Goal: Task Accomplishment & Management: Manage account settings

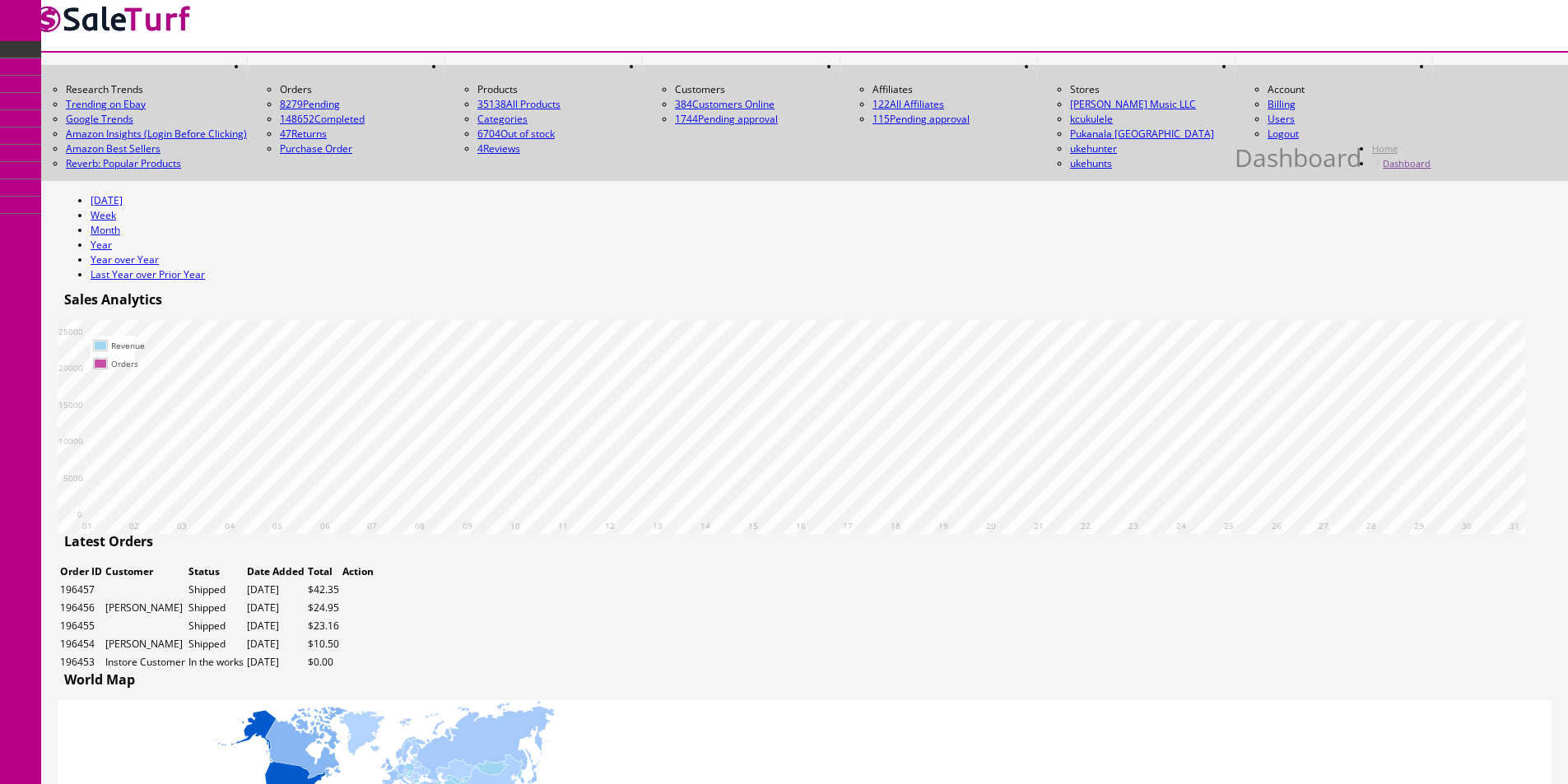
scroll to position [66, 0]
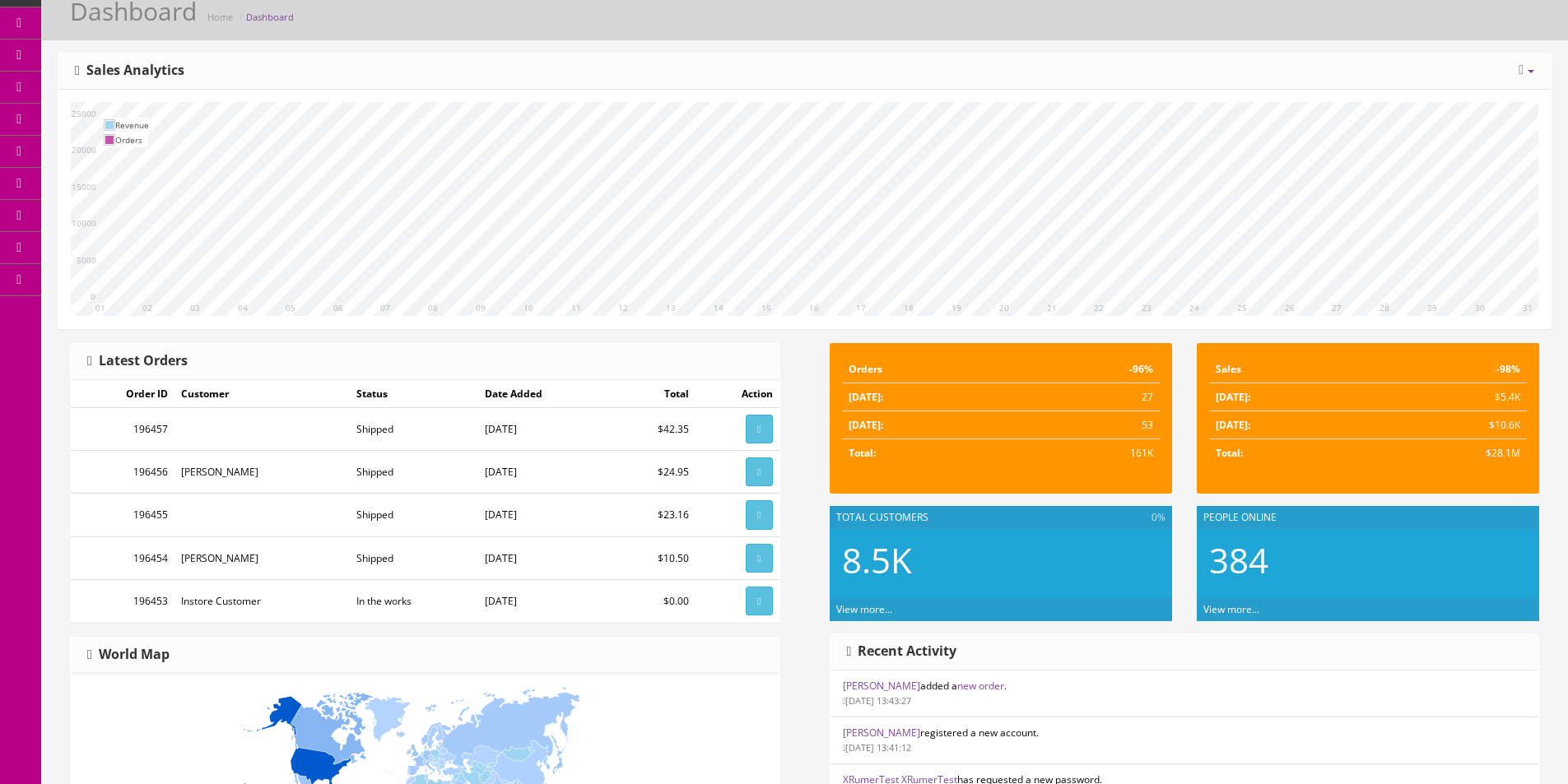
click at [1260, 99] on div "10 11 12 13 14 15 16 17 18 19 20 21 22 23 24 25 26 27 28 29 30 31 01 02 03 04 0…" at bounding box center [804, 209] width 1493 height 238
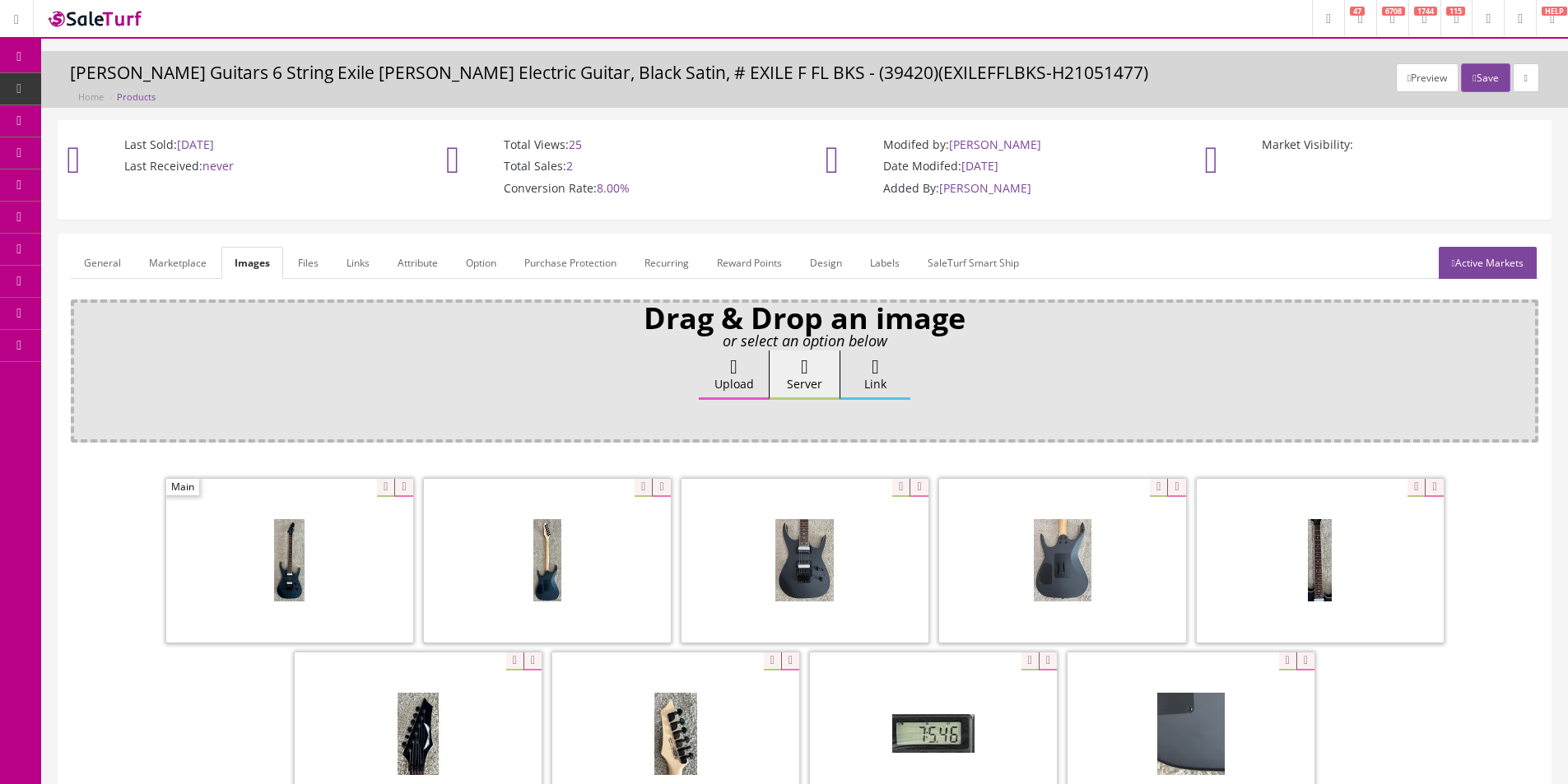
click at [1197, 242] on div "General Marketplace Images Files Links Attribute Option Purchase Protection Rec…" at bounding box center [804, 564] width 1493 height 660
click at [1197, 239] on div "General Marketplace Images Files Links Attribute Option Purchase Protection Rec…" at bounding box center [804, 564] width 1493 height 660
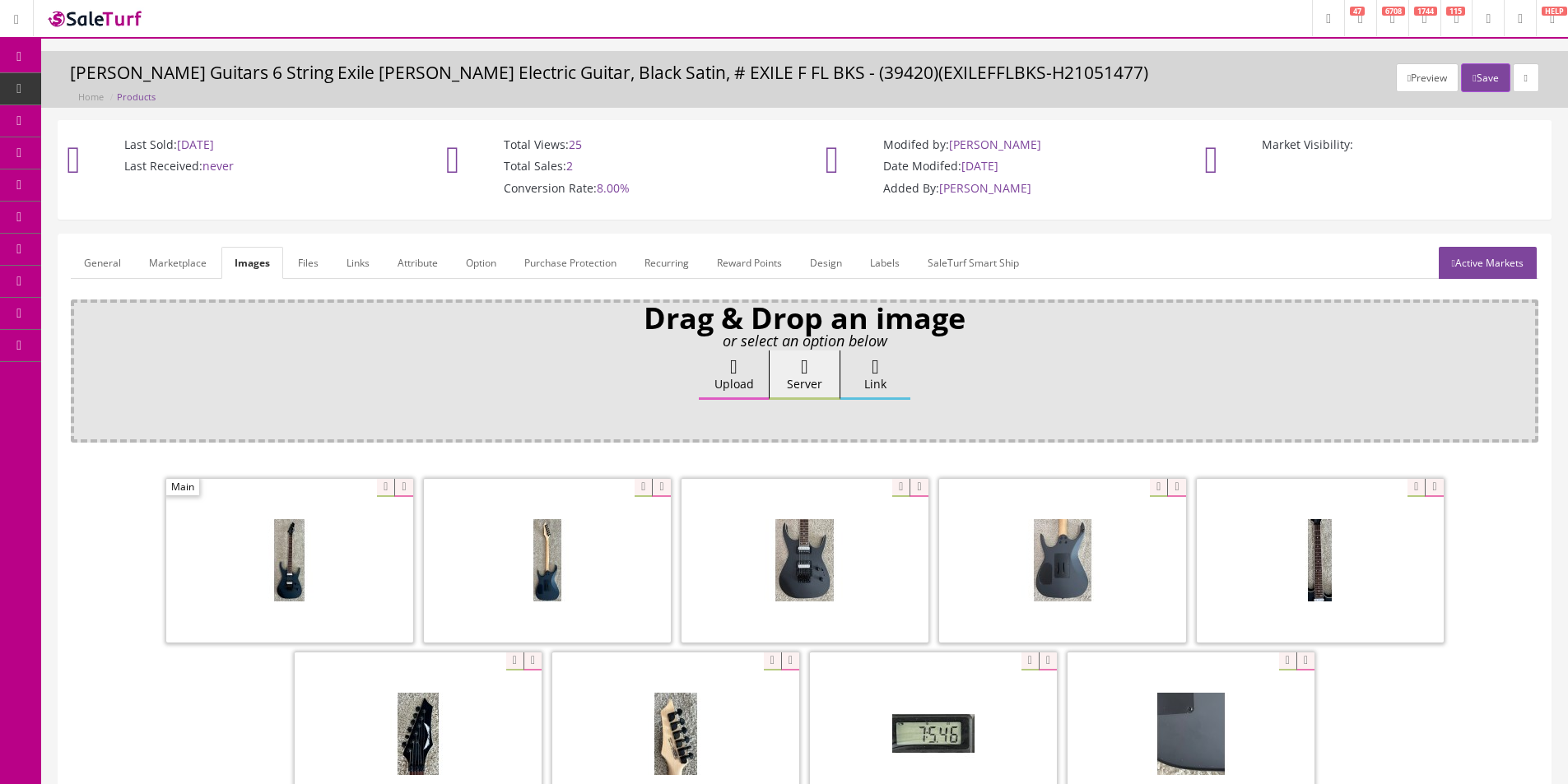
click at [1174, 229] on div "Last Sold: 08/13/2024 Last Received: never Total Views: 25 Total Sales: 2 Conve…" at bounding box center [804, 177] width 1519 height 114
click at [128, 97] on link "Products" at bounding box center [127, 89] width 173 height 32
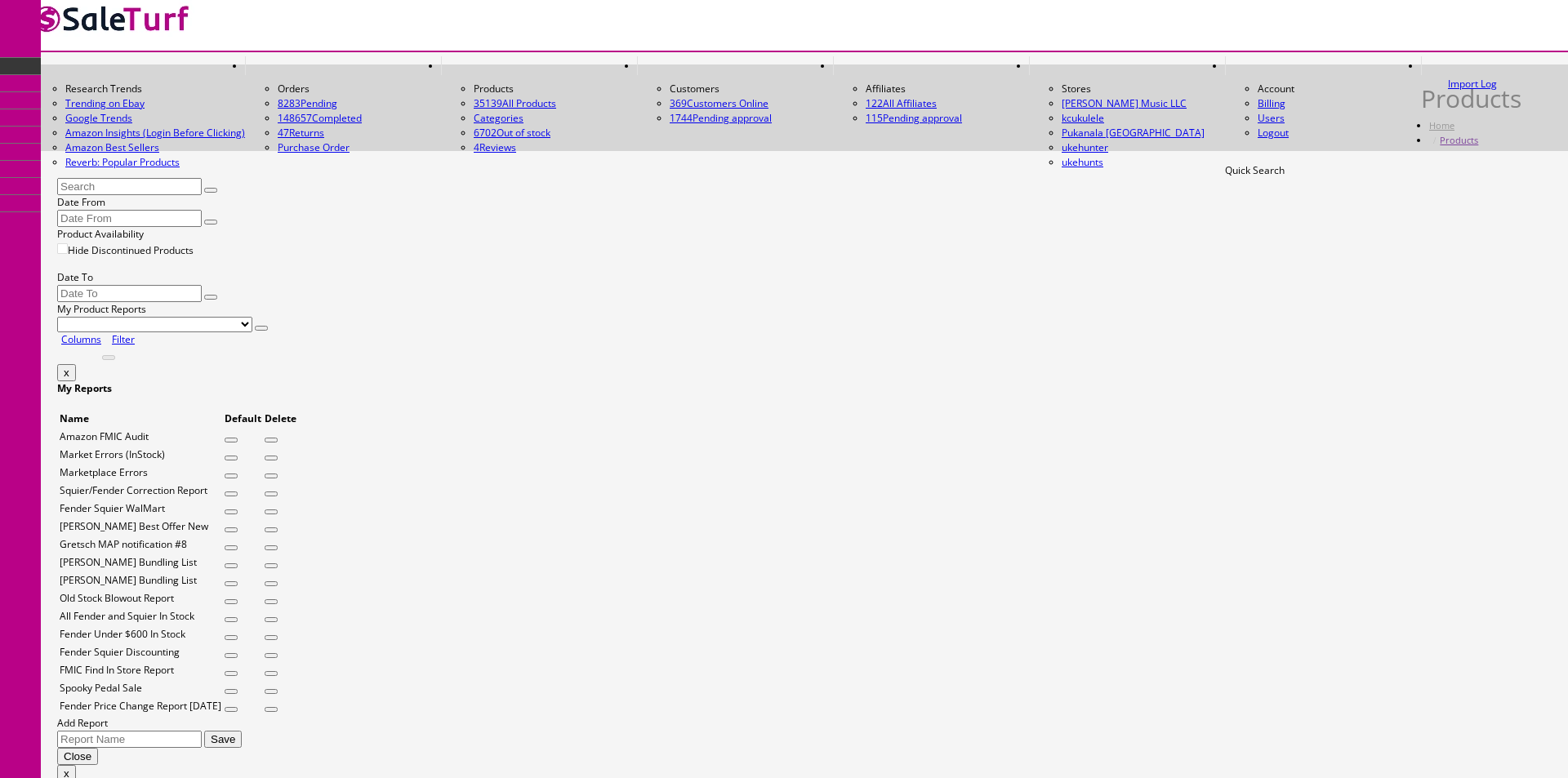
click at [202, 183] on input "Quick Search" at bounding box center [129, 186] width 145 height 17
type input "casio"
click at [436, 236] on div "Quick Search casio Date From Product Availability Hide Discontinued Products Da…" at bounding box center [798, 264] width 1483 height 201
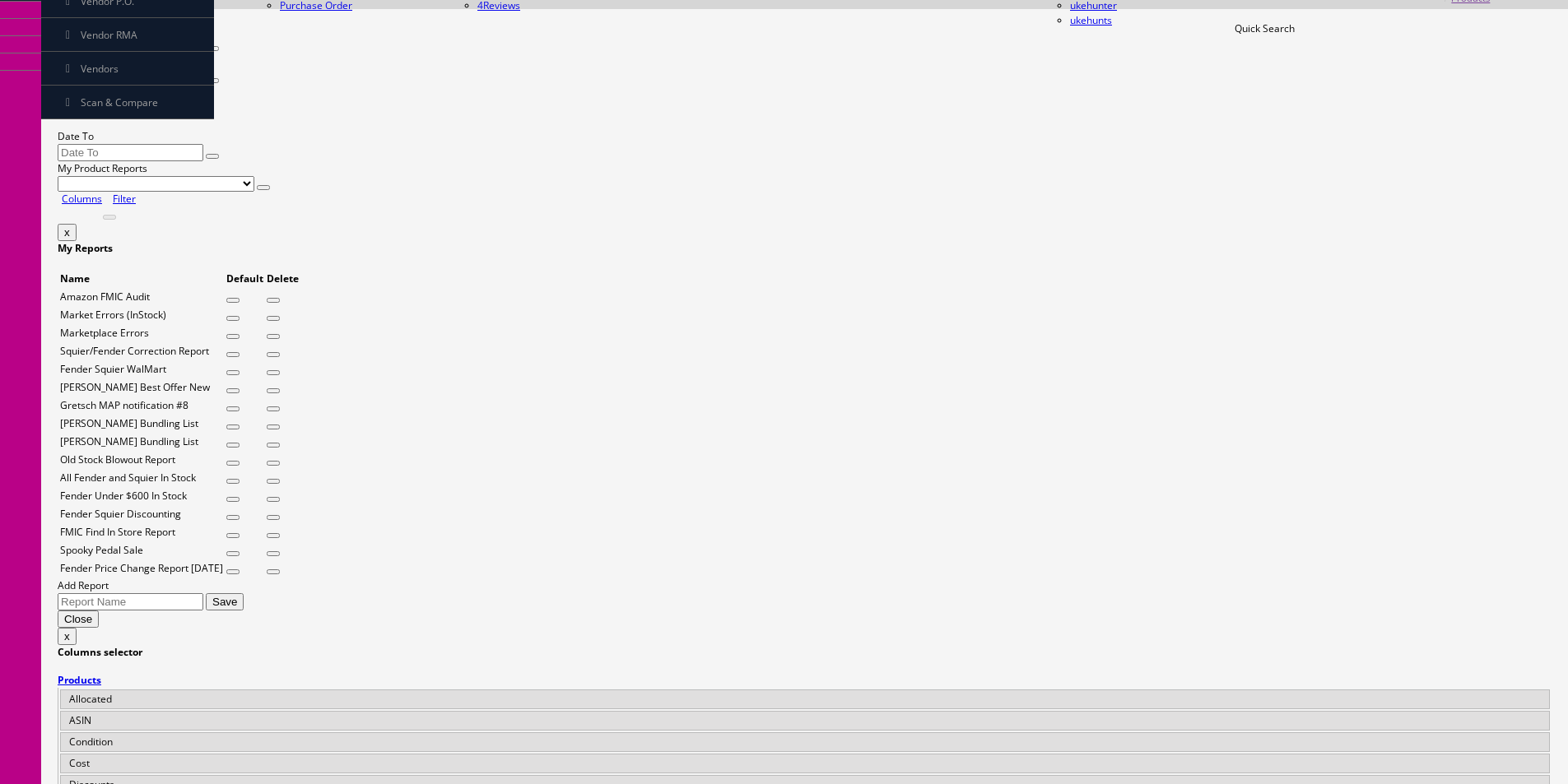
scroll to position [321, 0]
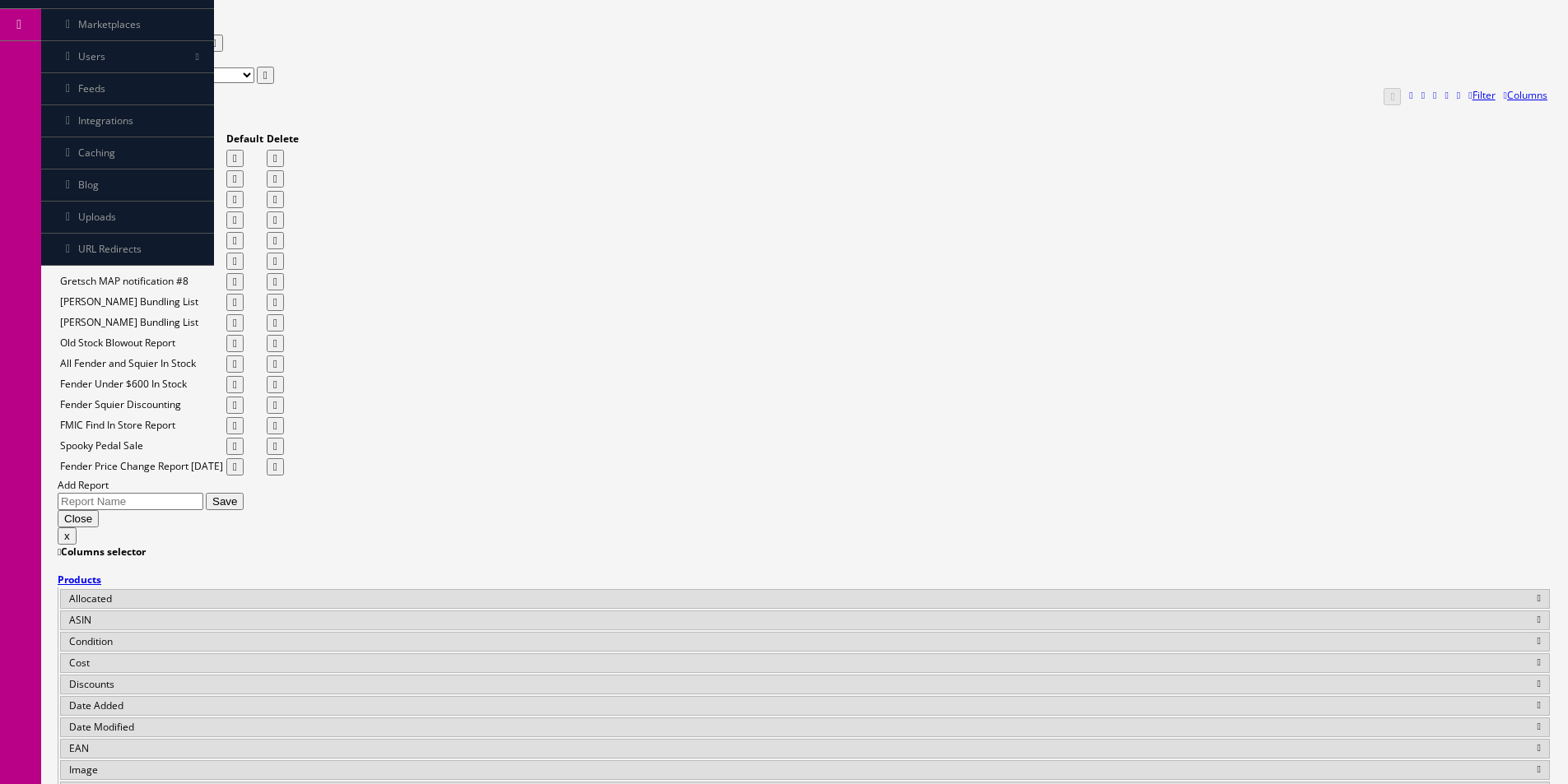
drag, startPoint x: 1340, startPoint y: 738, endPoint x: 938, endPoint y: 630, distance: 416.3
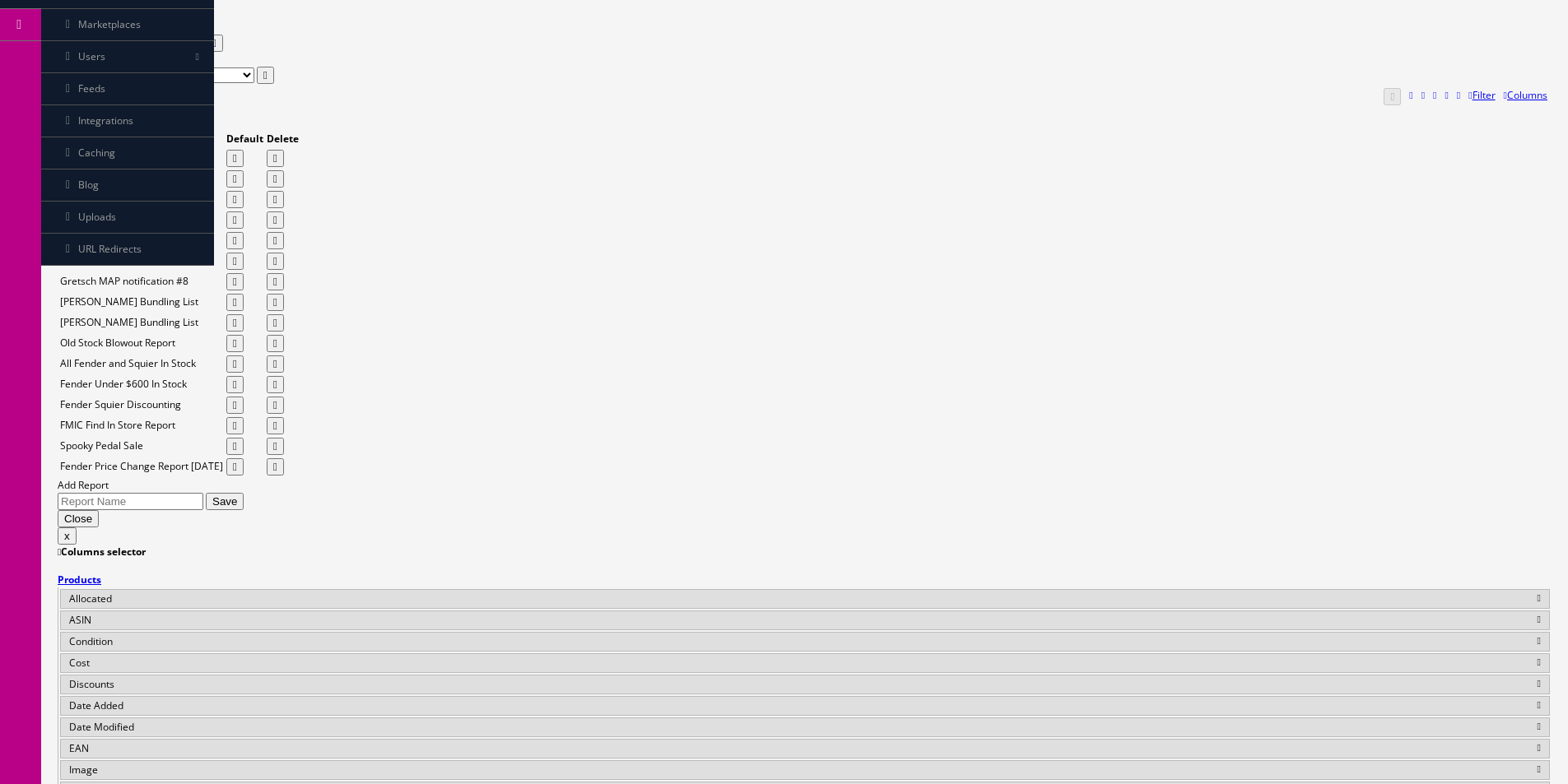
drag, startPoint x: 813, startPoint y: 379, endPoint x: 809, endPoint y: 411, distance: 32.2
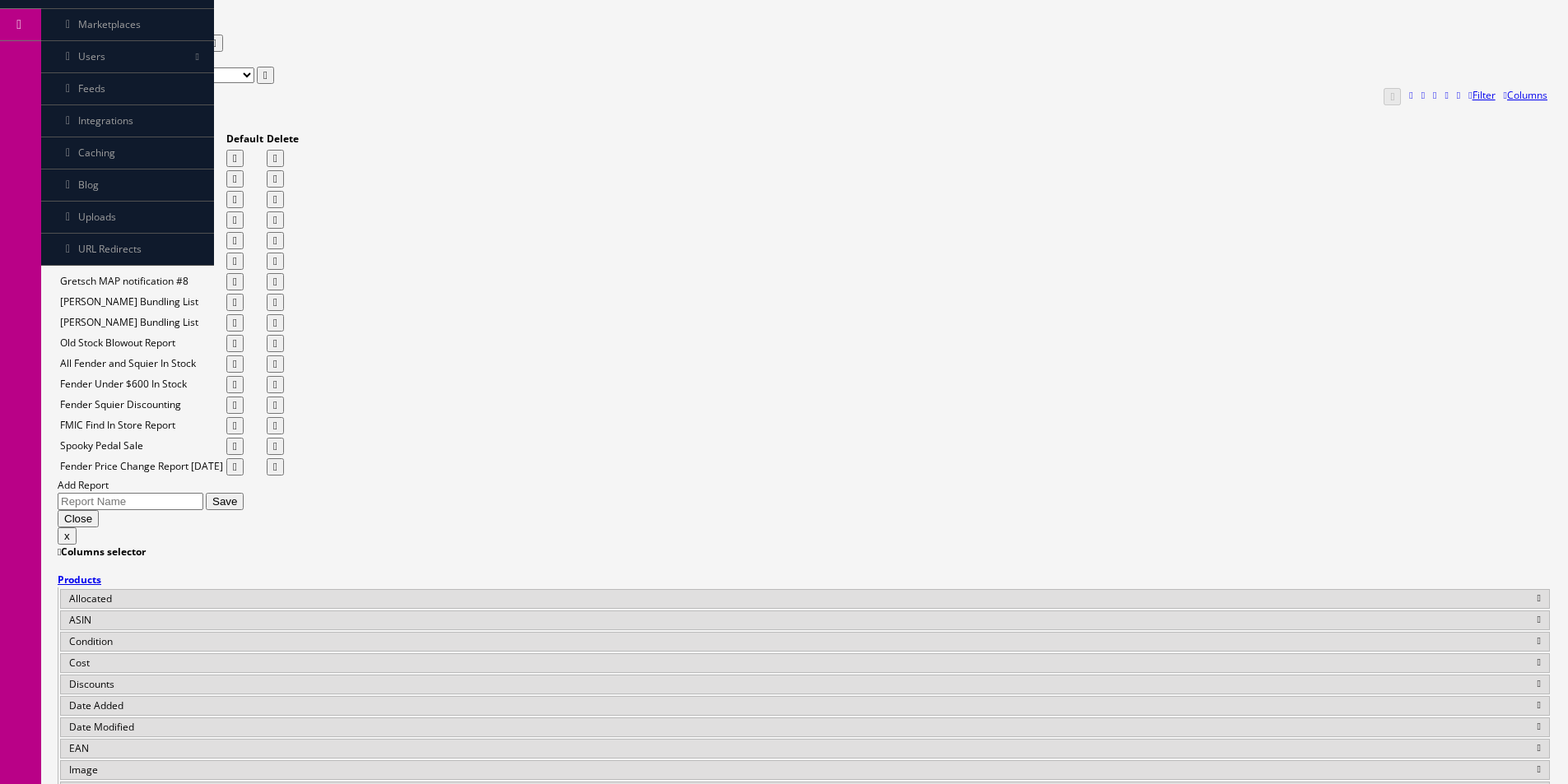
copy td "CDP-S160BK"
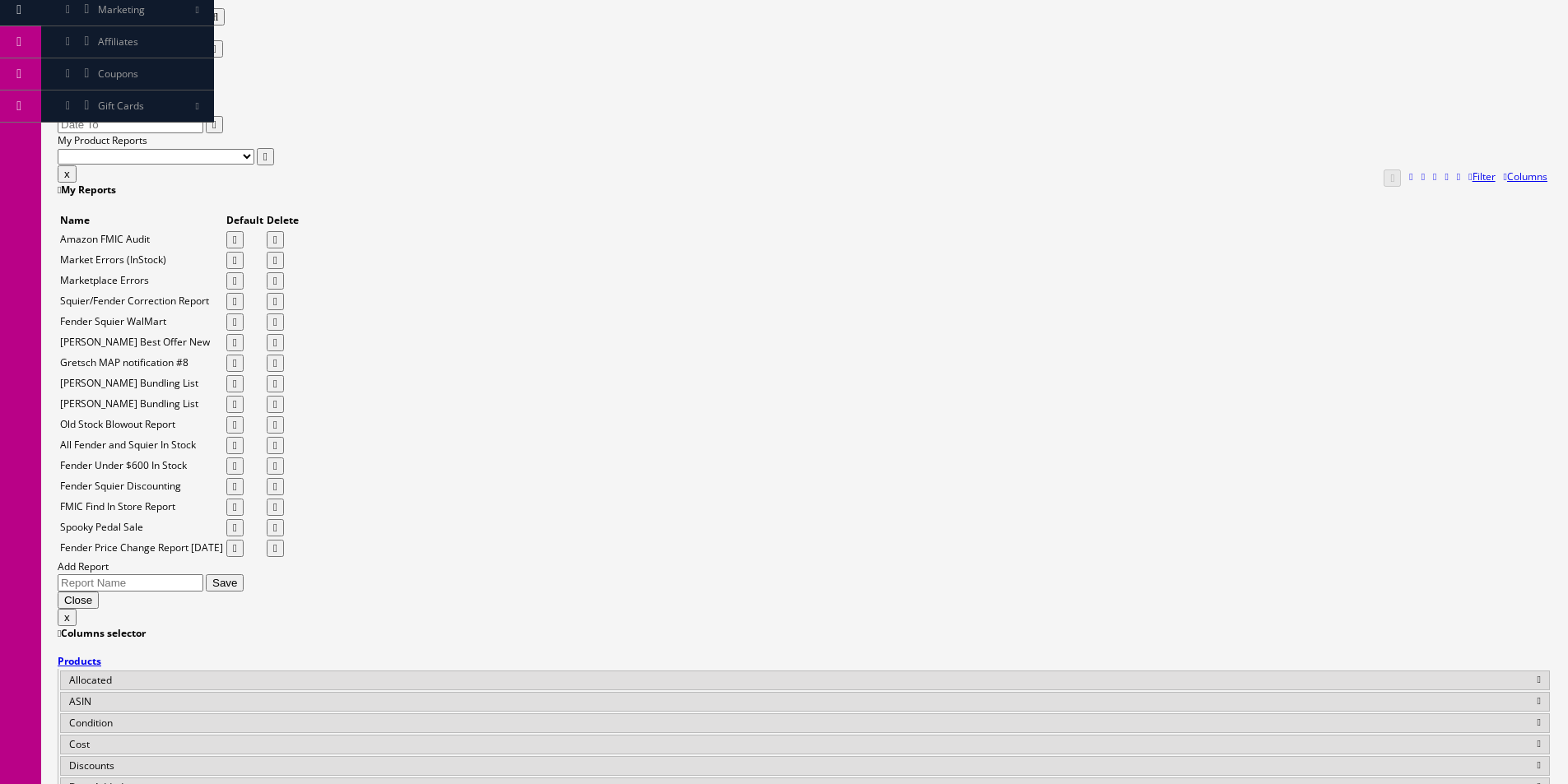
scroll to position [74, 0]
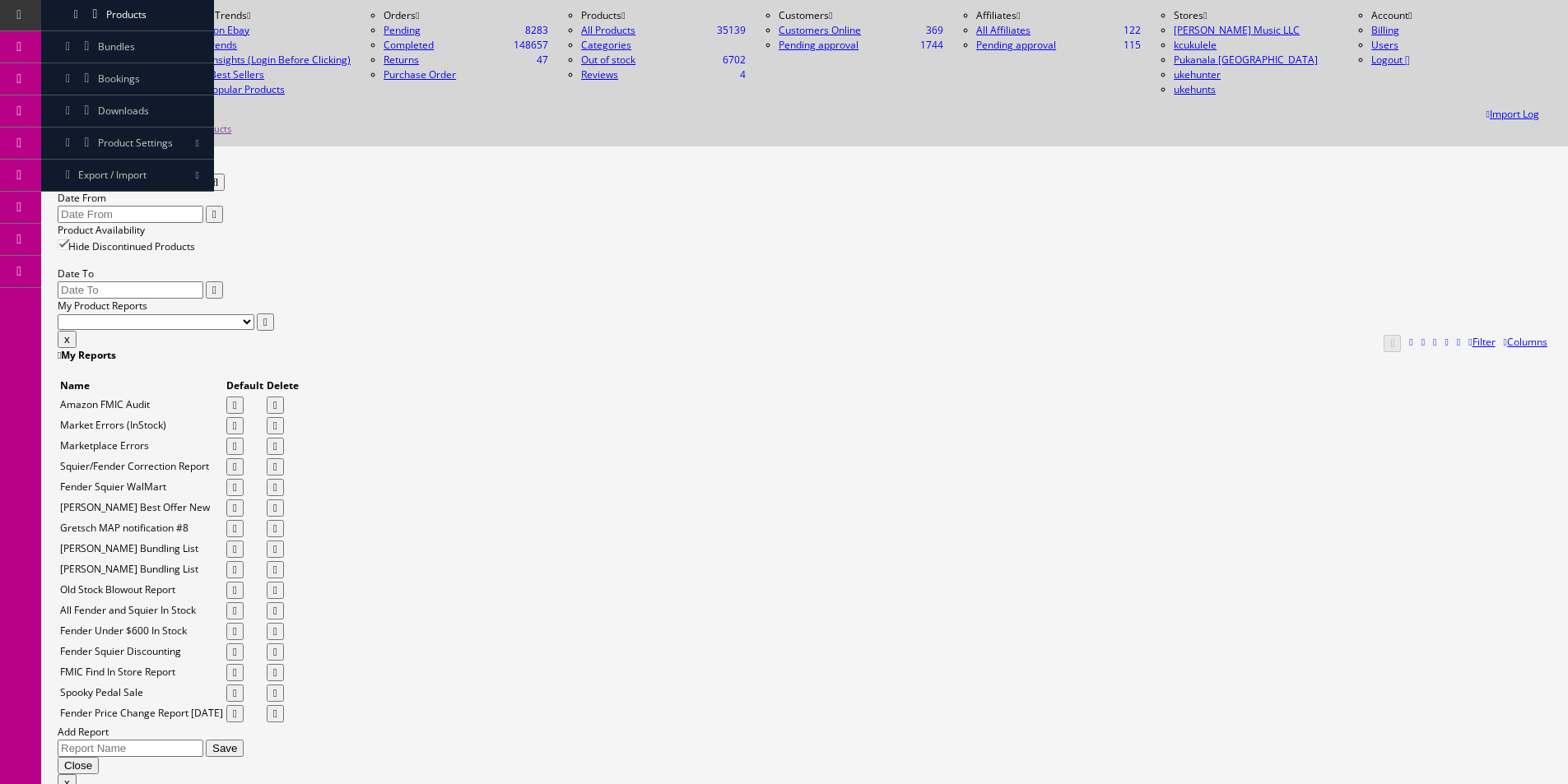
click at [213, 159] on div "Quick Search casio Date From" at bounding box center [804, 191] width 1495 height 64
click at [203, 173] on input "casio" at bounding box center [130, 182] width 146 height 17
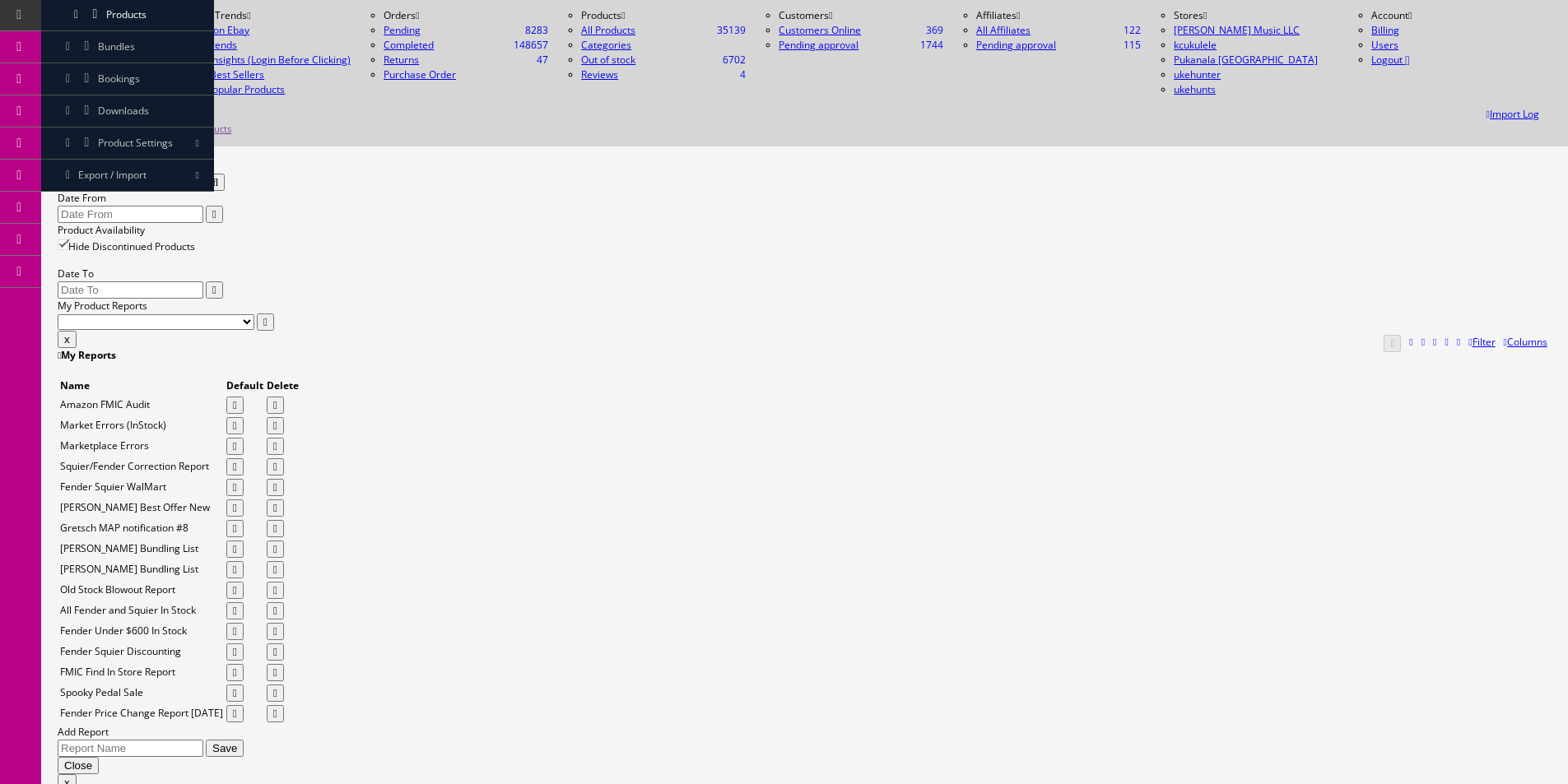
click at [203, 173] on input "casio" at bounding box center [130, 182] width 146 height 17
type input "KORG"
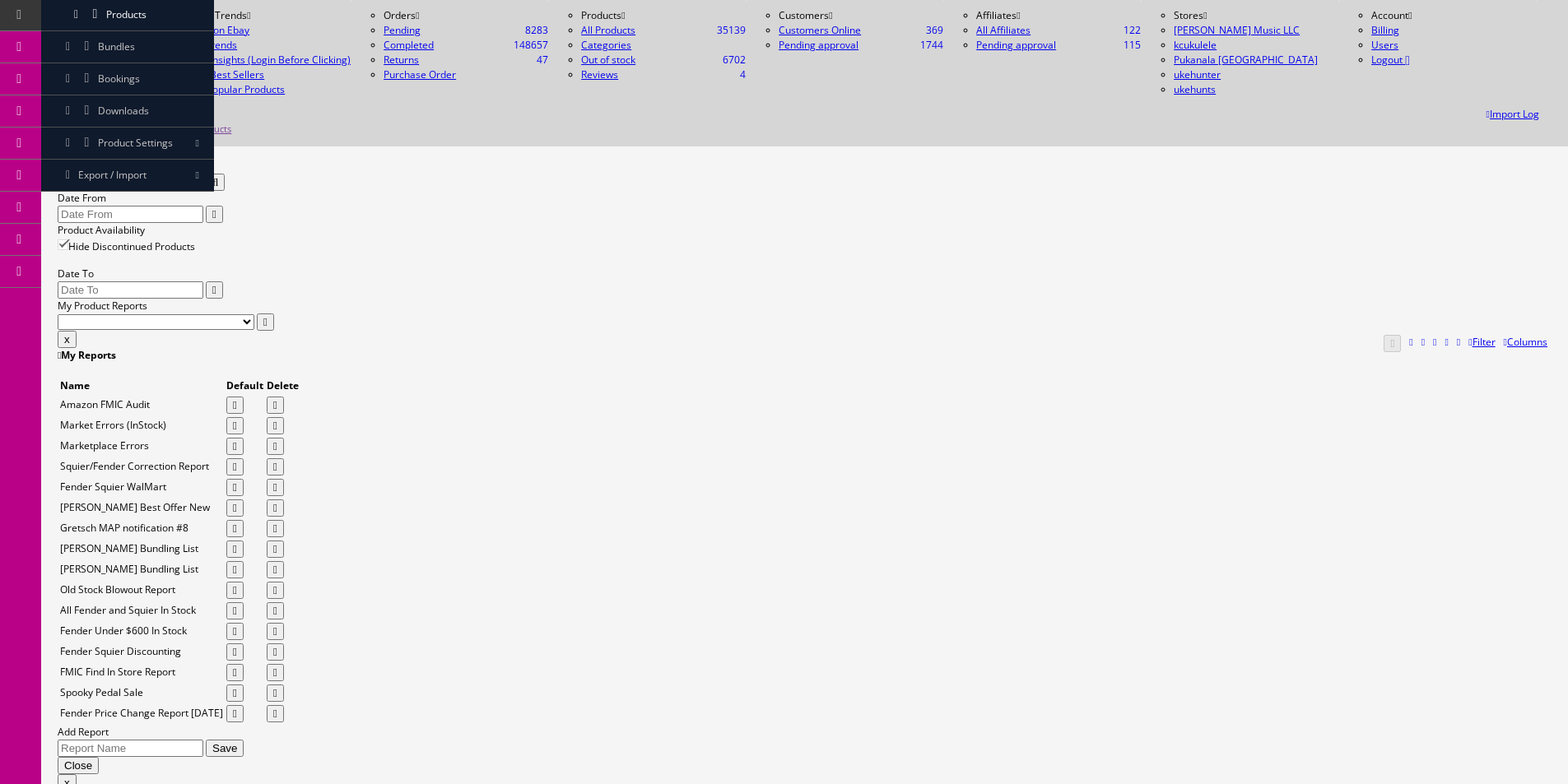
click at [245, 159] on div "Quick Search KORG Date From" at bounding box center [804, 191] width 1495 height 64
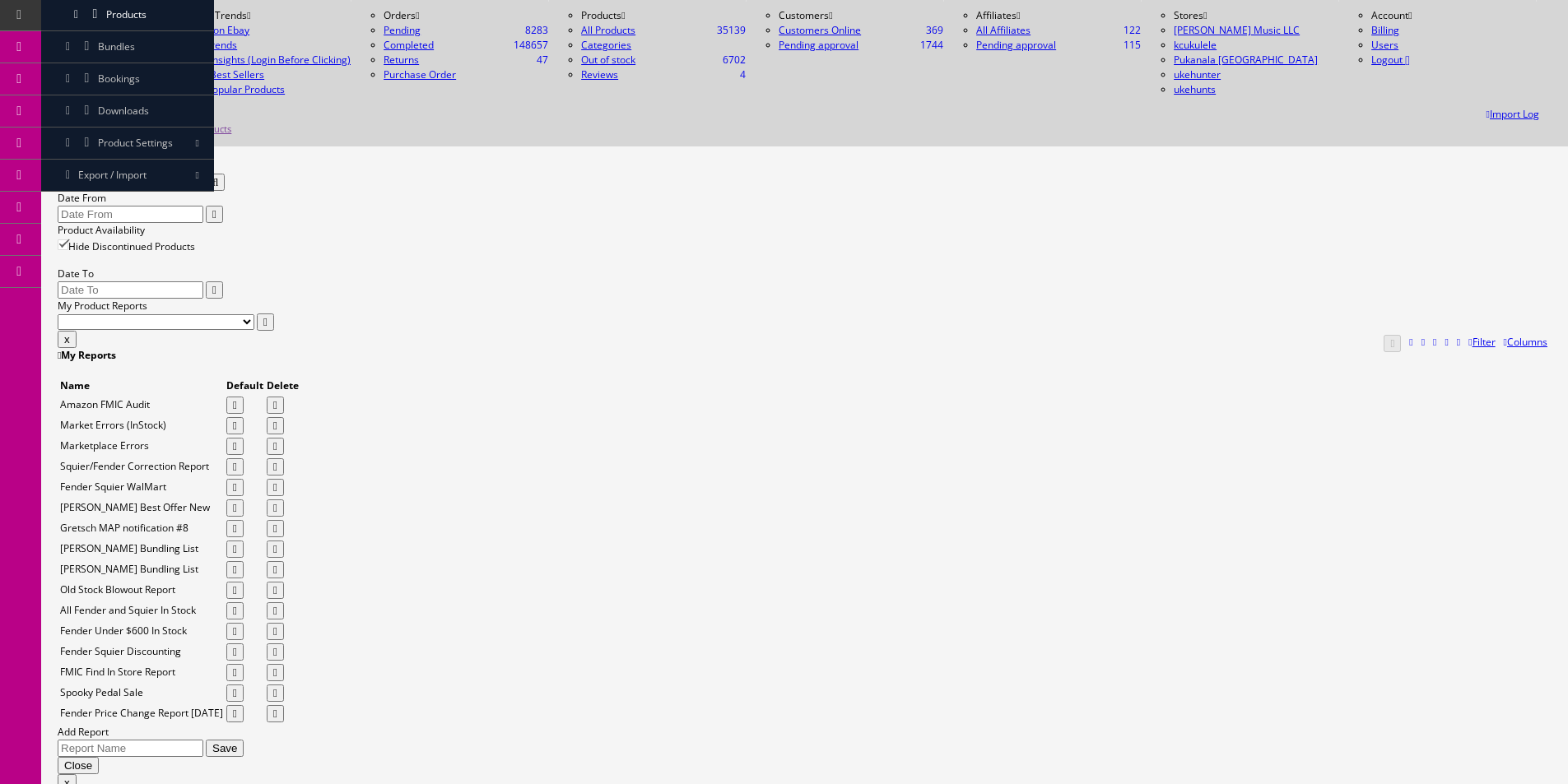
click at [203, 173] on input "KORG" at bounding box center [130, 182] width 146 height 17
click at [291, 159] on div "Quick Search KORG Date From Product Availability Hide Discontinued Products Dat…" at bounding box center [804, 245] width 1495 height 172
click at [194, 173] on input "KORG" at bounding box center [130, 182] width 146 height 17
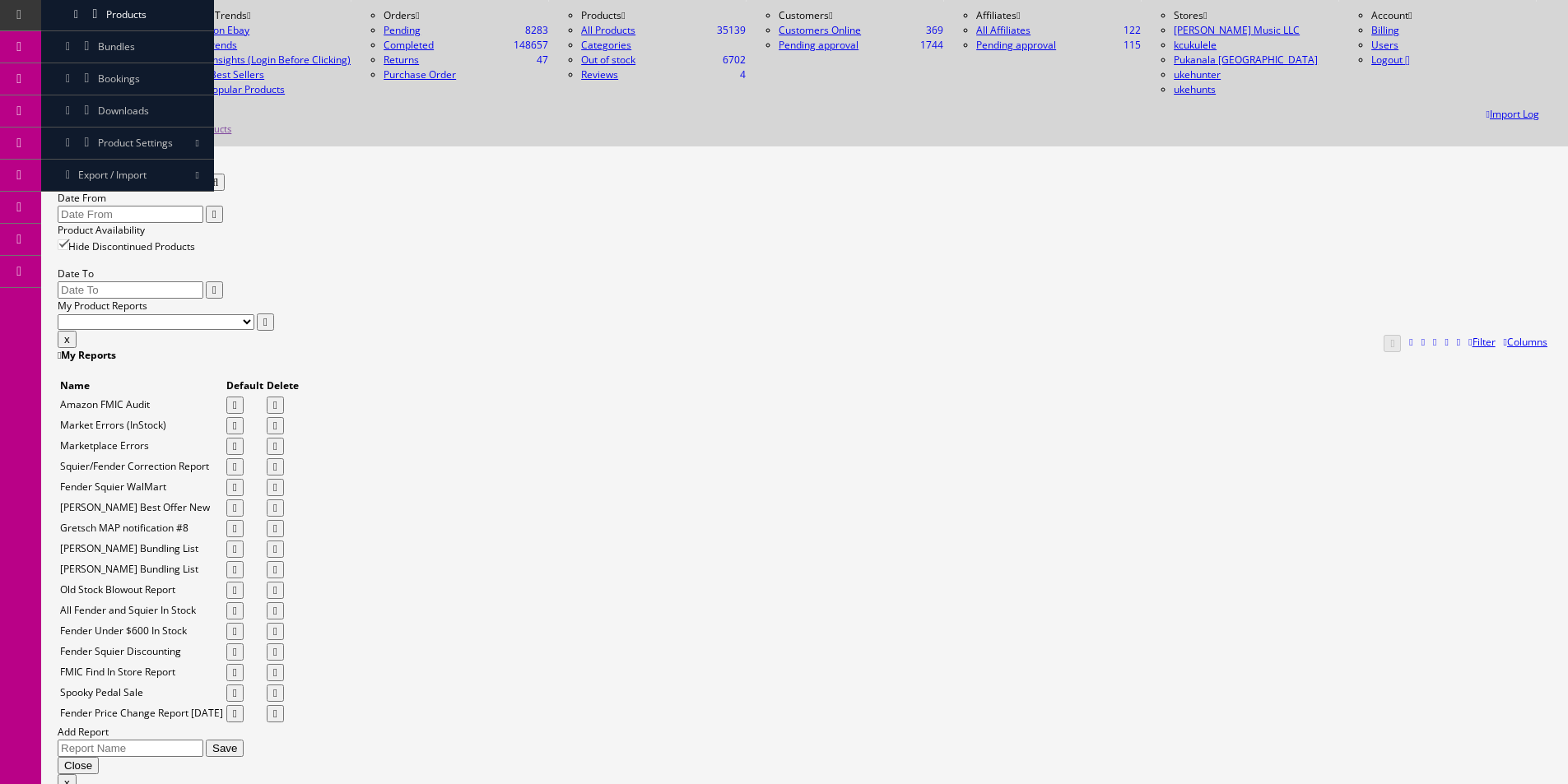
click at [194, 173] on input "KORG" at bounding box center [130, 182] width 146 height 17
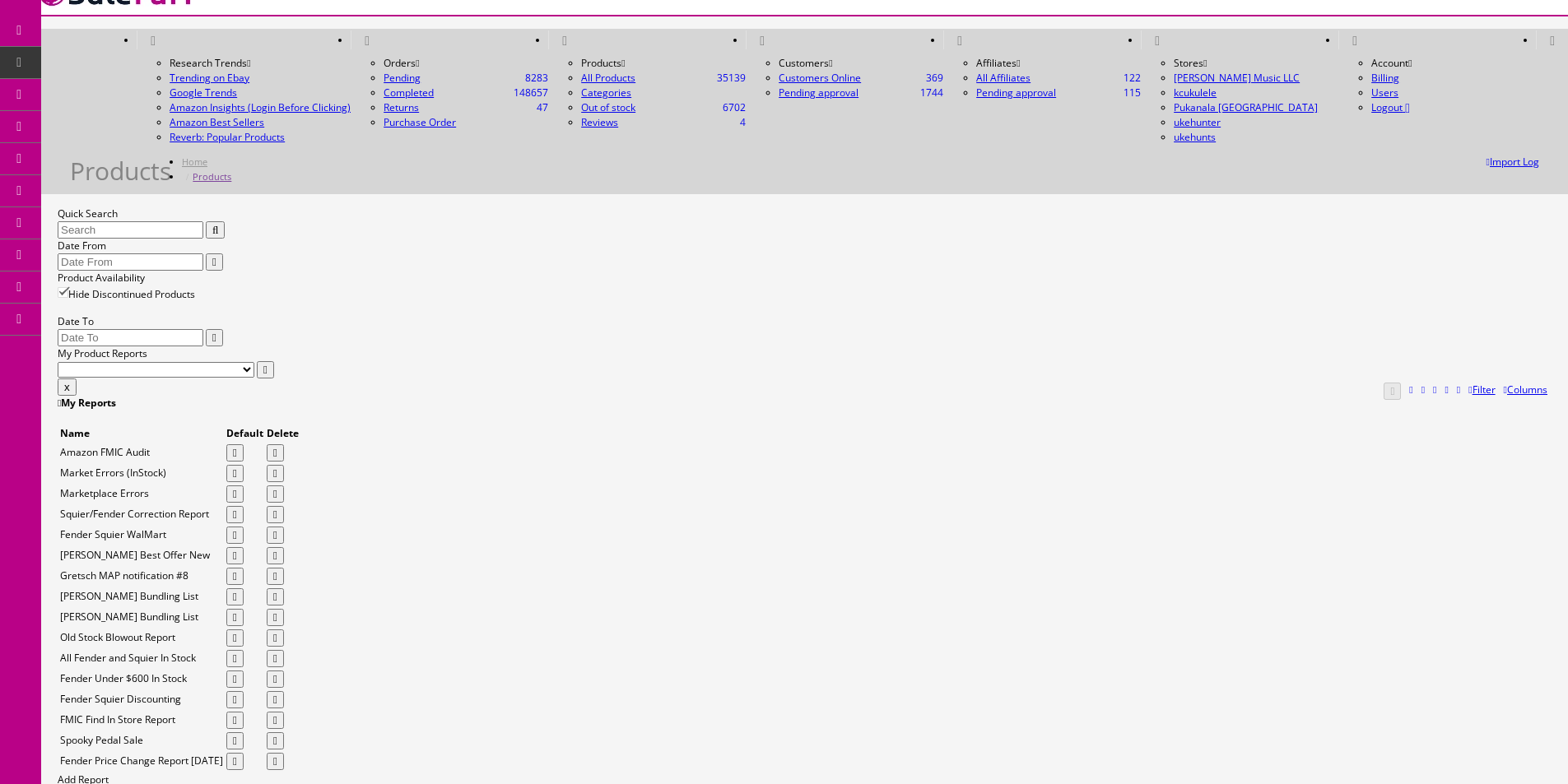
scroll to position [0, 0]
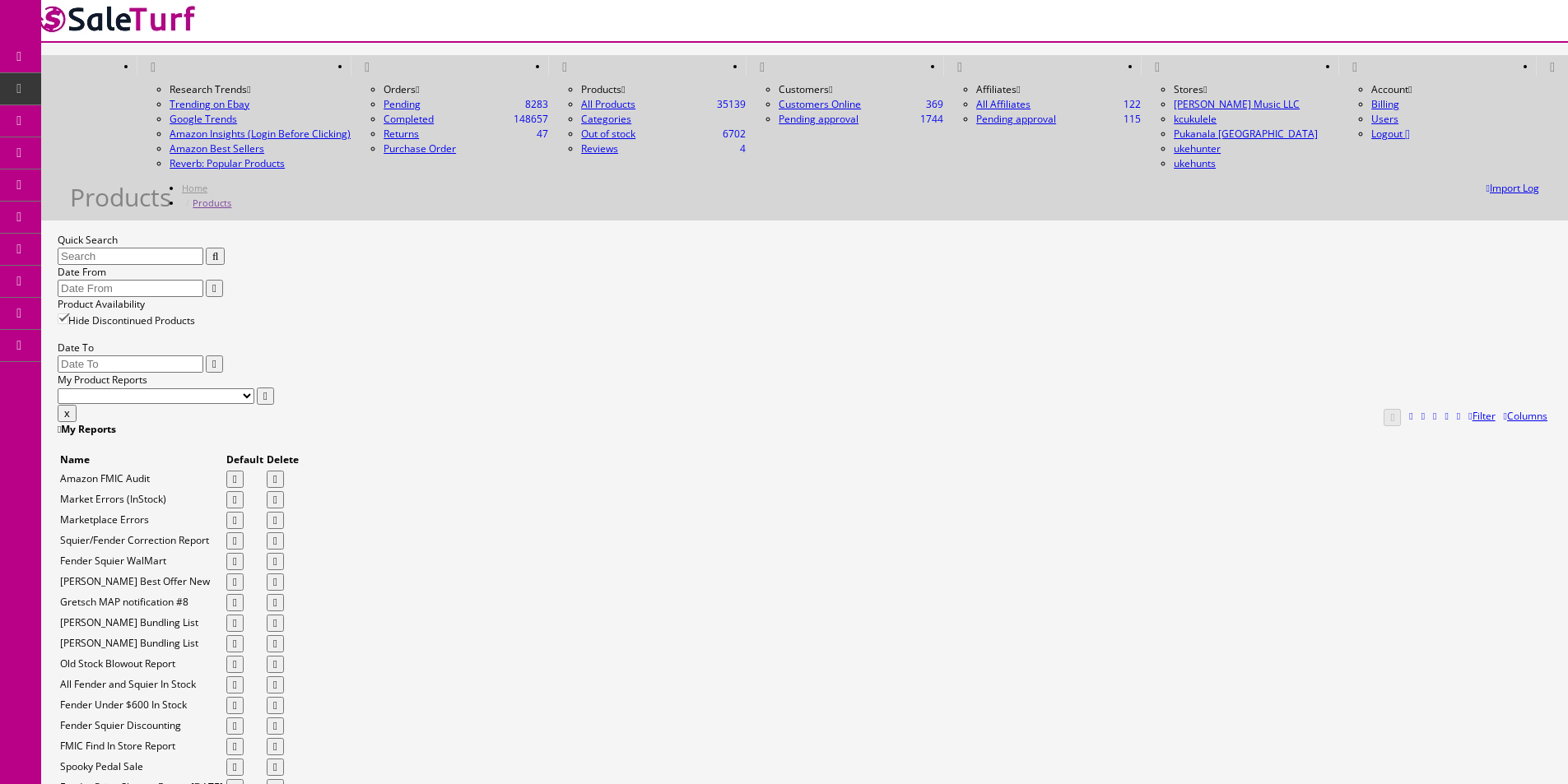
click at [19, 55] on icon at bounding box center [19, 57] width 18 height 13
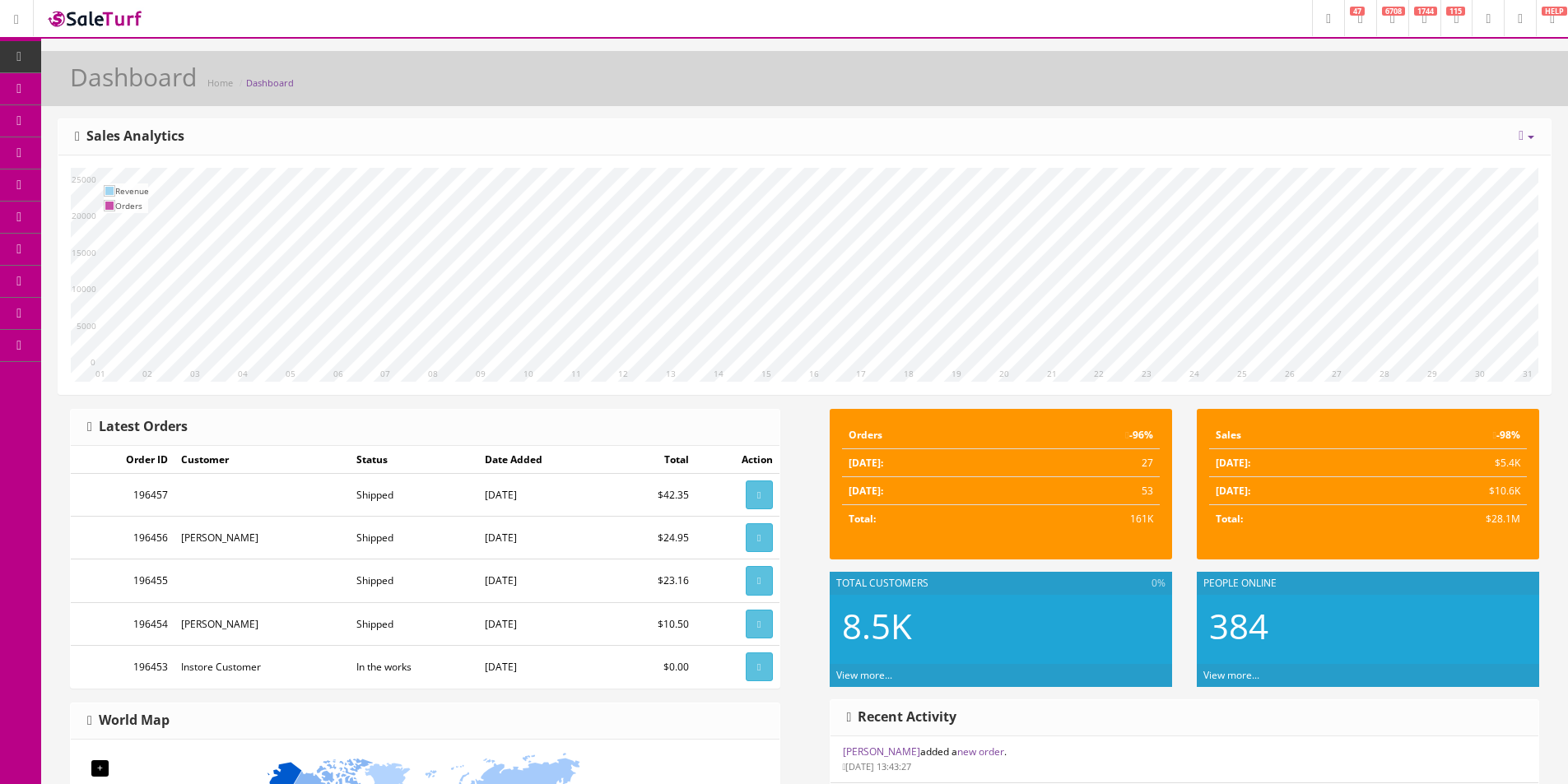
scroll to position [66, 0]
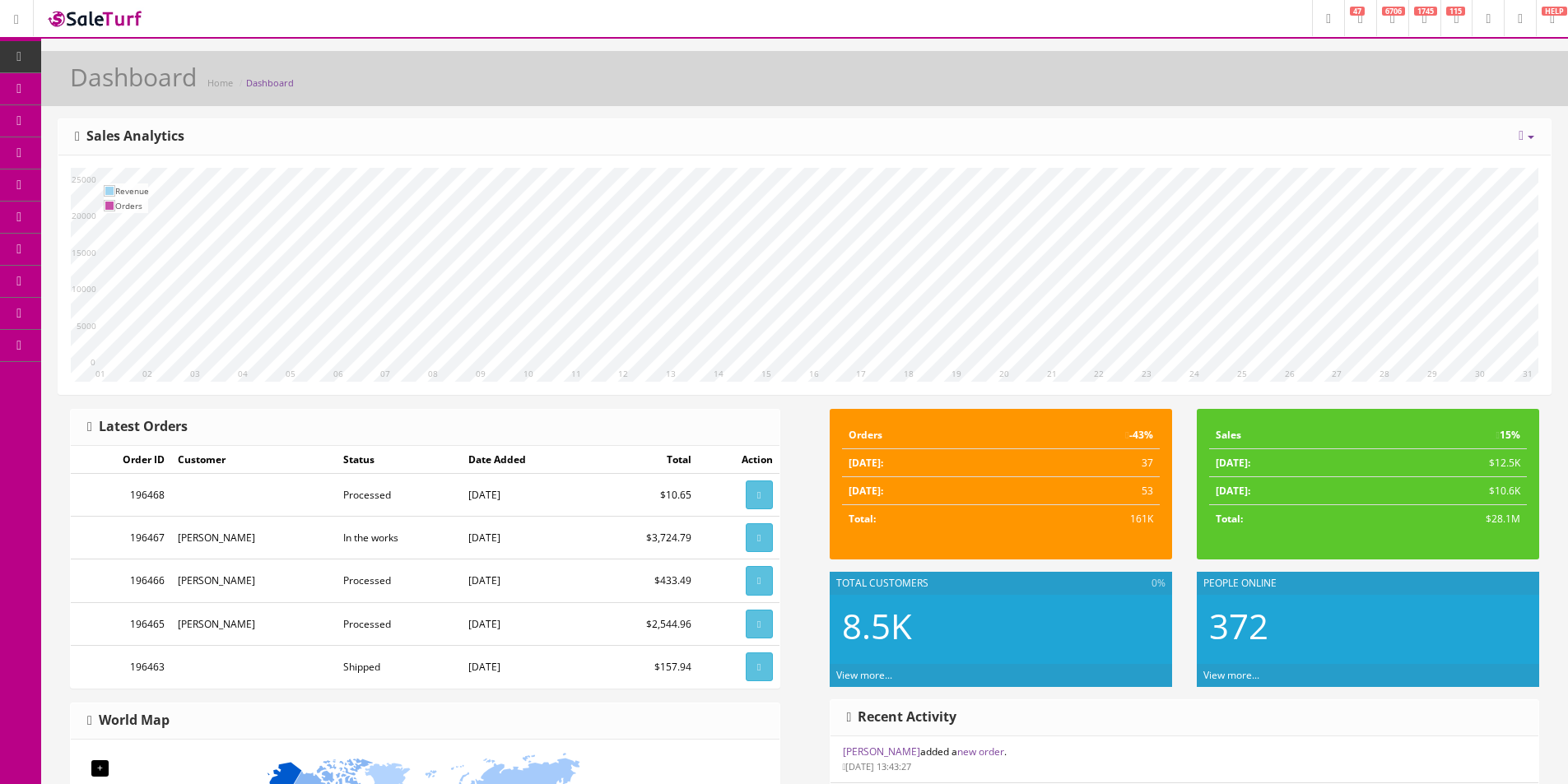
click at [1032, 158] on div "10 11 12 13 14 15 16 17 18 19 20 21 22 23 24 25 26 27 28 29 30 31 01 02 03 04 0…" at bounding box center [804, 275] width 1493 height 238
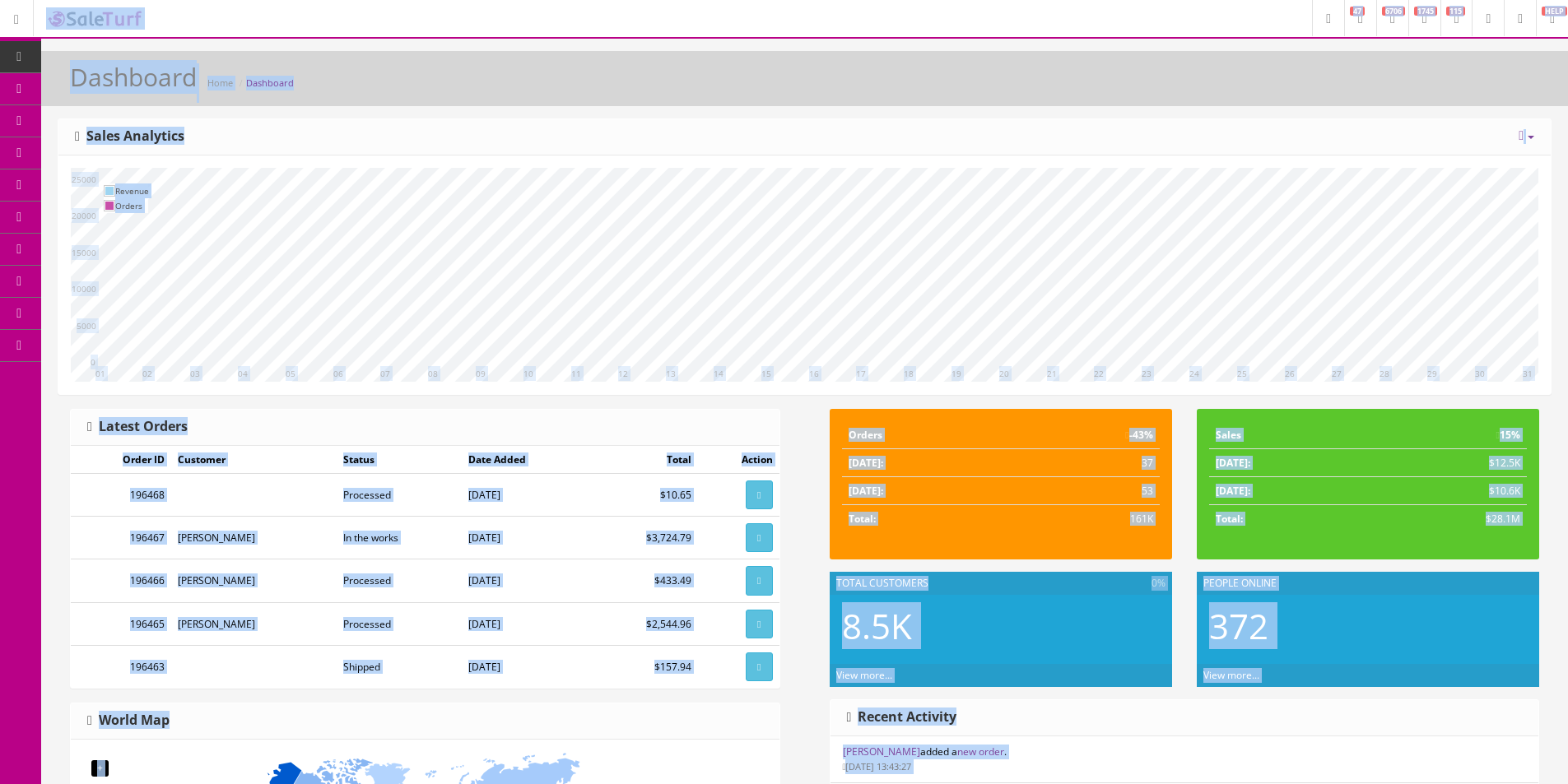
click at [1033, 153] on div "Today Week Month Year Year over Year Last Year over Prior Year Sales Analytics" at bounding box center [804, 137] width 1493 height 36
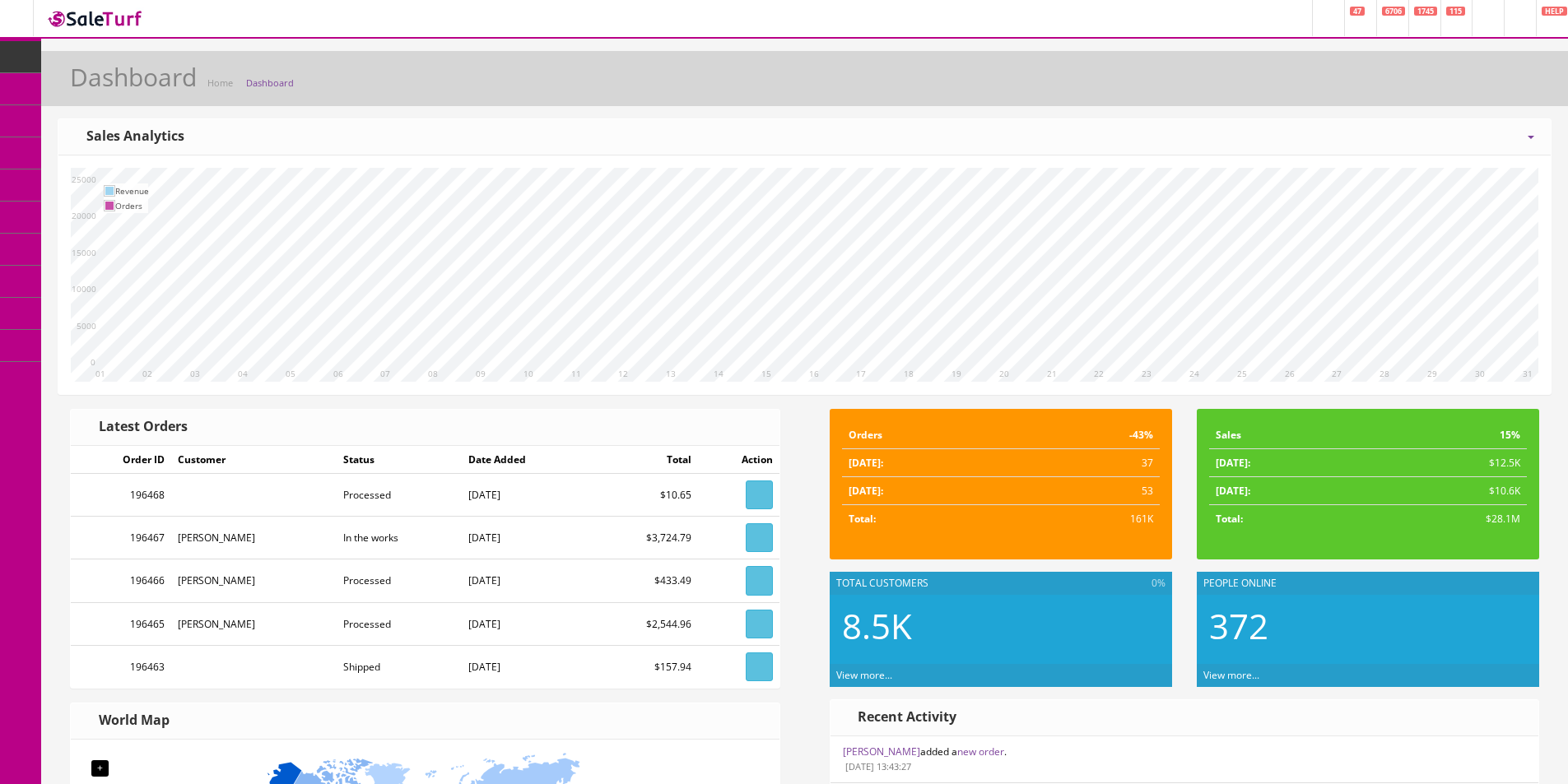
click at [1033, 153] on div "Today Week Month Year Year over Year Last Year over Prior Year Sales Analytics" at bounding box center [804, 137] width 1493 height 36
click at [30, 52] on link "Dashboard" at bounding box center [20, 57] width 41 height 32
click at [595, 111] on div "Dashboard Home Dashboard [DATE] Week Month Year Year over Year Last Year over P…" at bounding box center [804, 679] width 1527 height 1257
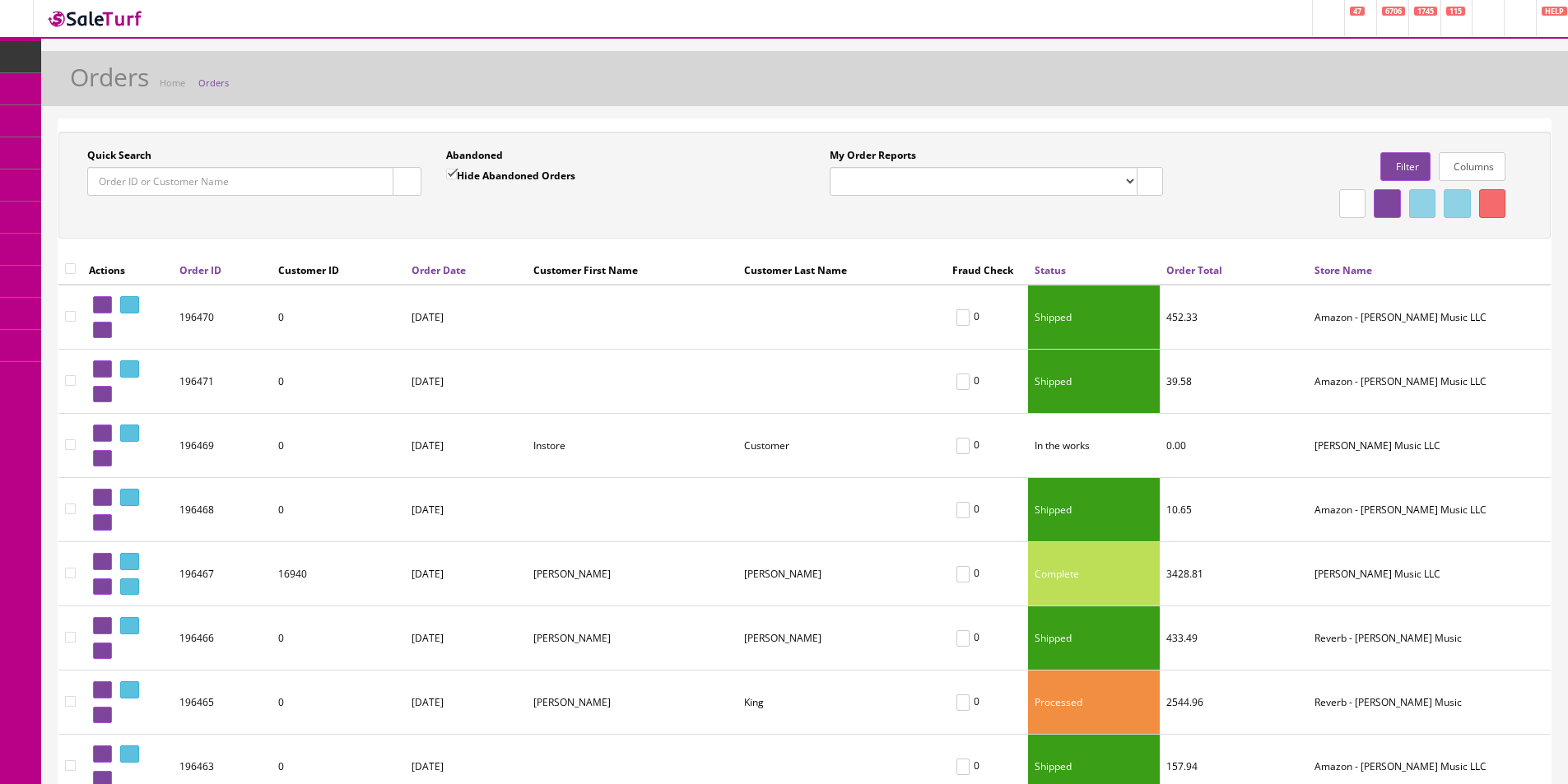
click at [321, 185] on input "Quick Search" at bounding box center [240, 181] width 306 height 29
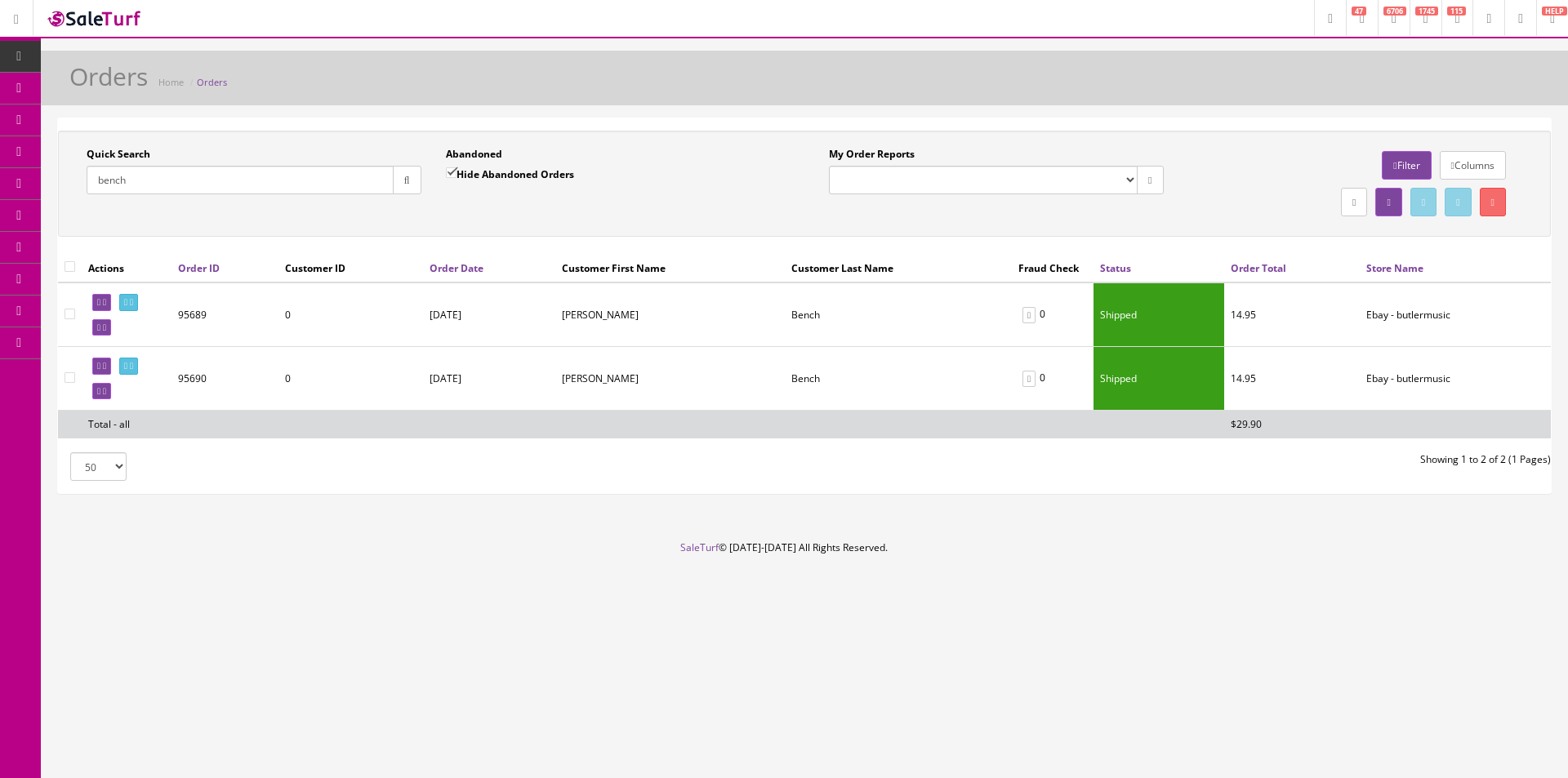
click at [199, 183] on input "bench" at bounding box center [240, 179] width 307 height 29
click at [338, 174] on input "bench" at bounding box center [240, 179] width 307 height 29
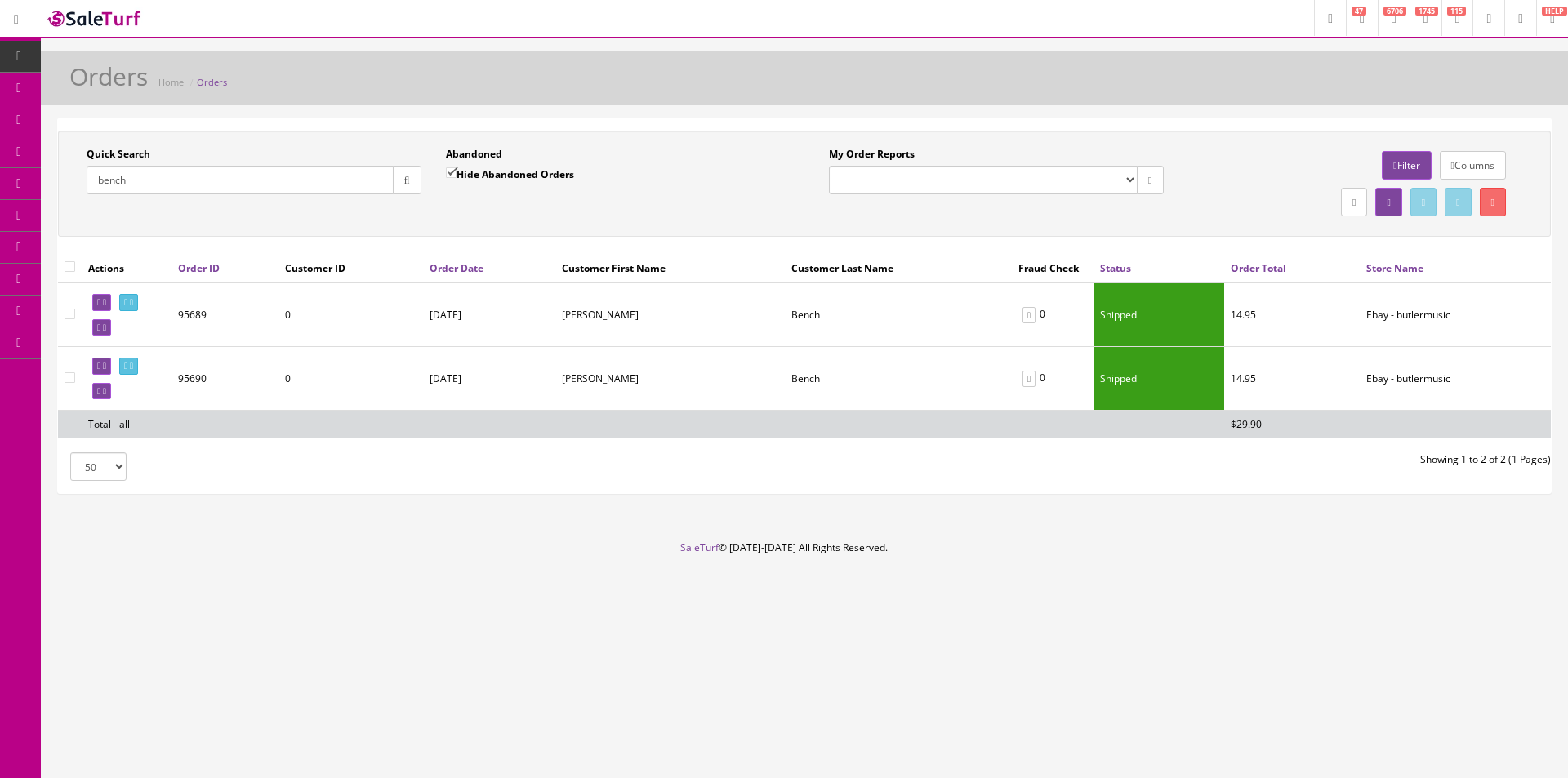
paste input "195625"
type input "195625"
click at [404, 182] on icon "button" at bounding box center [407, 180] width 6 height 10
click at [405, 206] on div "Quick Search 195625 Date From" at bounding box center [254, 177] width 360 height 60
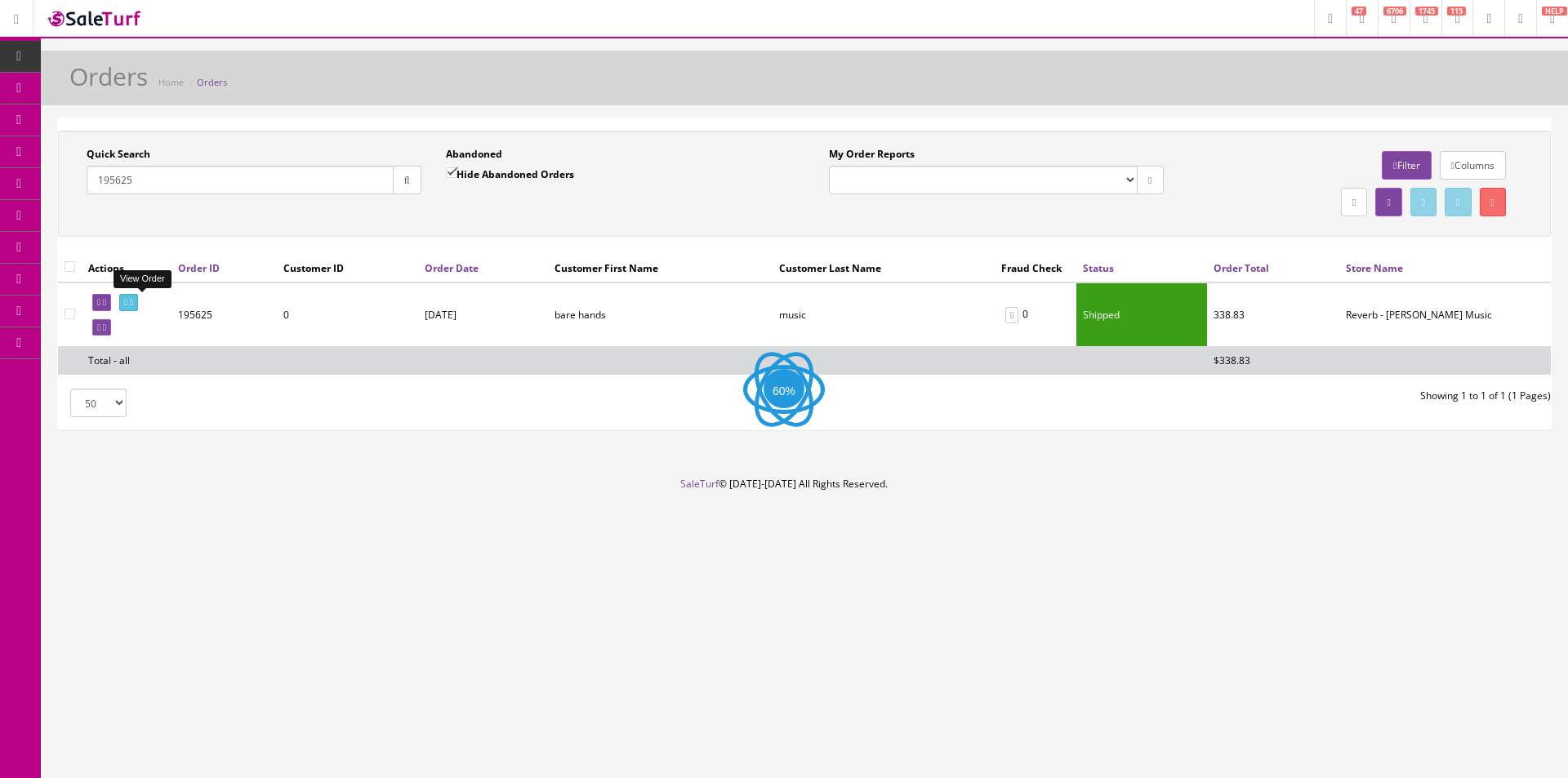
click at [133, 301] on icon at bounding box center [131, 302] width 3 height 9
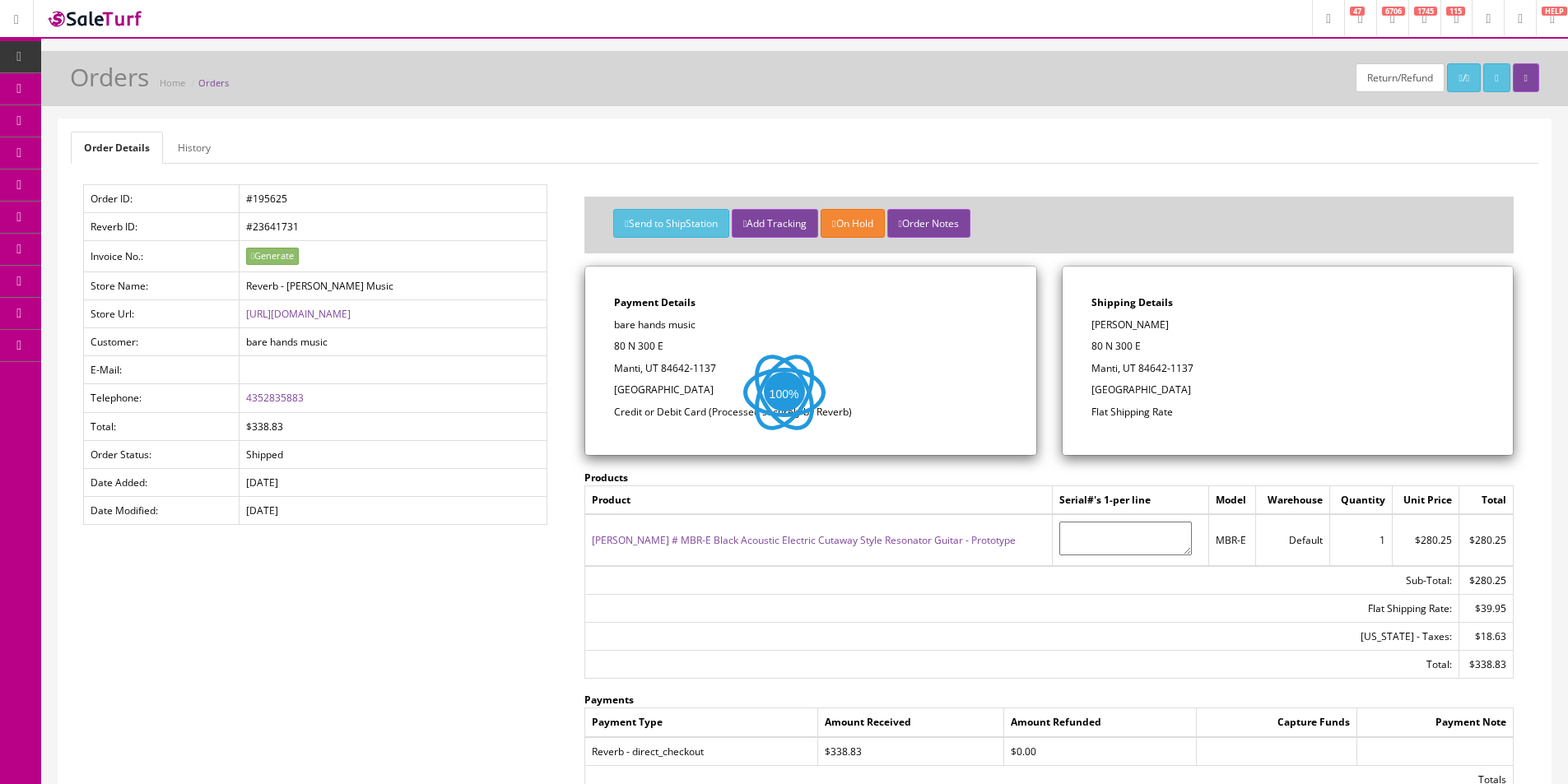
click at [178, 144] on link "History" at bounding box center [194, 147] width 59 height 32
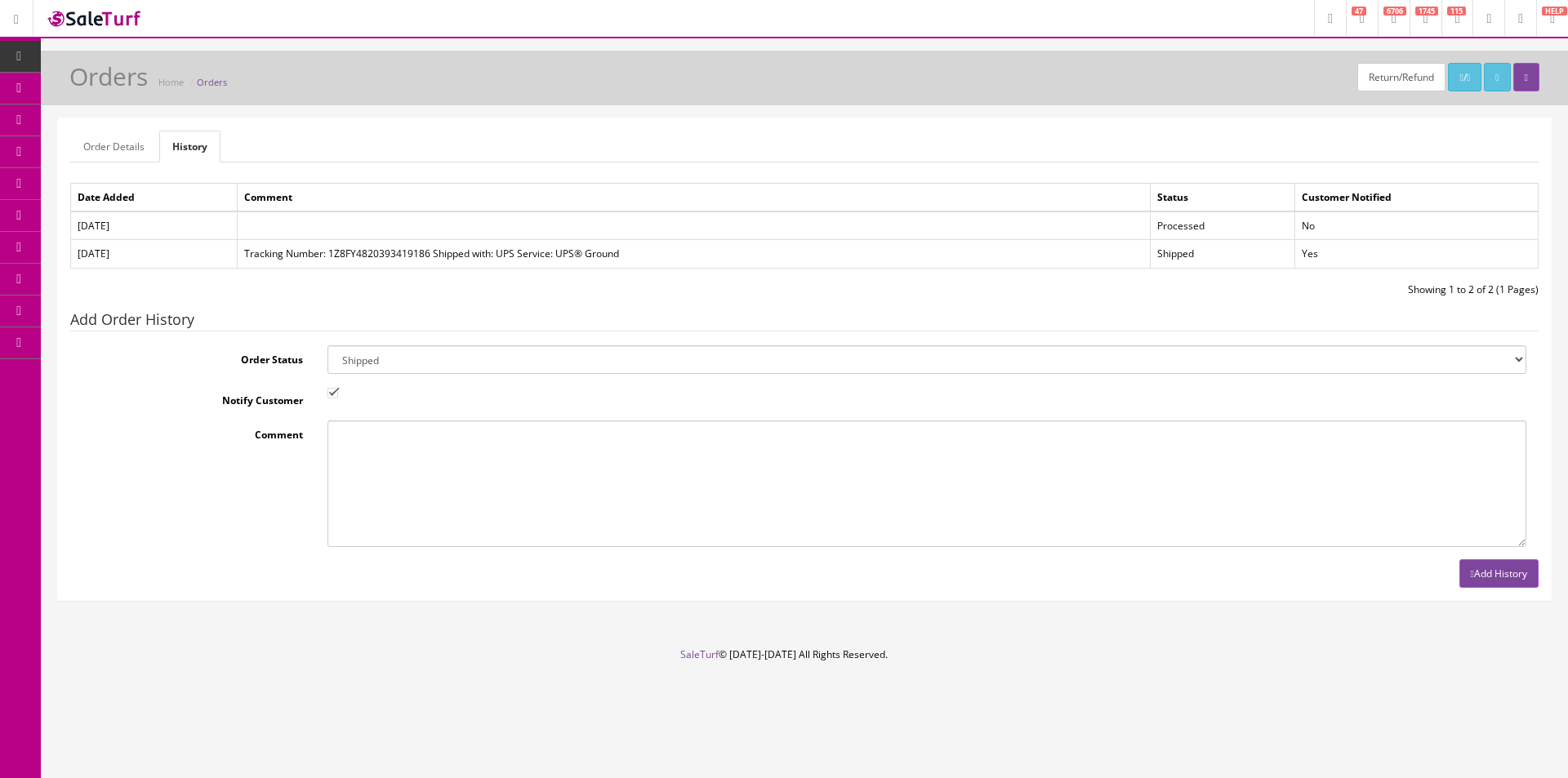
click at [400, 356] on select "Amazon Cart Awaiting Product Canceled Canceled Reversal Cart Chargeback Complet…" at bounding box center [927, 360] width 1199 height 29
select select "11"
drag, startPoint x: 400, startPoint y: 356, endPoint x: 346, endPoint y: 387, distance: 62.3
click at [400, 356] on select "Amazon Cart Awaiting Product Canceled Canceled Reversal Cart Chargeback Complet…" at bounding box center [927, 360] width 1199 height 29
drag, startPoint x: 330, startPoint y: 394, endPoint x: 334, endPoint y: 403, distance: 9.8
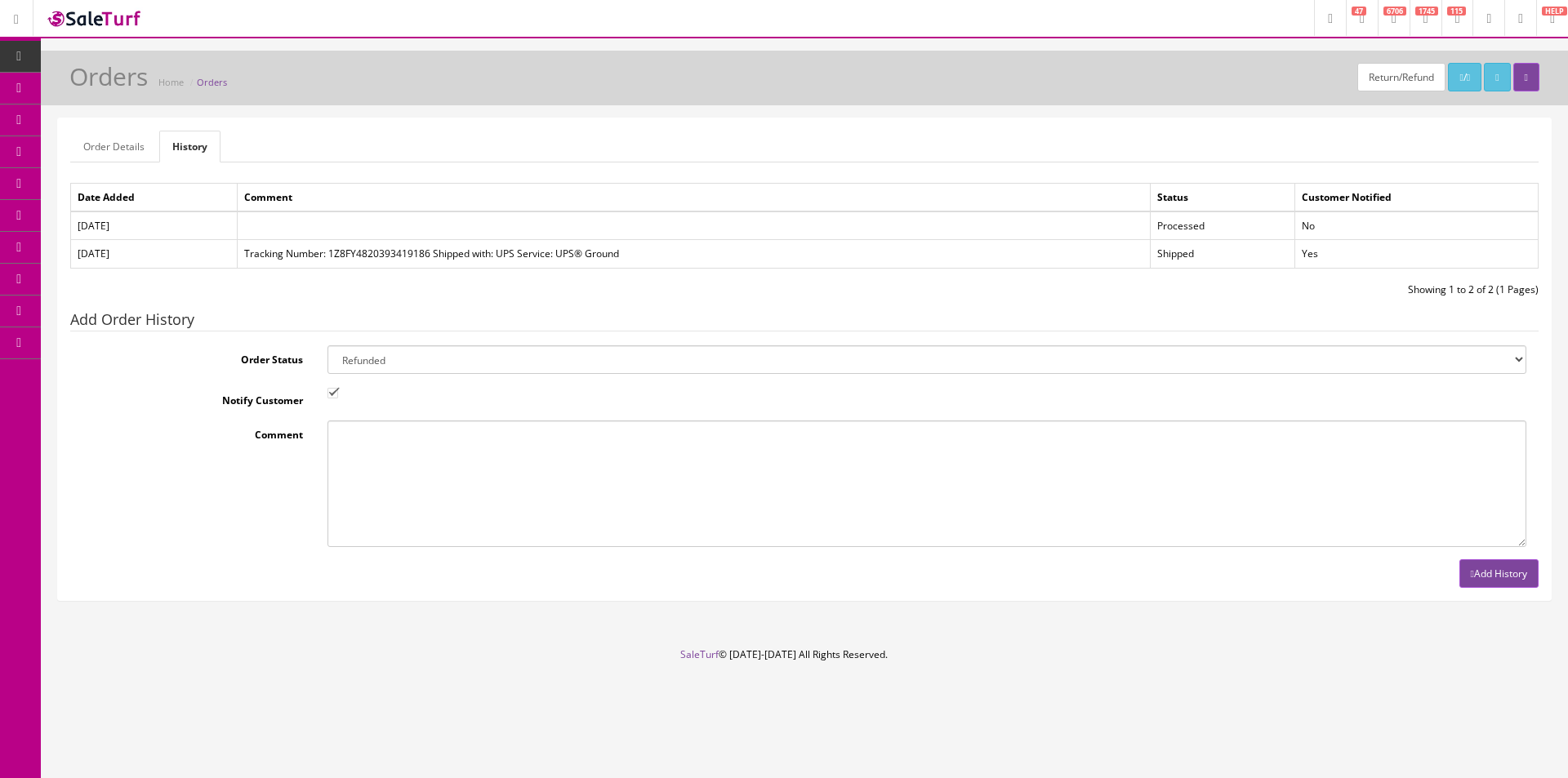
click at [331, 394] on input "Notify Customer" at bounding box center [332, 393] width 11 height 11
checkbox input "false"
click at [351, 449] on textarea "Comment" at bounding box center [927, 484] width 1199 height 126
type textarea "Guitar price refunded. Return."
click at [1512, 569] on button "Add History" at bounding box center [1499, 574] width 79 height 29
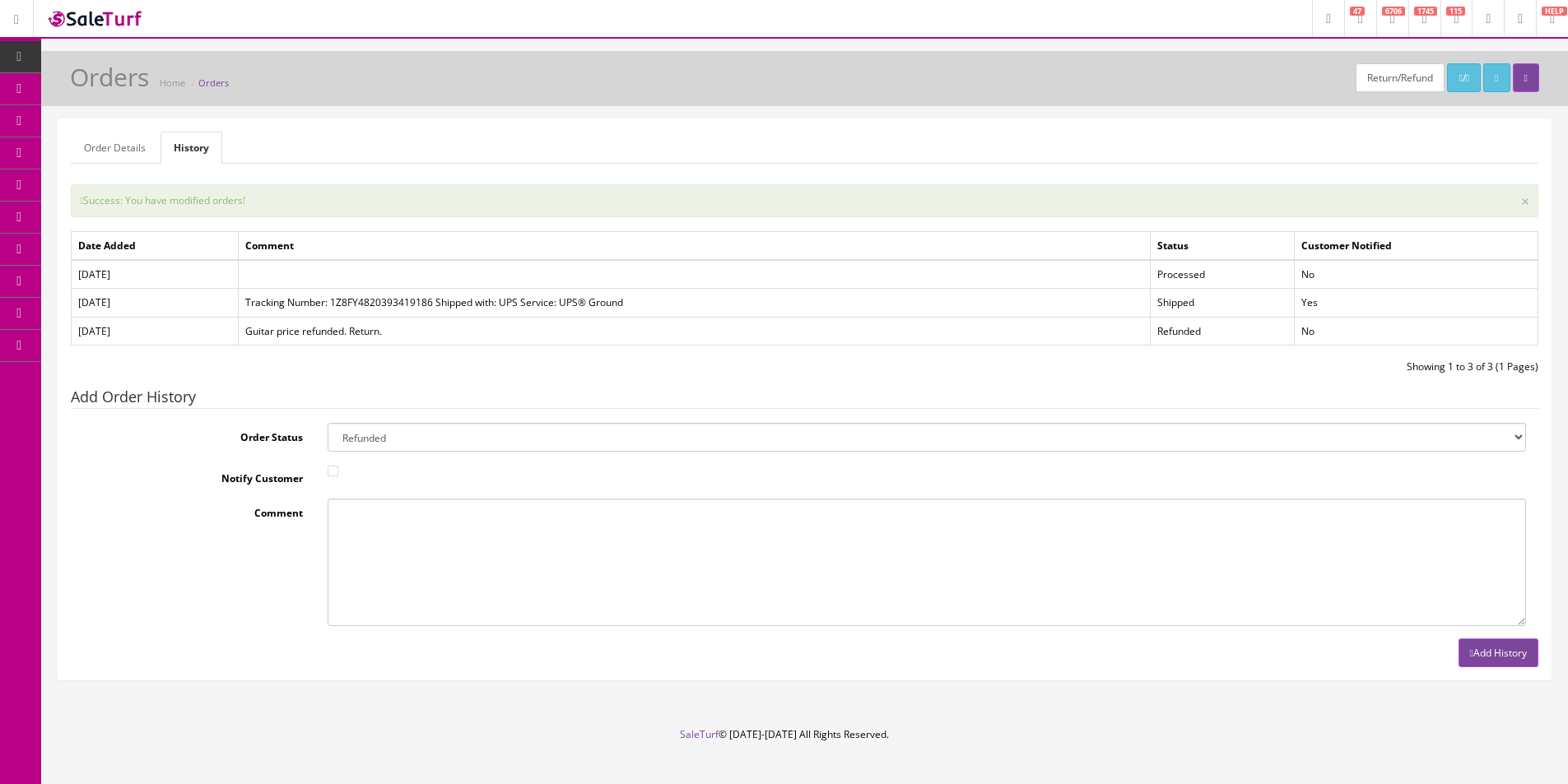
click at [999, 257] on td "Comment" at bounding box center [694, 247] width 913 height 29
click at [994, 127] on div "Order Details History Order ID: #195625 Reverb ID: #23641731 Invoice No.: Gener…" at bounding box center [804, 399] width 1493 height 561
click at [503, 248] on td "Comment" at bounding box center [694, 247] width 913 height 29
click at [503, 248] on td "Comment" at bounding box center [694, 247] width 913 height 29
click at [96, 185] on icon at bounding box center [87, 184] width 18 height 13
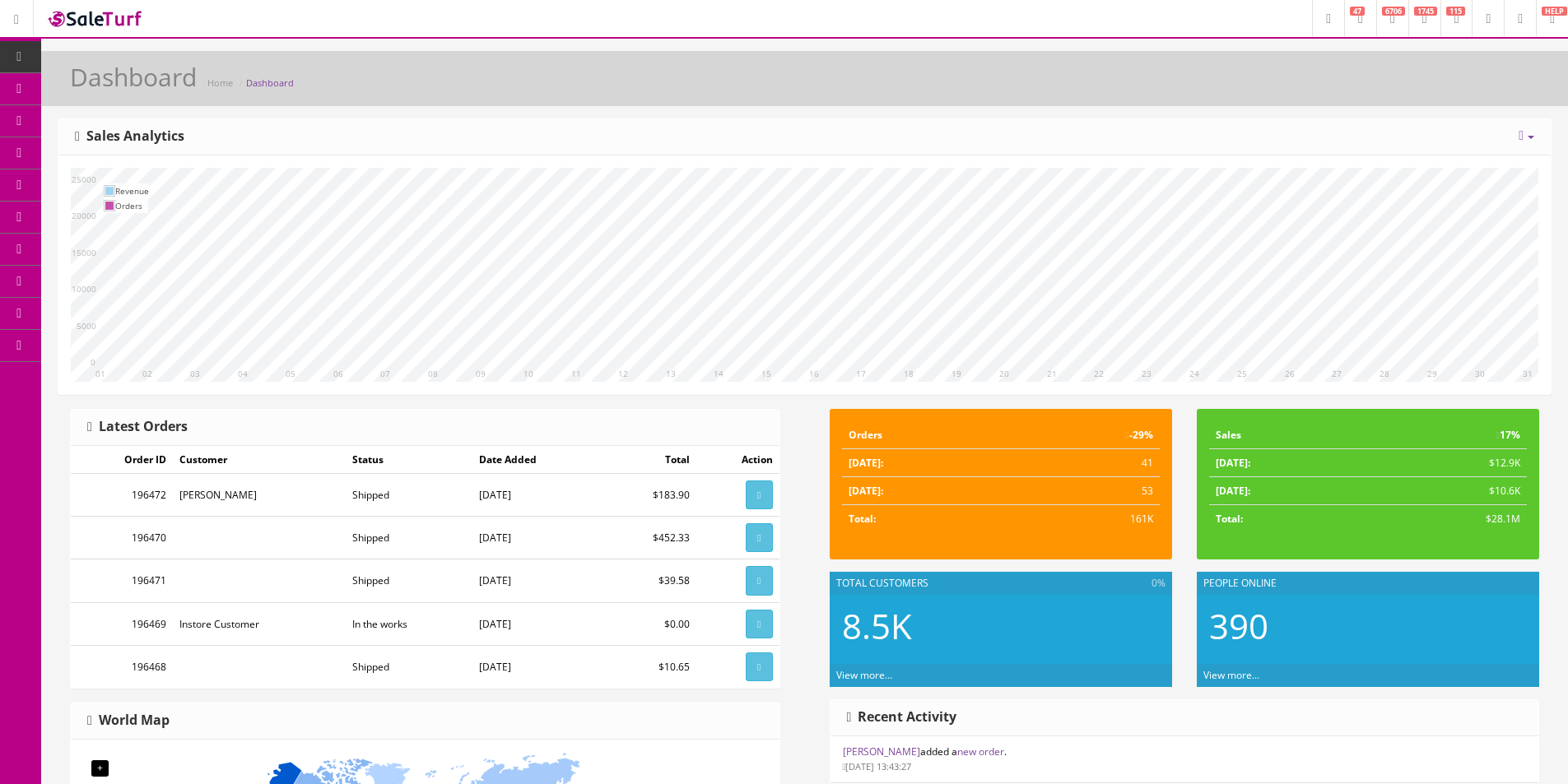
click at [1063, 167] on div "10 11 12 13 14 15 16 17 18 19 20 21 22 23 24 25 26 27 28 29 30 31 01 02 03 04 0…" at bounding box center [804, 275] width 1493 height 238
click at [1020, 157] on div "10 11 12 13 14 15 16 17 18 19 20 21 22 23 24 25 26 27 28 29 30 31 01 02 03 04 0…" at bounding box center [804, 275] width 1493 height 238
click at [1020, 155] on div "[DATE] Week Month Year Year over Year Last Year over Prior Year Sales Analytics…" at bounding box center [804, 257] width 1495 height 277
click at [1020, 154] on div "[DATE] Week Month Year Year over Year Last Year over Prior Year Sales Analytics" at bounding box center [804, 137] width 1493 height 36
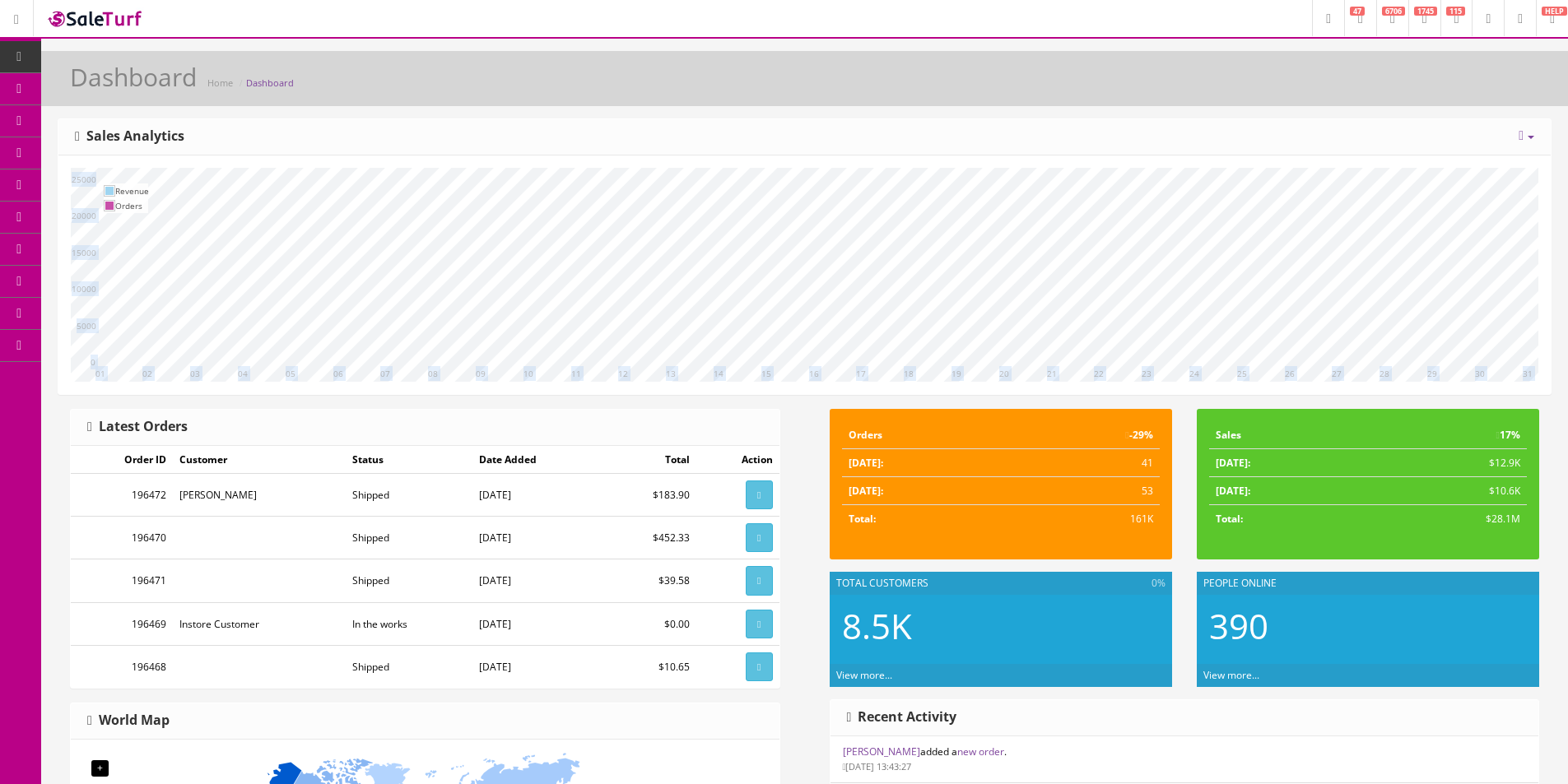
click at [1020, 154] on div "[DATE] Week Month Year Year over Year Last Year over Prior Year Sales Analytics" at bounding box center [804, 137] width 1493 height 36
click at [1020, 156] on div "10 11 12 13 14 15 16 17 18 19 20 21 22 23 24 25 26 27 28 29 30 31 01 02 03 04 0…" at bounding box center [804, 275] width 1493 height 238
click at [1020, 157] on div "10 11 12 13 14 15 16 17 18 19 20 21 22 23 24 25 26 27 28 29 30 31 01 02 03 04 0…" at bounding box center [804, 275] width 1493 height 238
click at [1020, 157] on div "10 11 12 13 14 15 16 17 18 19 20 21 22 23 24 25 26 27 28 29 30 31 01 02 03 04 0…" at bounding box center [804, 275] width 1493 height 238
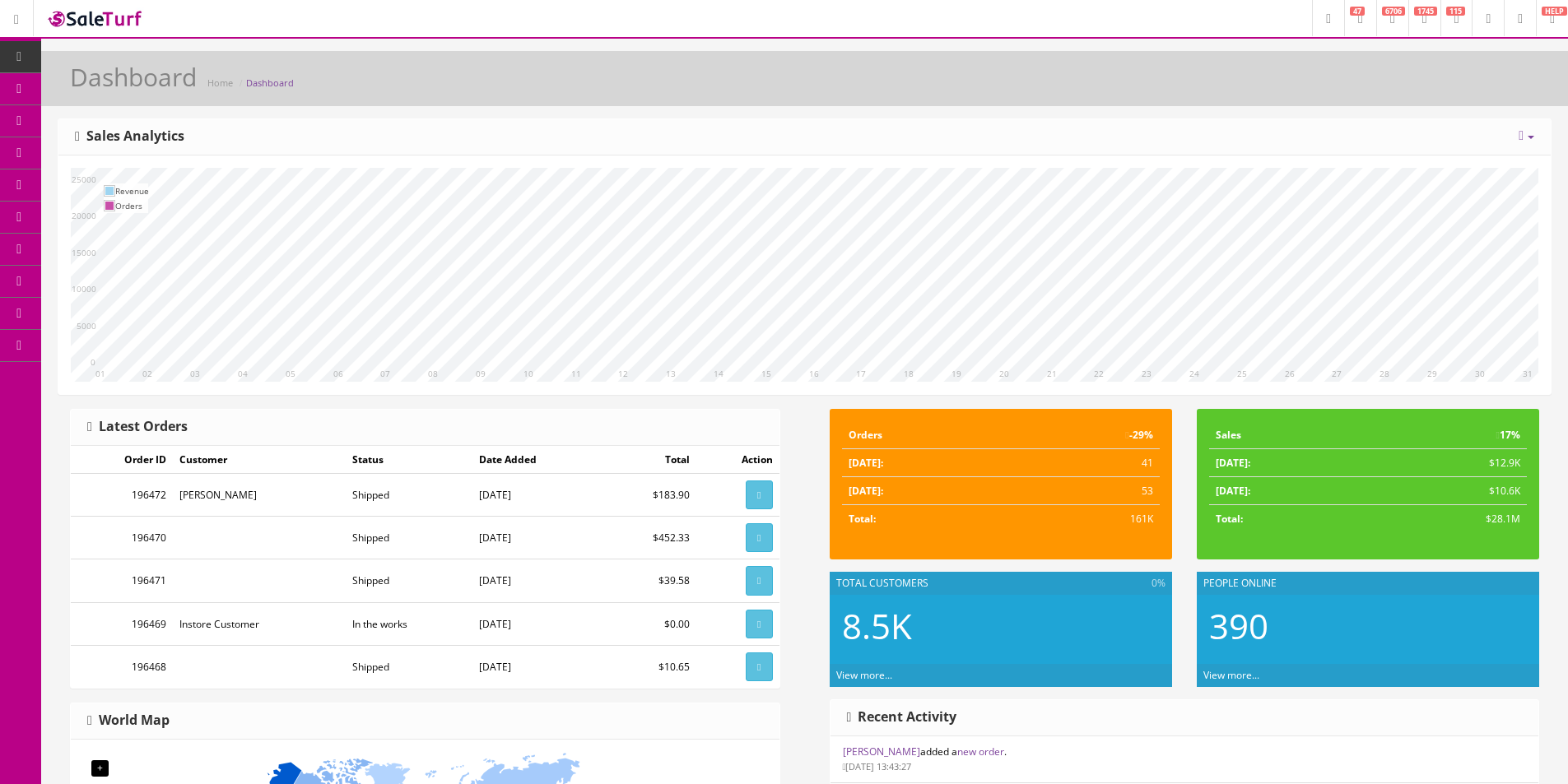
click at [1020, 158] on div "10 11 12 13 14 15 16 17 18 19 20 21 22 23 24 25 26 27 28 29 30 31 01 02 03 04 0…" at bounding box center [804, 275] width 1493 height 238
click at [1037, 156] on div "10 11 12 13 14 15 16 17 18 19 20 21 22 23 24 25 26 27 28 29 30 31 01 02 03 04 0…" at bounding box center [804, 275] width 1493 height 238
click at [1037, 157] on div "10 11 12 13 14 15 16 17 18 19 20 21 22 23 24 25 26 27 28 29 30 31 01 02 03 04 0…" at bounding box center [804, 275] width 1493 height 238
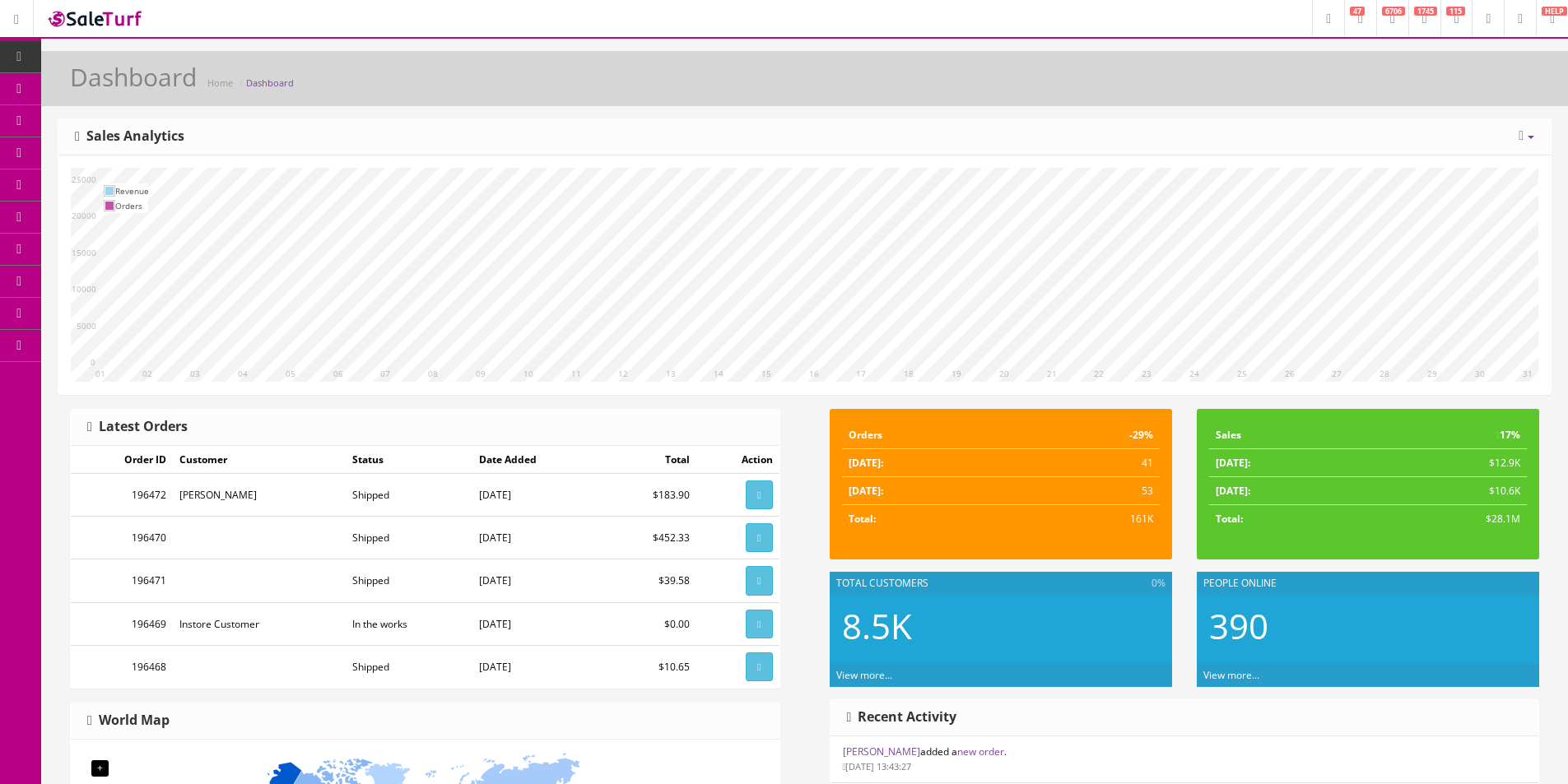
click at [1048, 161] on div "10 11 12 13 14 15 16 17 18 19 20 21 22 23 24 25 26 27 28 29 30 31 01 02 03 04 0…" at bounding box center [804, 275] width 1493 height 238
click at [1048, 160] on div "10 11 12 13 14 15 16 17 18 19 20 21 22 23 24 25 26 27 28 29 30 31 01 02 03 04 0…" at bounding box center [804, 275] width 1493 height 238
click at [1048, 159] on div "10 11 12 13 14 15 16 17 18 19 20 21 22 23 24 25 26 27 28 29 30 31 01 02 03 04 0…" at bounding box center [804, 275] width 1493 height 238
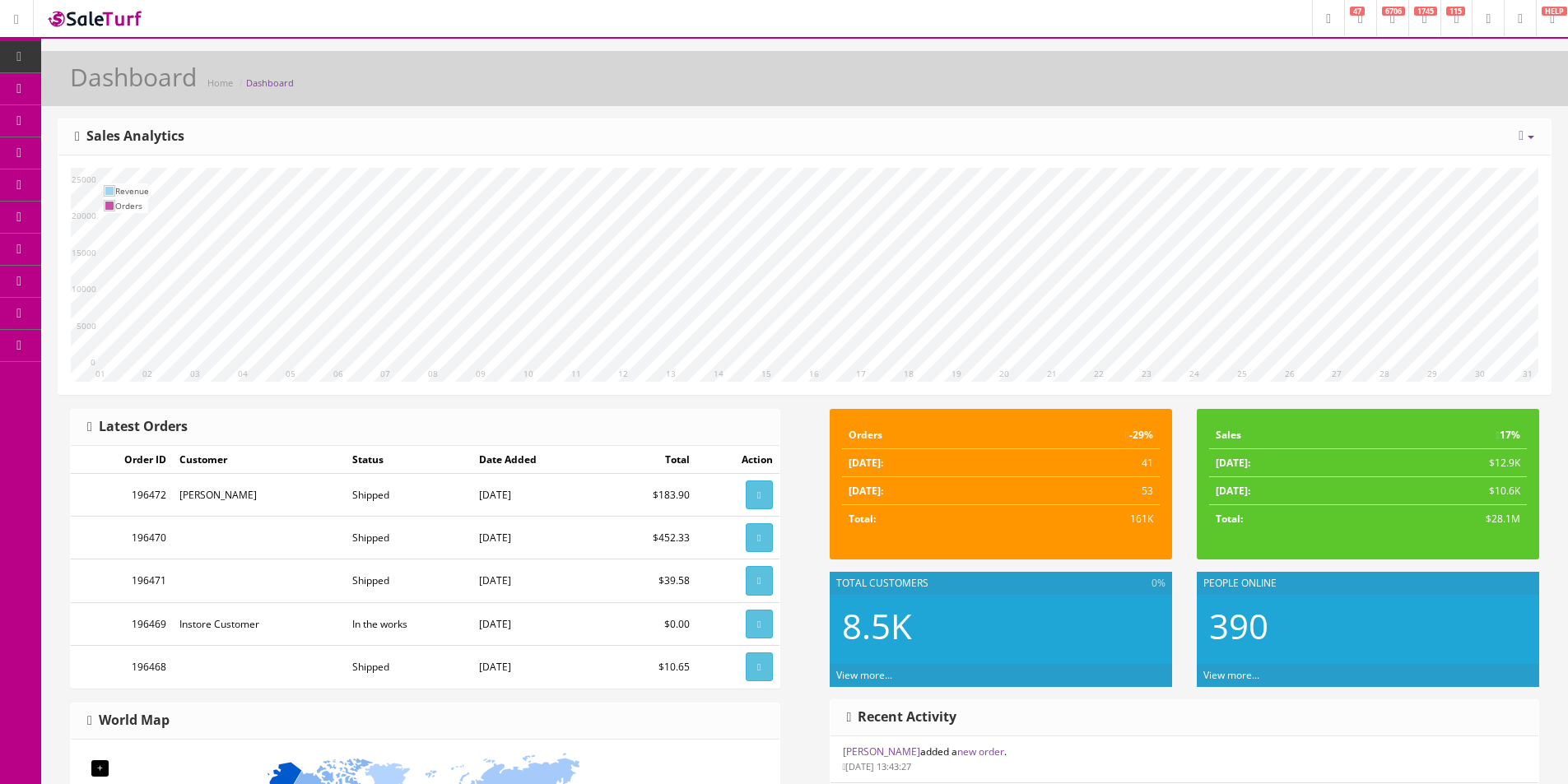
click at [1048, 159] on div "10 11 12 13 14 15 16 17 18 19 20 21 22 23 24 25 26 27 28 29 30 31 01 02 03 04 0…" at bounding box center [804, 275] width 1493 height 238
click at [1009, 143] on div "[DATE] Week Month Year Year over Year Last Year over Prior Year Sales Analytics" at bounding box center [804, 137] width 1493 height 36
click at [1009, 142] on div "[DATE] Week Month Year Year over Year Last Year over Prior Year Sales Analytics" at bounding box center [804, 137] width 1493 height 36
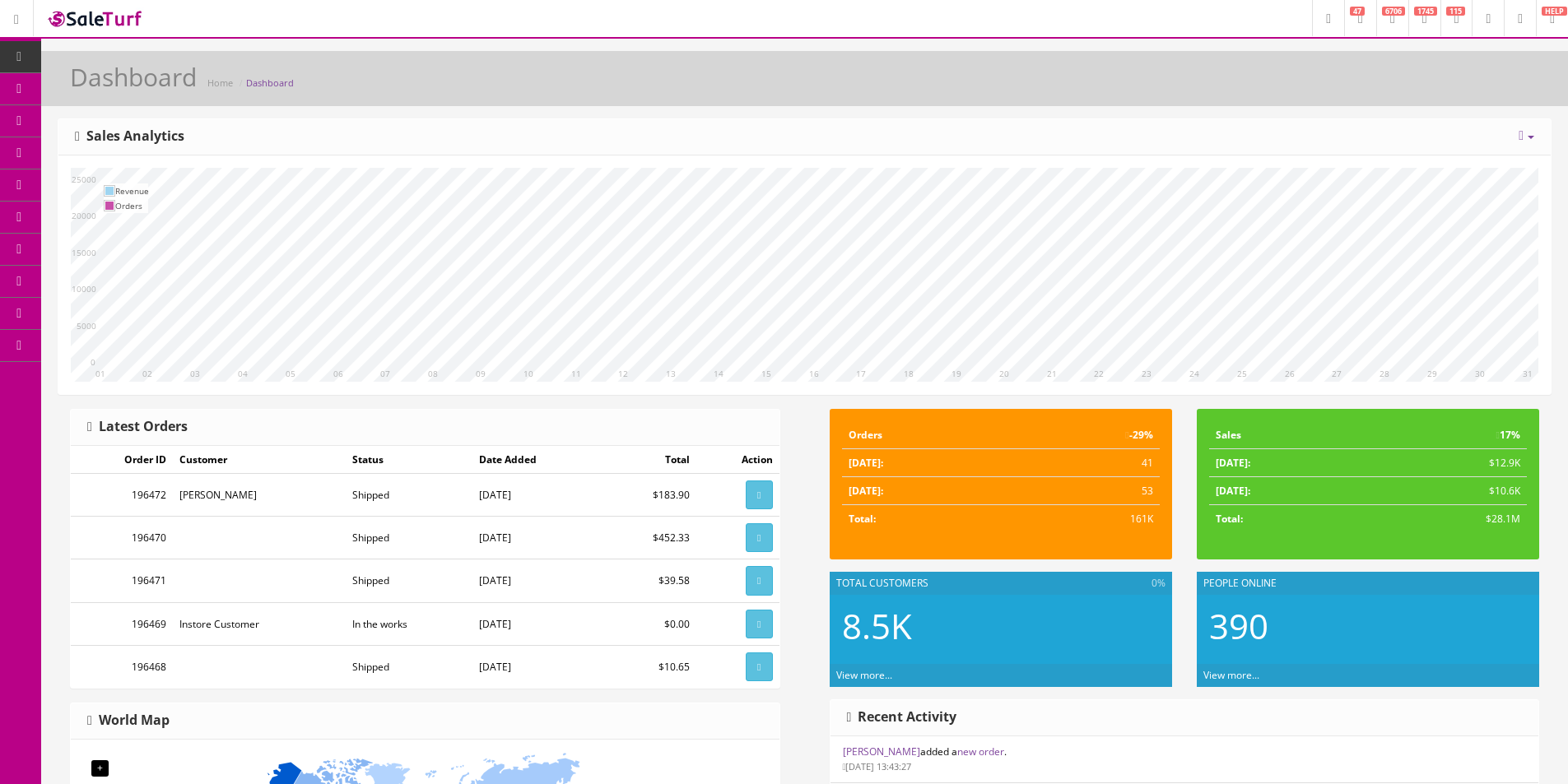
drag, startPoint x: 1009, startPoint y: 142, endPoint x: 1085, endPoint y: 92, distance: 91.0
click at [1009, 142] on div "Today Week Month Year Year over Year Last Year over Prior Year Sales Analytics" at bounding box center [804, 137] width 1493 height 36
click at [12, 54] on icon at bounding box center [19, 57] width 18 height 13
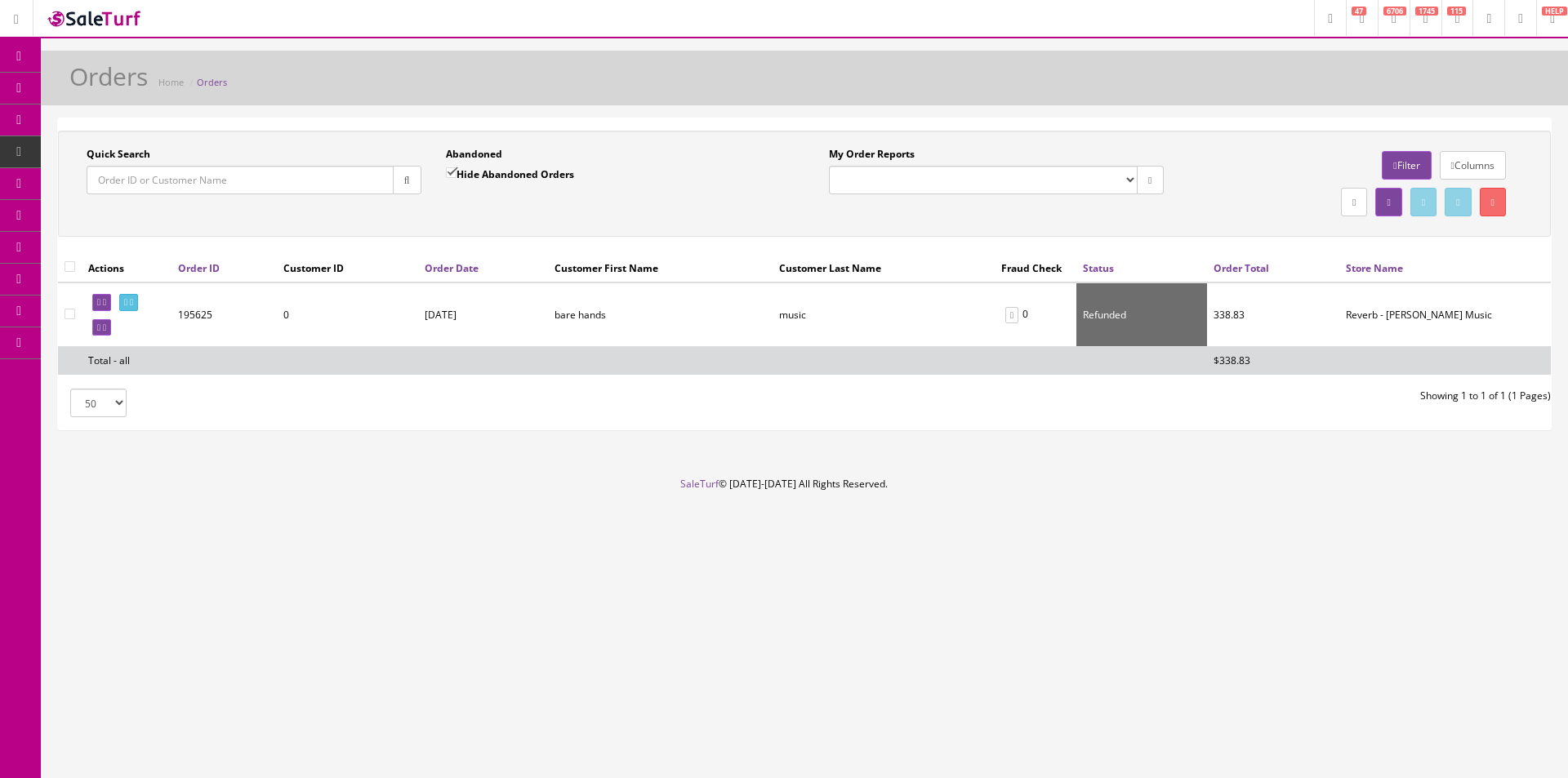
click at [413, 179] on button "button" at bounding box center [407, 179] width 29 height 29
click at [449, 207] on div "Quick Search Date From Abandoned Hide Abandoned Orders Date To" at bounding box center [433, 177] width 743 height 60
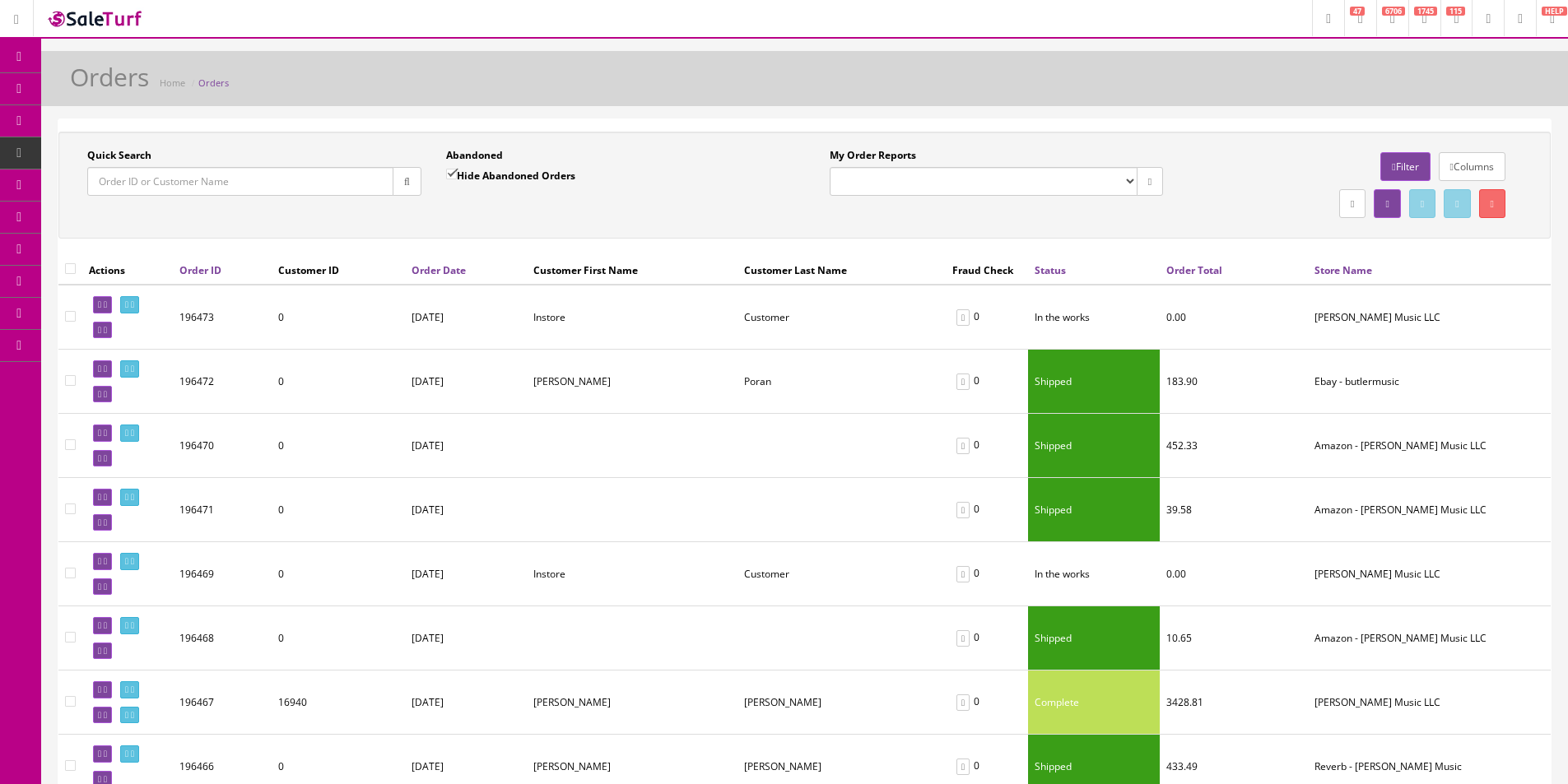
click at [133, 85] on span "Products" at bounding box center [118, 88] width 40 height 14
click at [266, 182] on input "Quick Search" at bounding box center [240, 181] width 306 height 29
click at [346, 147] on div "Quick Search Date From Abandoned Hide Abandoned Orders Date To My Order Reports…" at bounding box center [804, 185] width 1493 height 107
click at [345, 147] on div "Quick Search Date From Abandoned Hide Abandoned Orders Date To My Order Reports…" at bounding box center [804, 185] width 1493 height 107
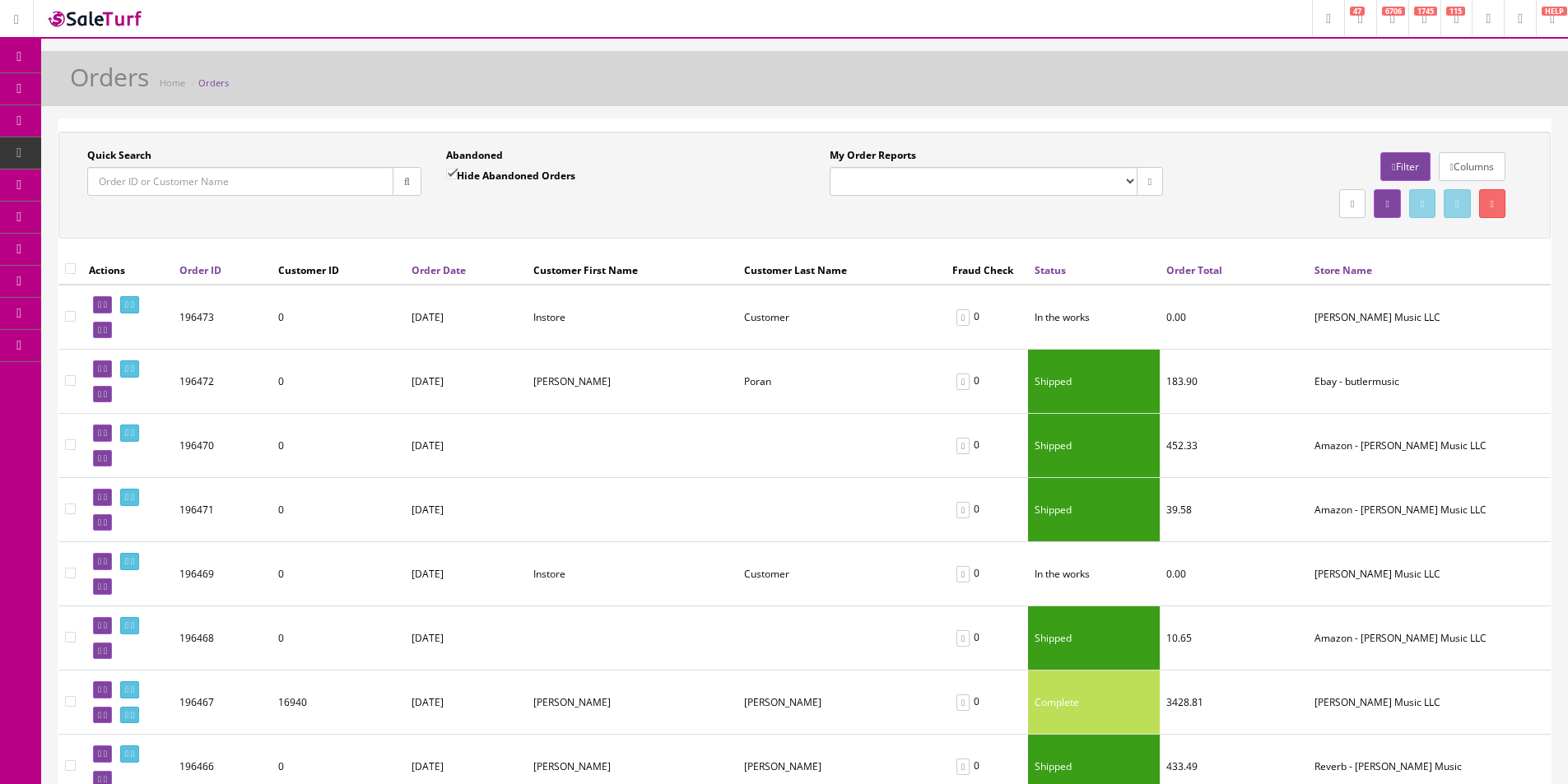
click at [345, 147] on div "Quick Search Date From Abandoned Hide Abandoned Orders Date To My Order Reports…" at bounding box center [804, 185] width 1493 height 107
click at [345, 146] on div "Quick Search Date From Abandoned Hide Abandoned Orders Date To My Order Reports…" at bounding box center [804, 185] width 1493 height 107
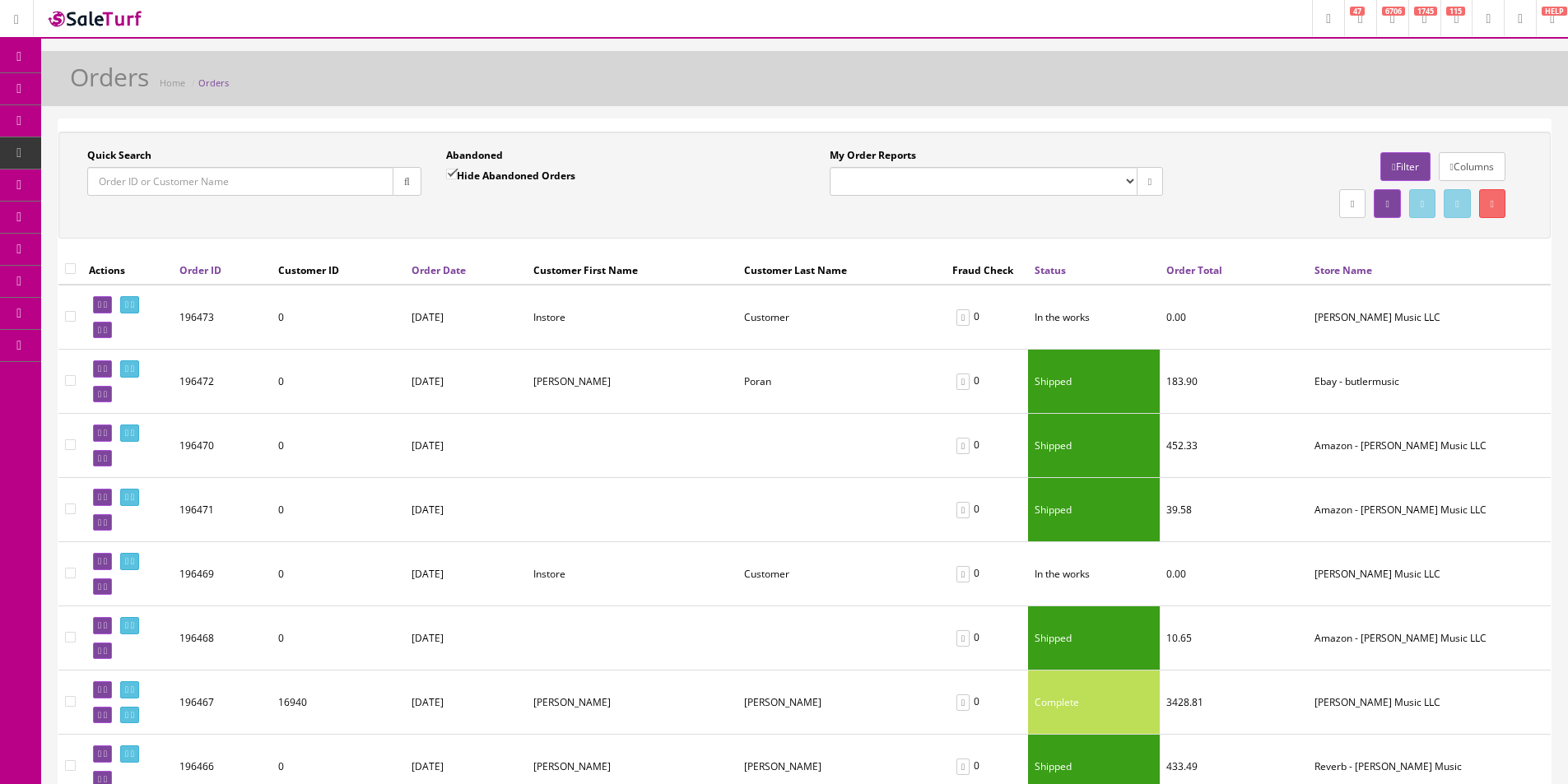
drag, startPoint x: 345, startPoint y: 146, endPoint x: 664, endPoint y: 149, distance: 319.0
click at [345, 146] on div "Quick Search Date From Abandoned Hide Abandoned Orders Date To My Order Reports…" at bounding box center [804, 185] width 1493 height 107
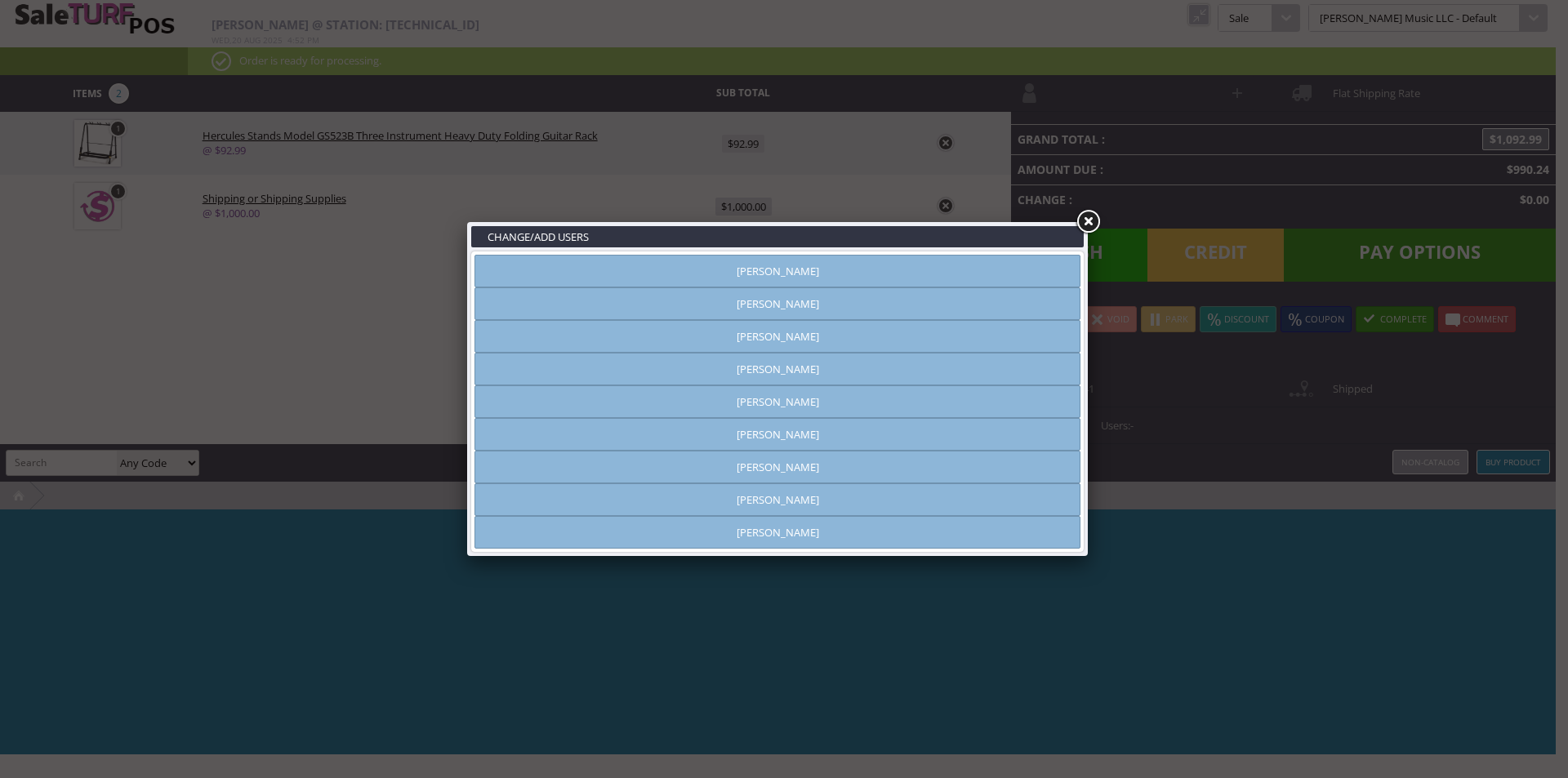
type input "[PERSON_NAME]"
click at [1093, 222] on link at bounding box center [1088, 222] width 30 height 30
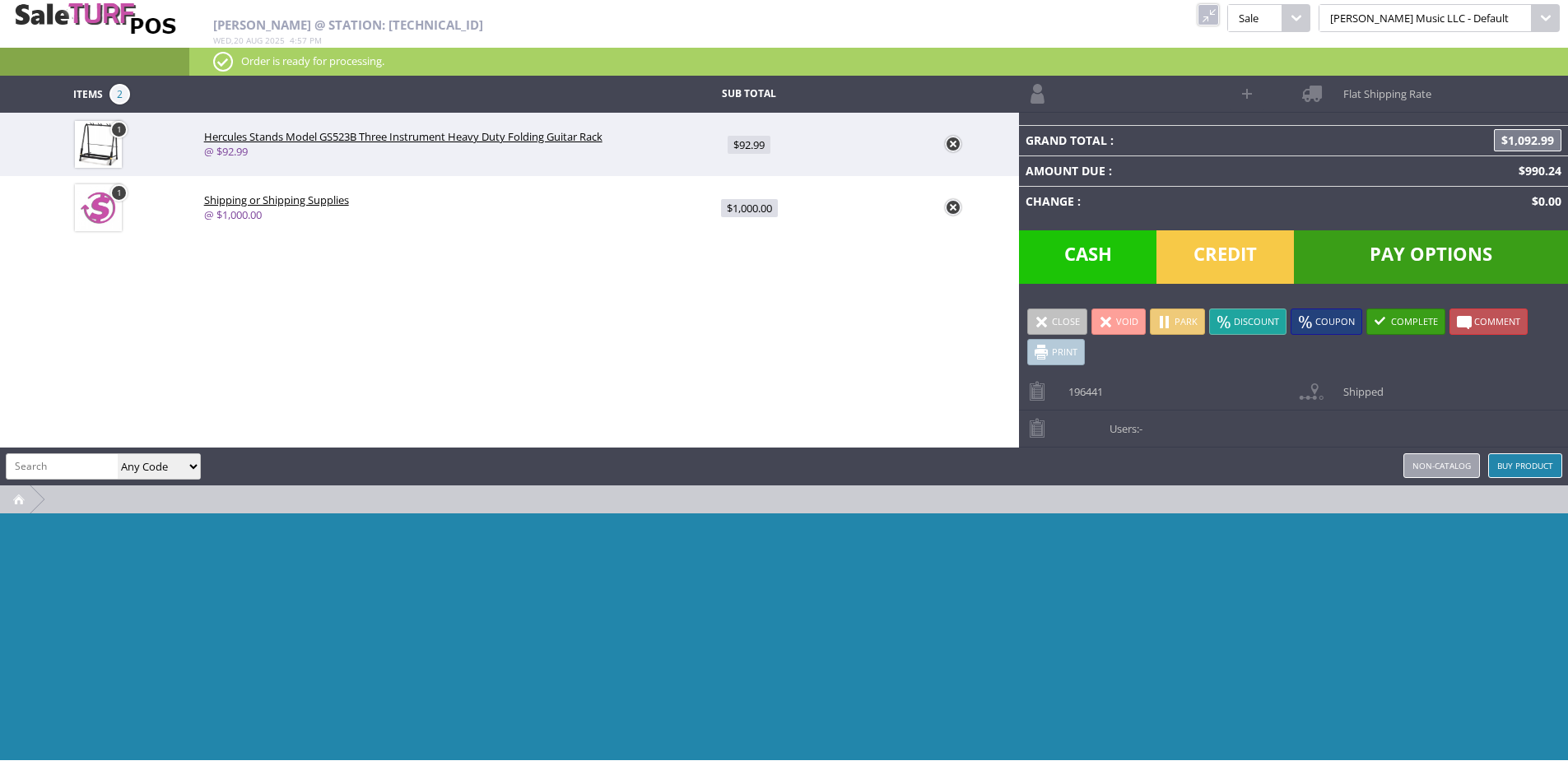
click at [1054, 479] on div "[PERSON_NAME] Any Code SKU UPC EAN Name Model Buy Product Non-catalog" at bounding box center [784, 466] width 1568 height 37
click at [953, 207] on link at bounding box center [954, 207] width 17 height 17
drag, startPoint x: 897, startPoint y: 330, endPoint x: 1076, endPoint y: 54, distance: 329.0
click at [899, 329] on div "Items 1 Sub Total 1 Hercules Stands Model GS523B Three Instrument Heavy Duty Fo…" at bounding box center [784, 418] width 1568 height 685
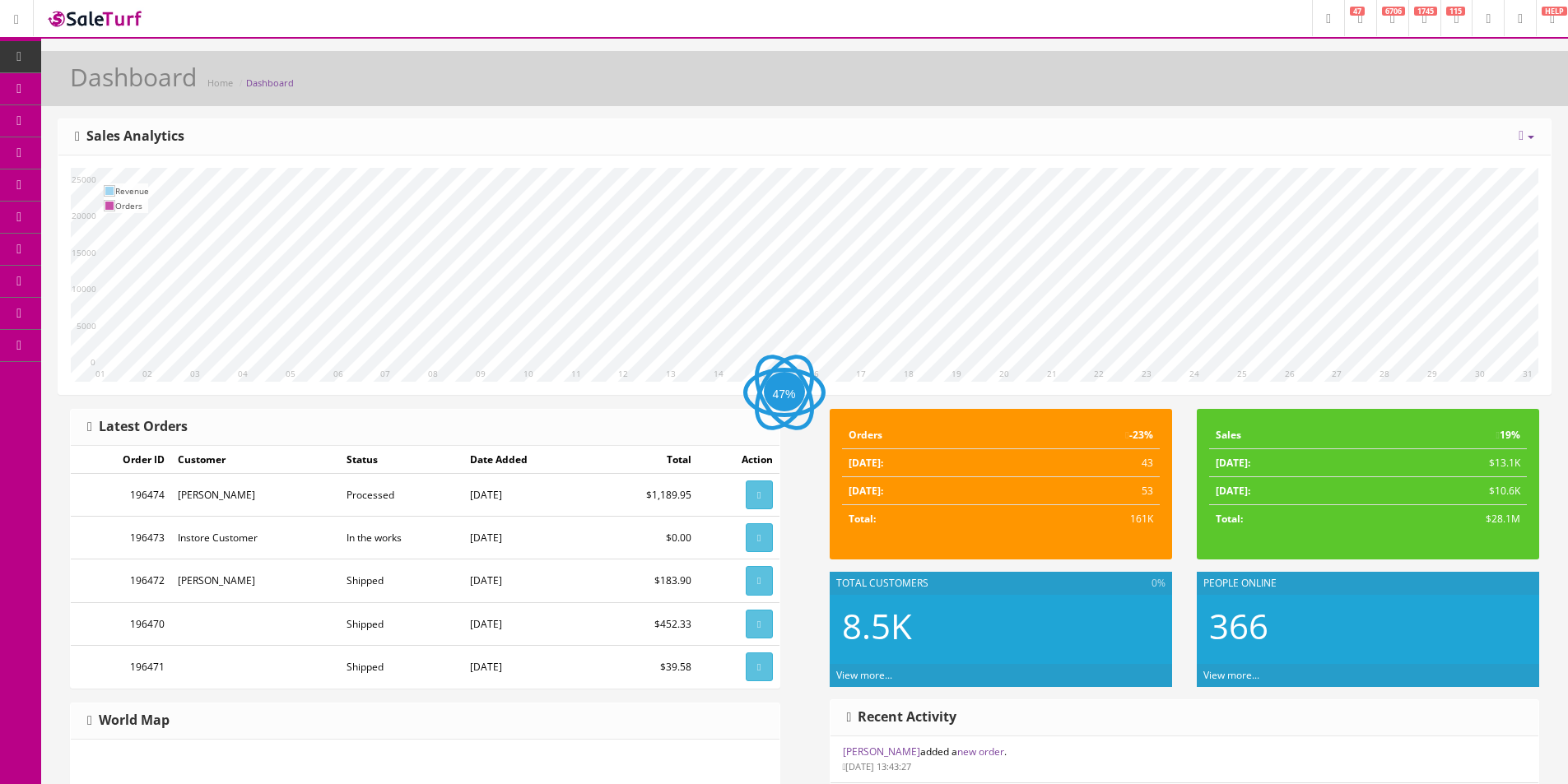
click at [1116, 125] on div "Today Week Month Year Year over Year Last Year over Prior Year Sales Analytics" at bounding box center [804, 137] width 1493 height 36
click at [23, 58] on icon at bounding box center [19, 57] width 18 height 13
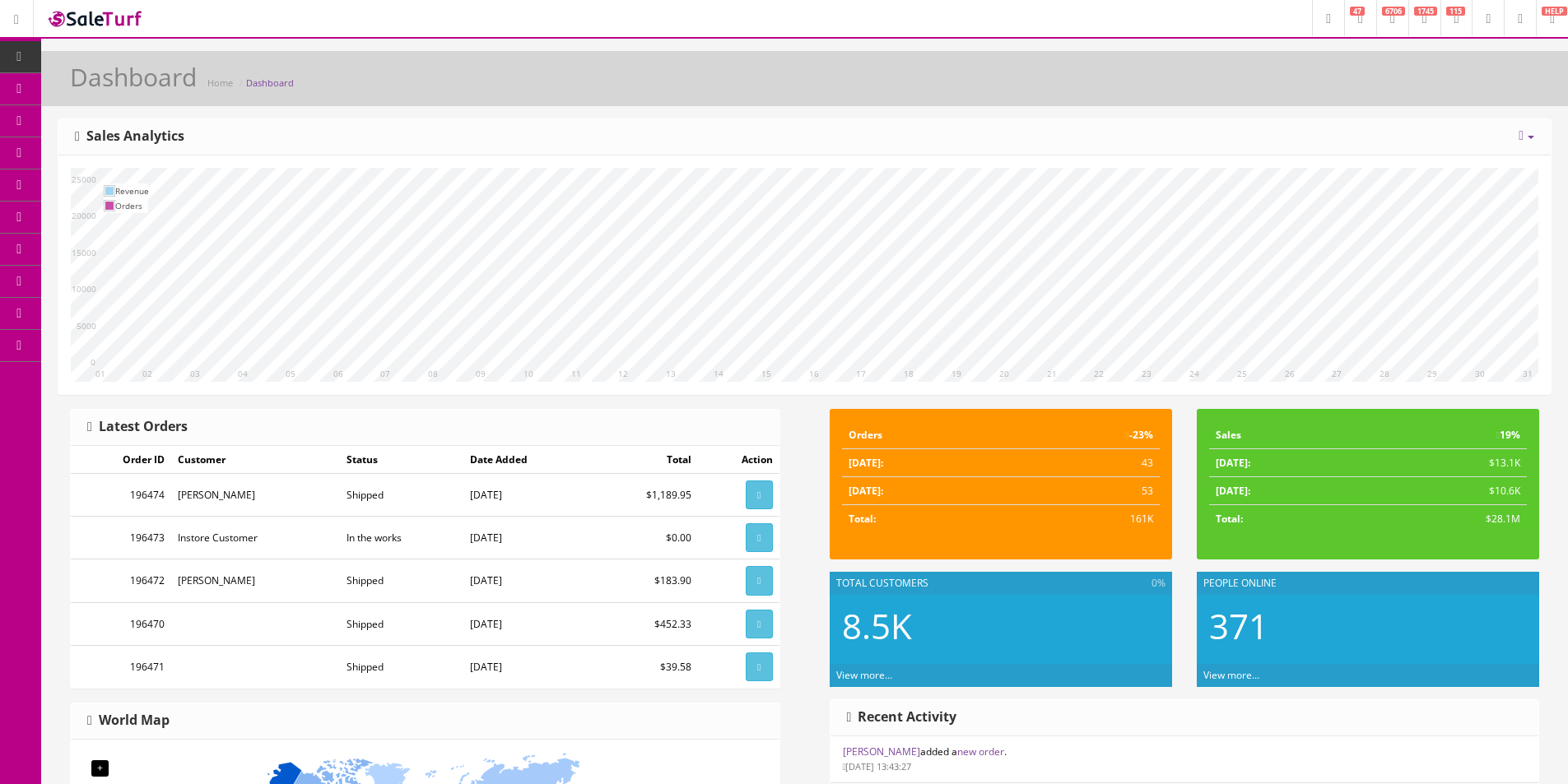
click at [29, 48] on link "Dashboard" at bounding box center [20, 57] width 41 height 32
click at [9, 57] on link "Dashboard" at bounding box center [20, 57] width 41 height 32
click at [717, 65] on div "Dashboard Home Dashboard" at bounding box center [804, 82] width 1502 height 39
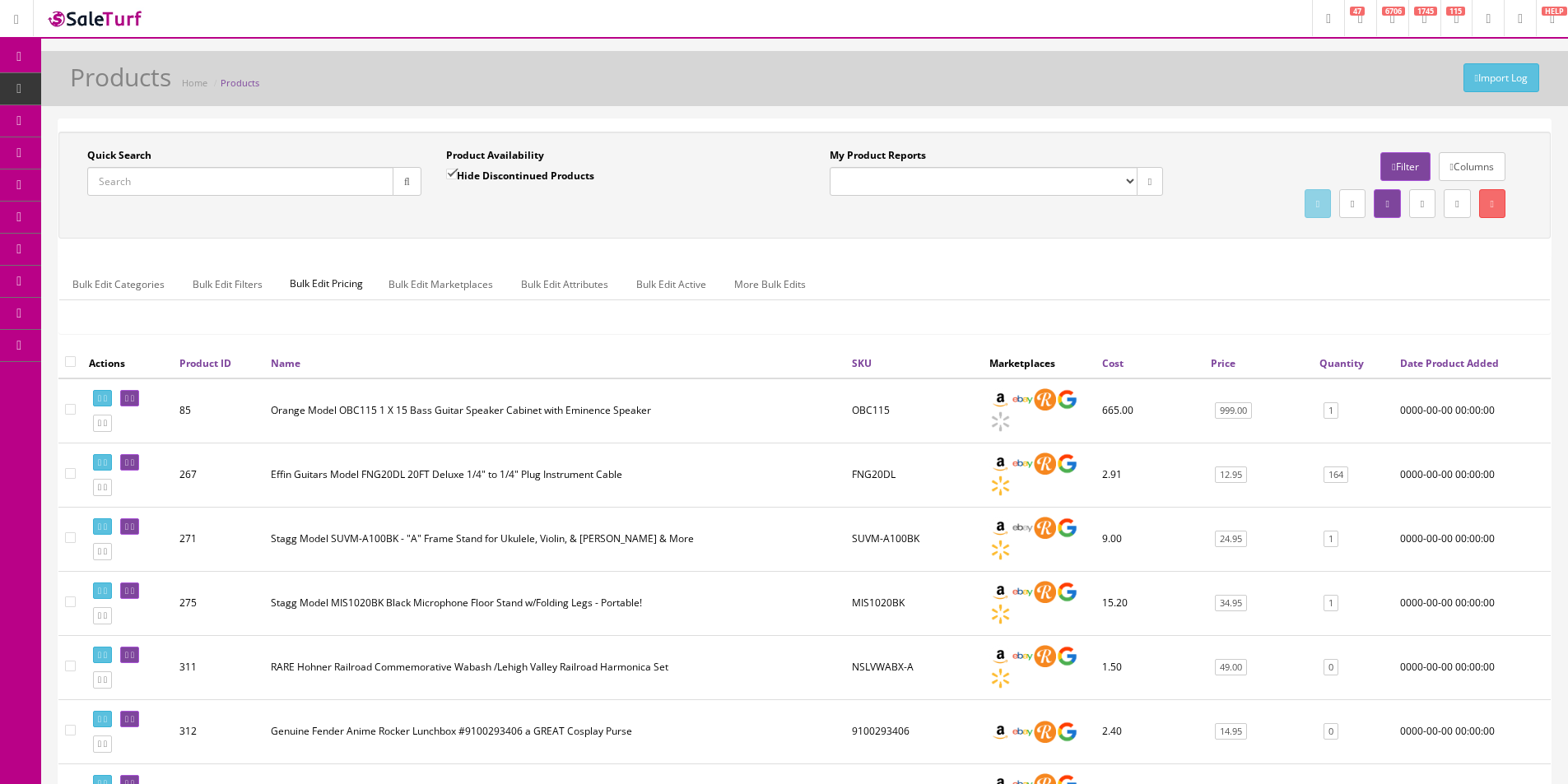
click at [263, 186] on input "Quick Search" at bounding box center [240, 181] width 306 height 29
click at [262, 186] on input "Quick Search" at bounding box center [240, 181] width 306 height 29
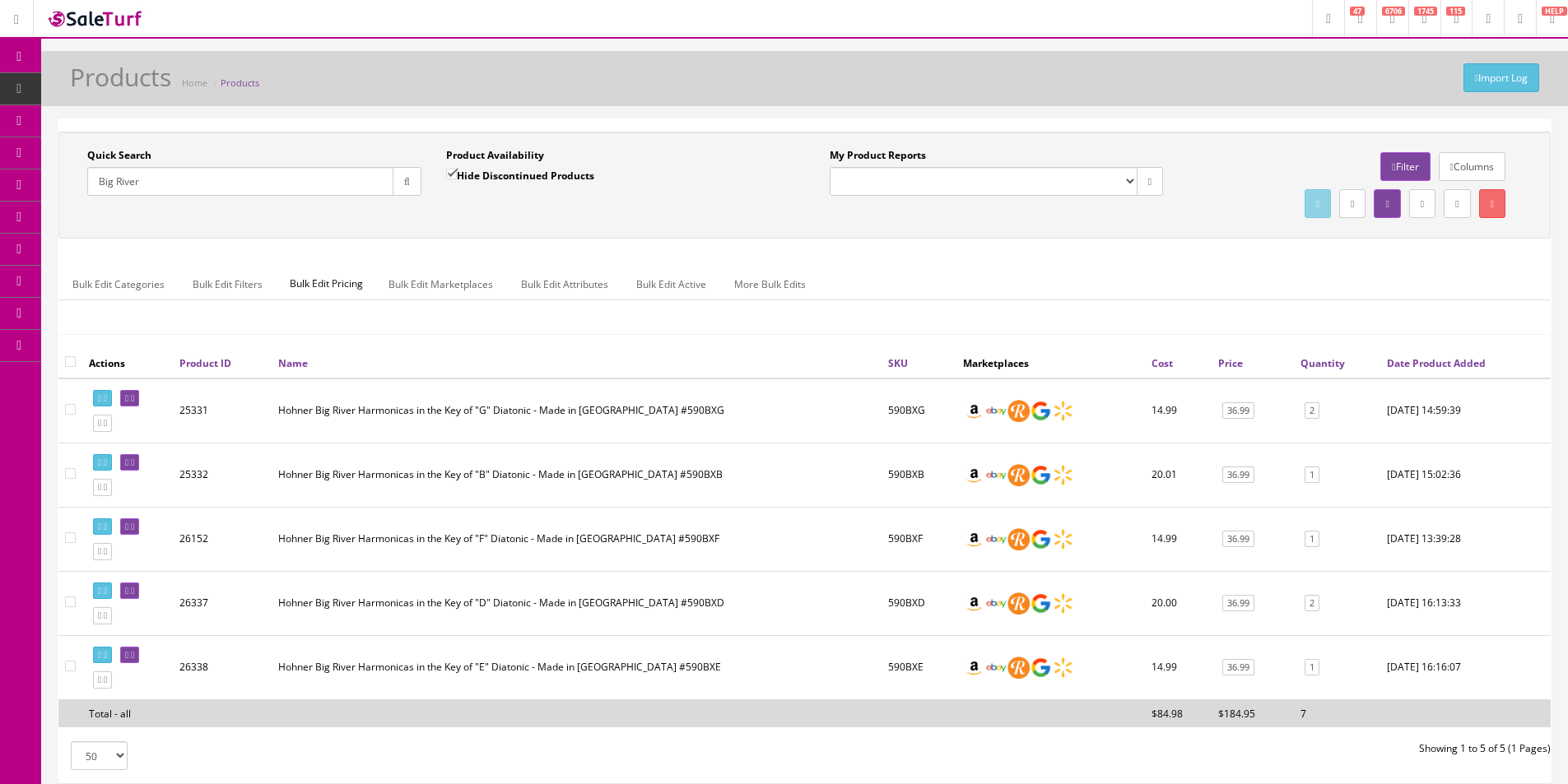
click at [668, 508] on td "Hohner Big River Harmonicas in the Key of "F" Diatonic - Made in Germany #590BXF" at bounding box center [577, 538] width 610 height 64
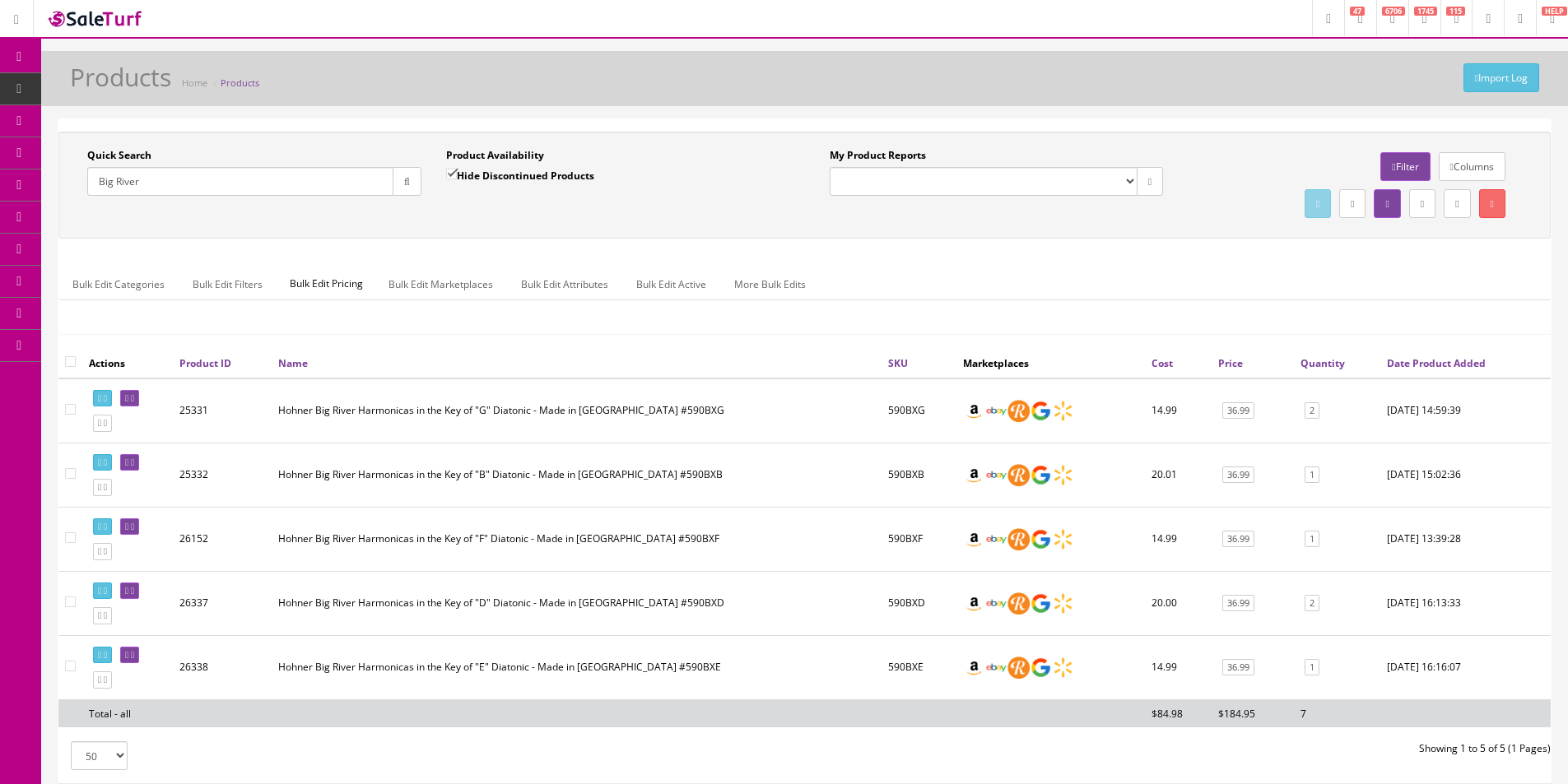
click at [668, 508] on td "Hohner Big River Harmonicas in the Key of "F" Diatonic - Made in Germany #590BXF" at bounding box center [577, 538] width 610 height 64
click at [807, 232] on div "Quick Search Big River Date From Product Availability Hide Discontinued Product…" at bounding box center [804, 185] width 1493 height 107
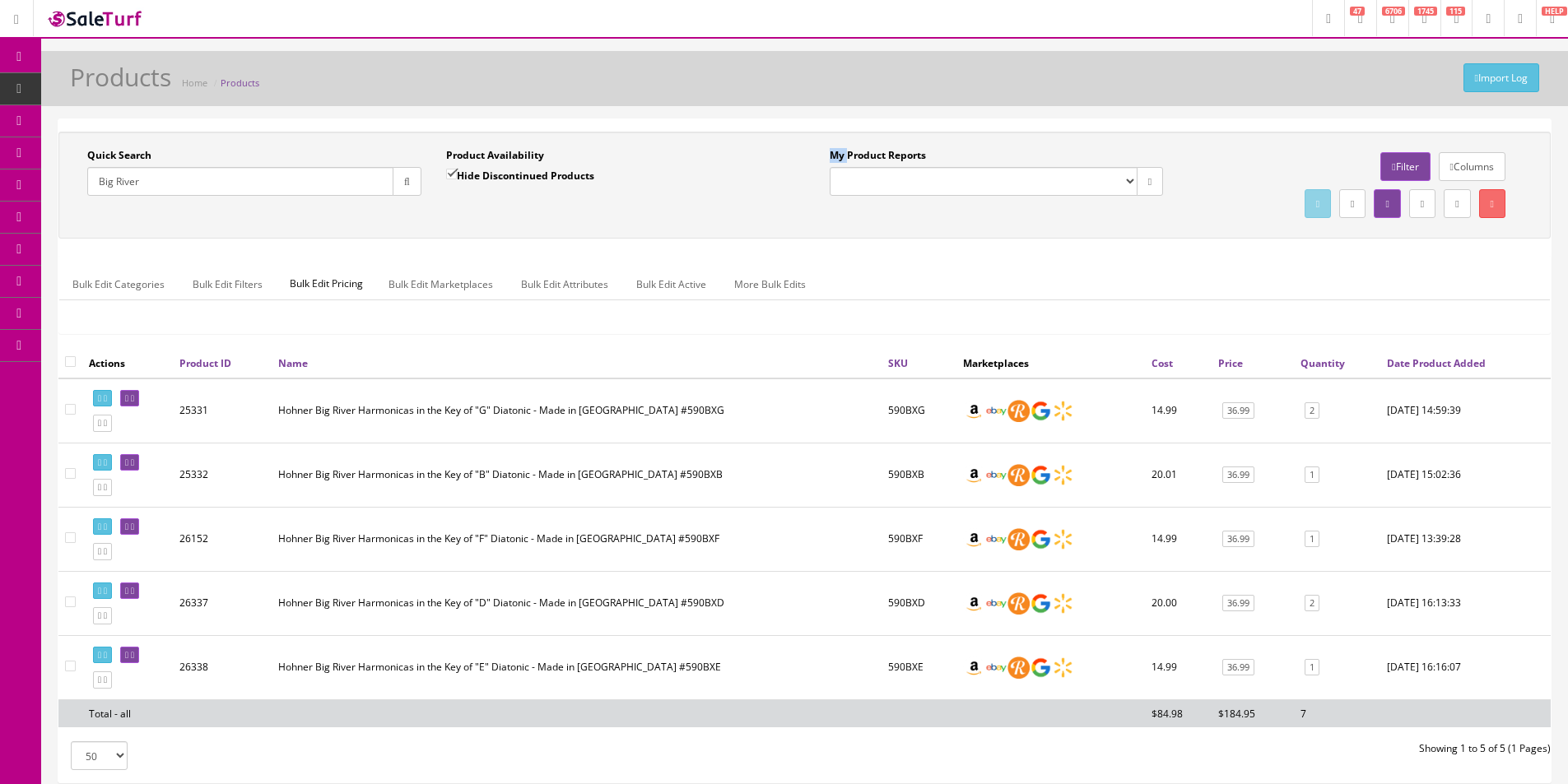
click at [807, 232] on div "Quick Search Big River Date From Product Availability Hide Discontinued Product…" at bounding box center [804, 185] width 1493 height 107
click at [807, 232] on div "Quick Search Big River Date From Product Availability Hide Discontinued Product…" at bounding box center [804, 185] width 1493 height 107
drag, startPoint x: 807, startPoint y: 232, endPoint x: 816, endPoint y: 232, distance: 9.0
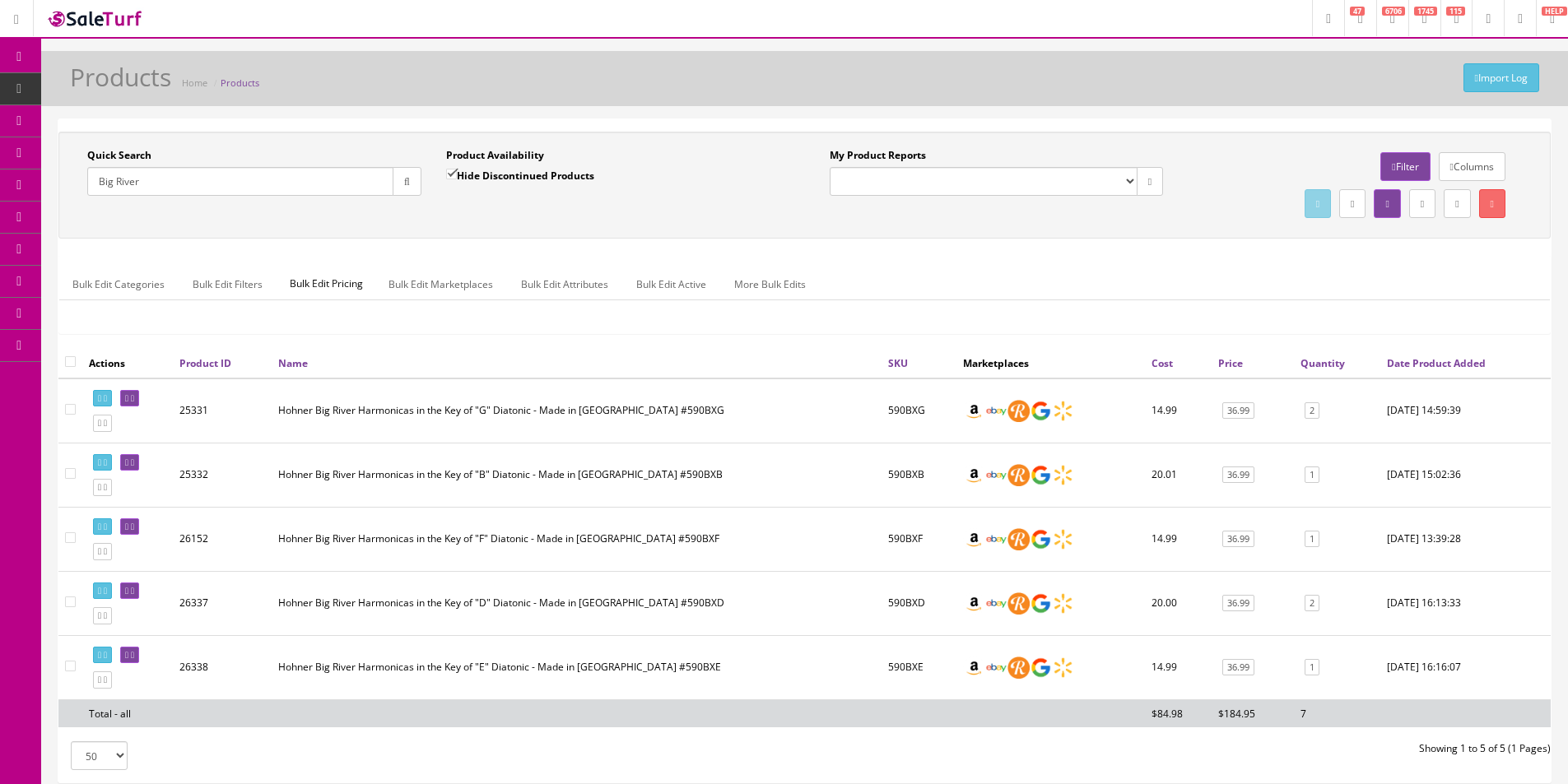
click at [807, 232] on div "Quick Search Big River Date From Product Availability Hide Discontinued Product…" at bounding box center [804, 185] width 1493 height 107
click at [198, 177] on input "Big River" at bounding box center [240, 181] width 306 height 29
click at [198, 177] on input "Big River" at bounding box center [240, 181] width 306 height 29
type input "e"
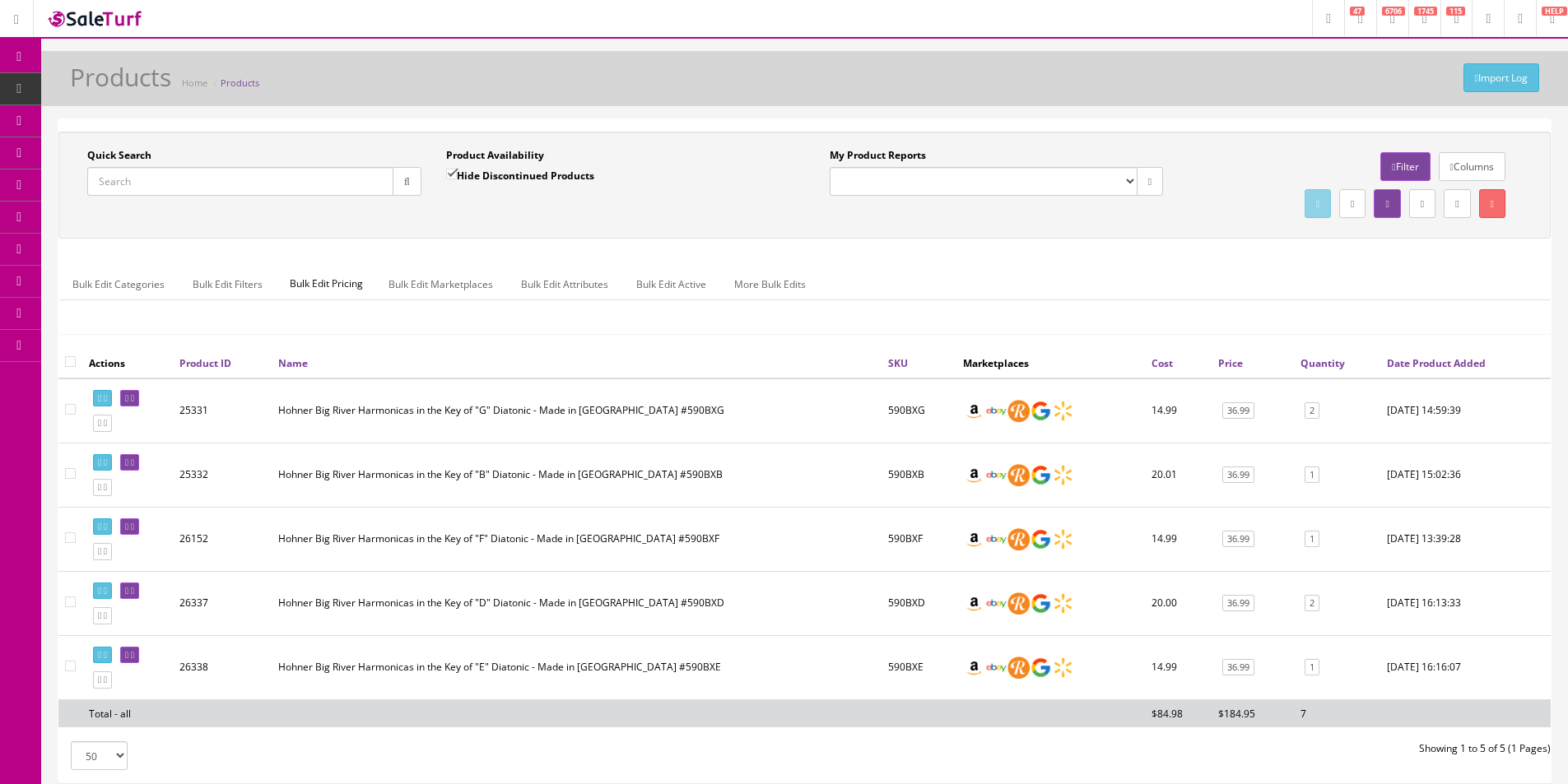
click at [520, 230] on div "Quick Search Date From Product Availability Hide Discontinued Products Date To …" at bounding box center [804, 185] width 1493 height 107
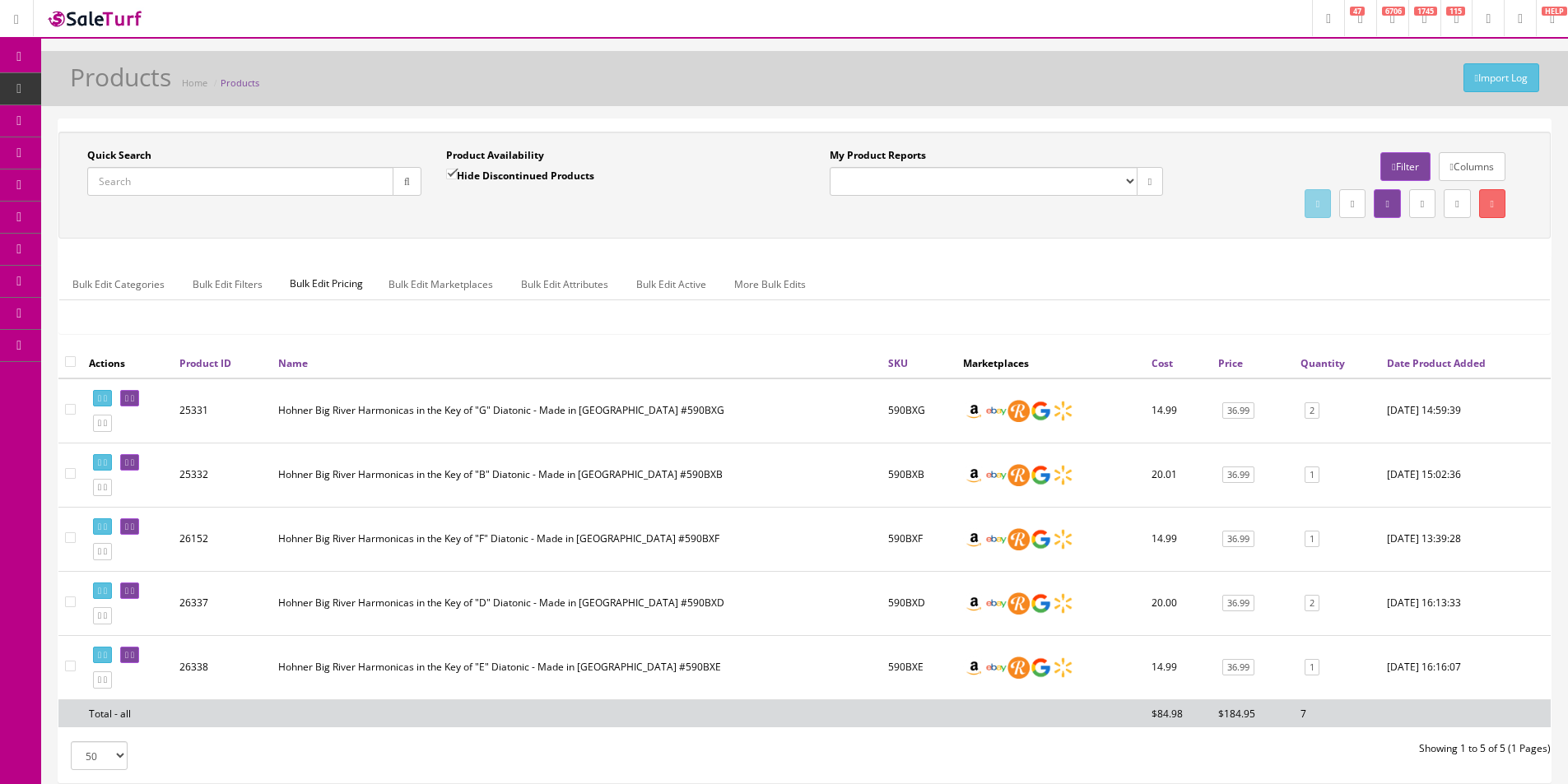
click at [229, 185] on input "Quick Search" at bounding box center [240, 181] width 306 height 29
click at [1140, 262] on div "Bulk Edit Categories Bulk Edit Filters Bulk Edit Pricing Bulk Edit Marketplaces…" at bounding box center [804, 294] width 1491 height 77
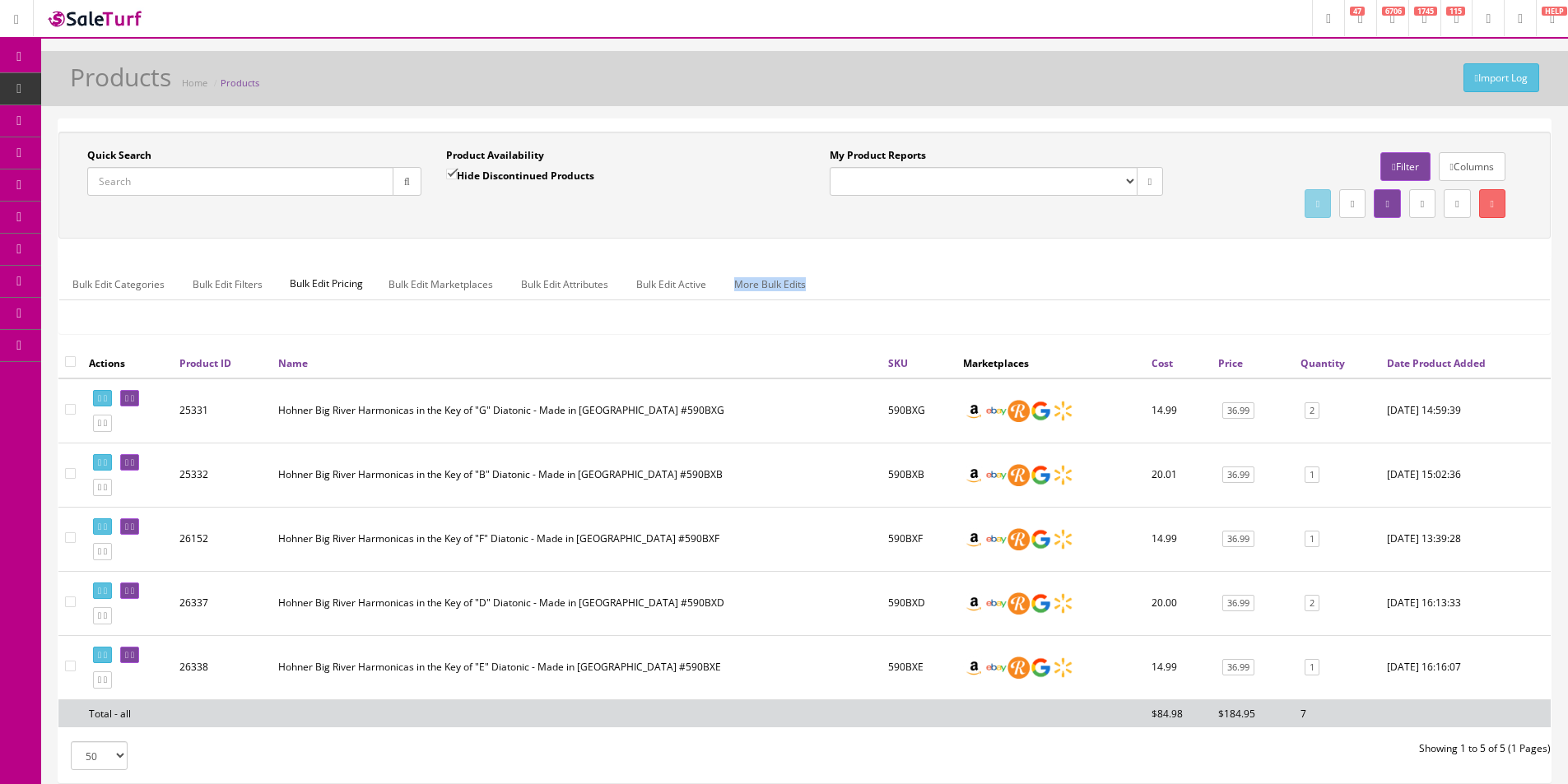
click at [1140, 262] on div "Bulk Edit Categories Bulk Edit Filters Bulk Edit Pricing Bulk Edit Marketplaces…" at bounding box center [804, 294] width 1491 height 77
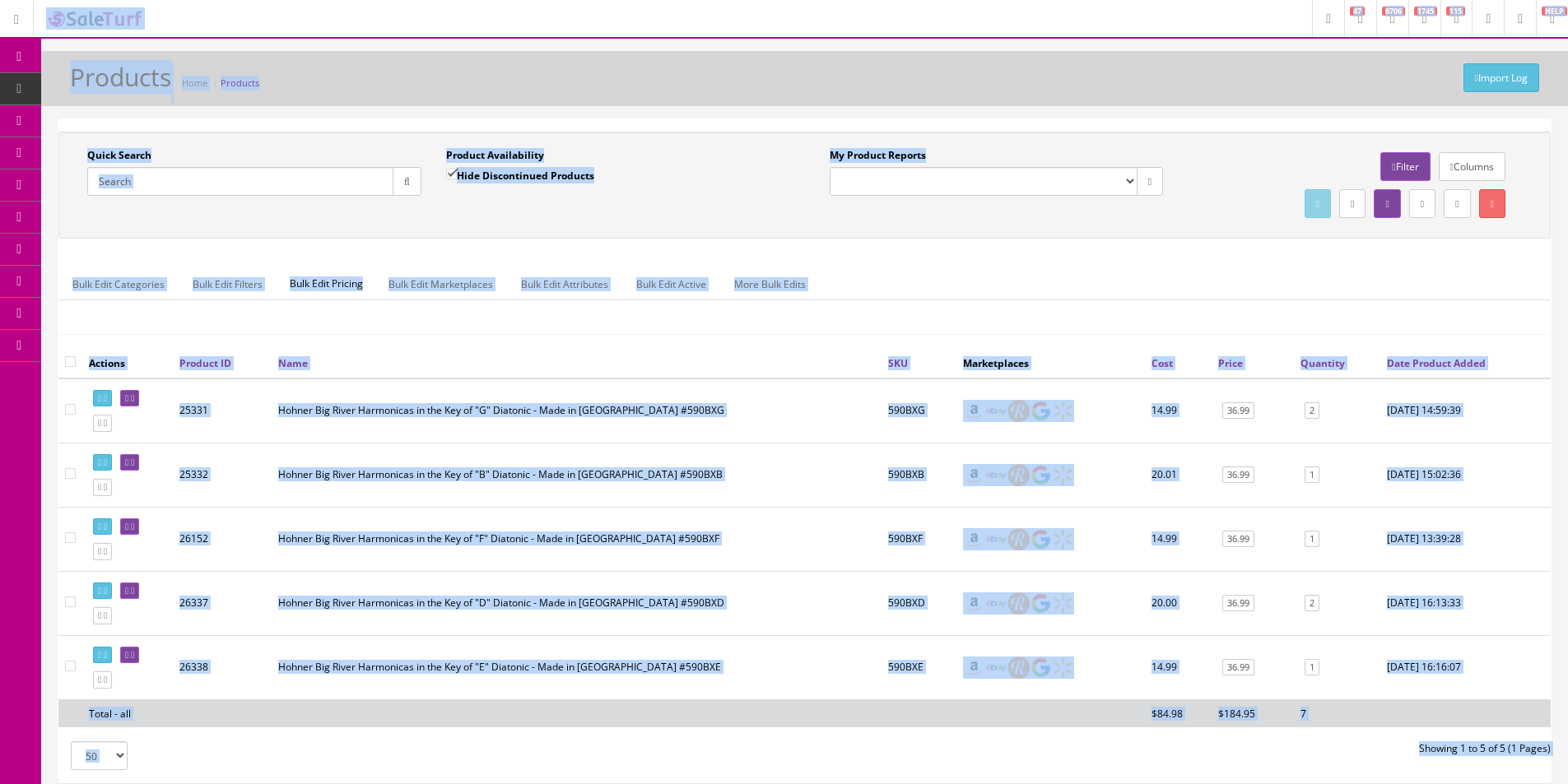
click at [1146, 266] on div "Bulk Edit Categories Bulk Edit Filters Bulk Edit Pricing Bulk Edit Marketplaces…" at bounding box center [804, 294] width 1491 height 77
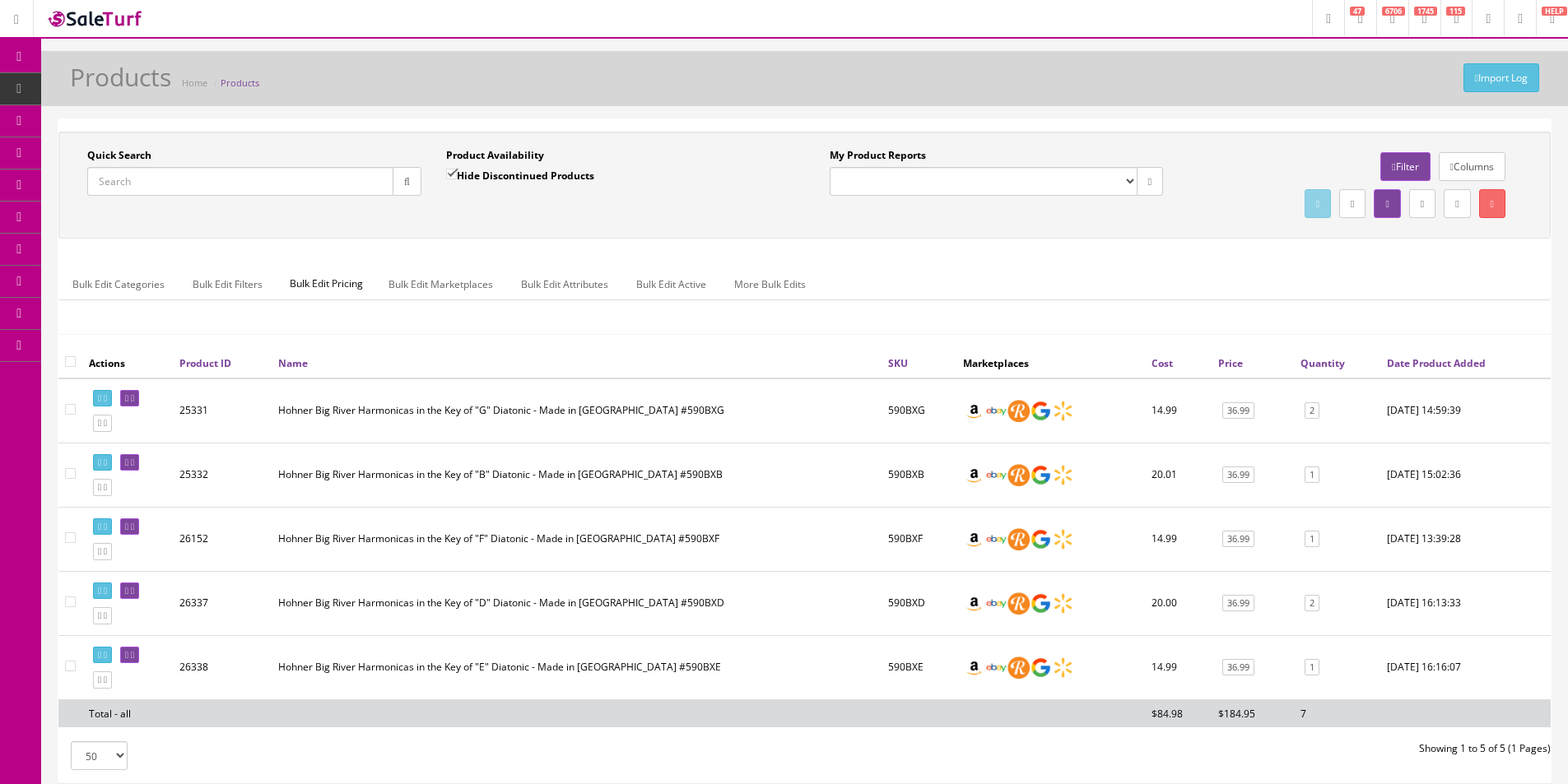
click at [1146, 266] on div "Bulk Edit Categories Bulk Edit Filters Bulk Edit Pricing Bulk Edit Marketplaces…" at bounding box center [804, 294] width 1491 height 77
click at [1135, 111] on div "Import Log Products Home Products Quick Search Date From Product Availability H…" at bounding box center [804, 440] width 1527 height 779
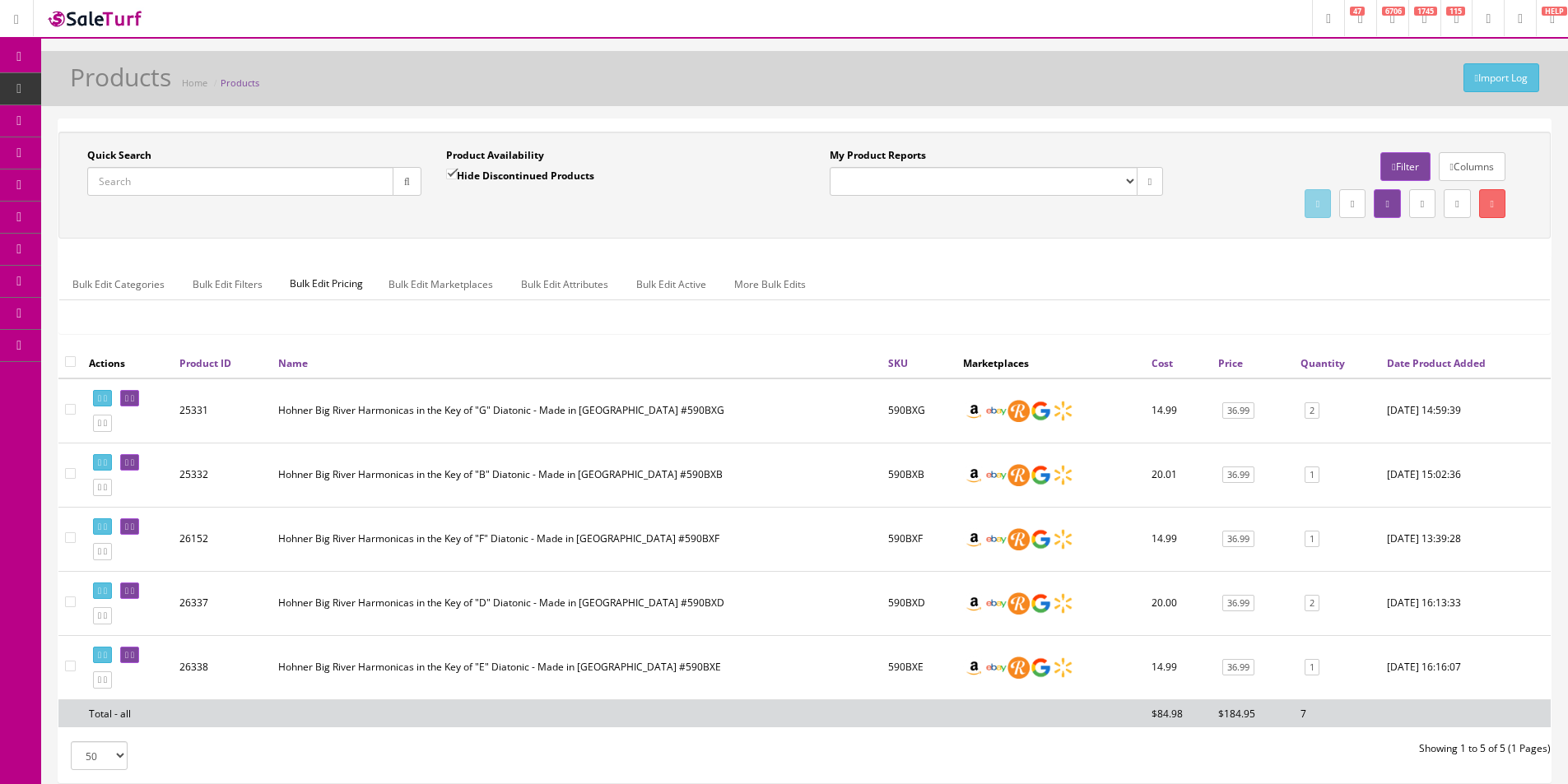
click at [1135, 111] on div "Import Log Products Home Products Quick Search Date From Product Availability H…" at bounding box center [804, 440] width 1527 height 779
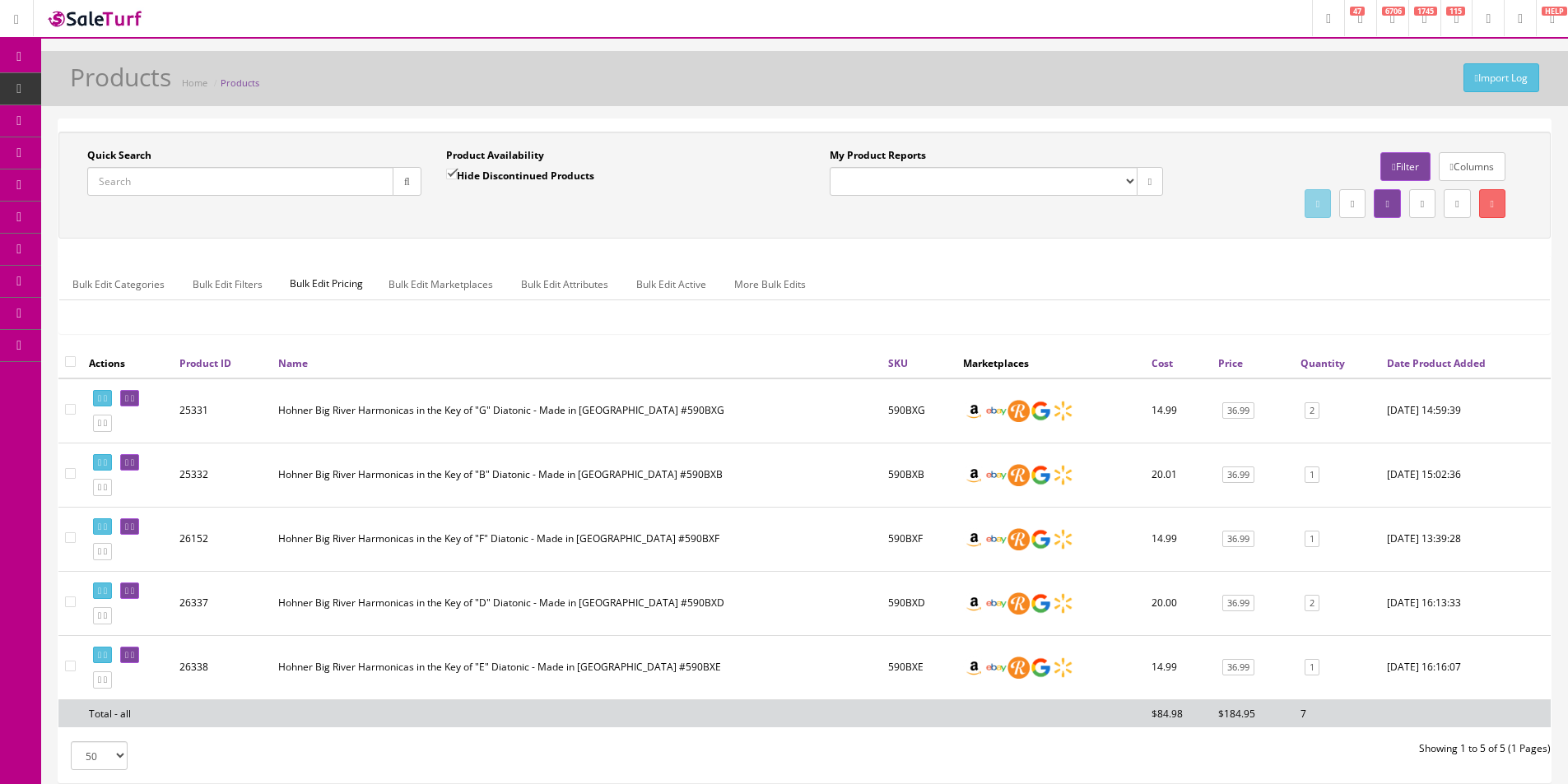
click at [1173, 101] on div "Import Log Products Home Products" at bounding box center [804, 82] width 1502 height 39
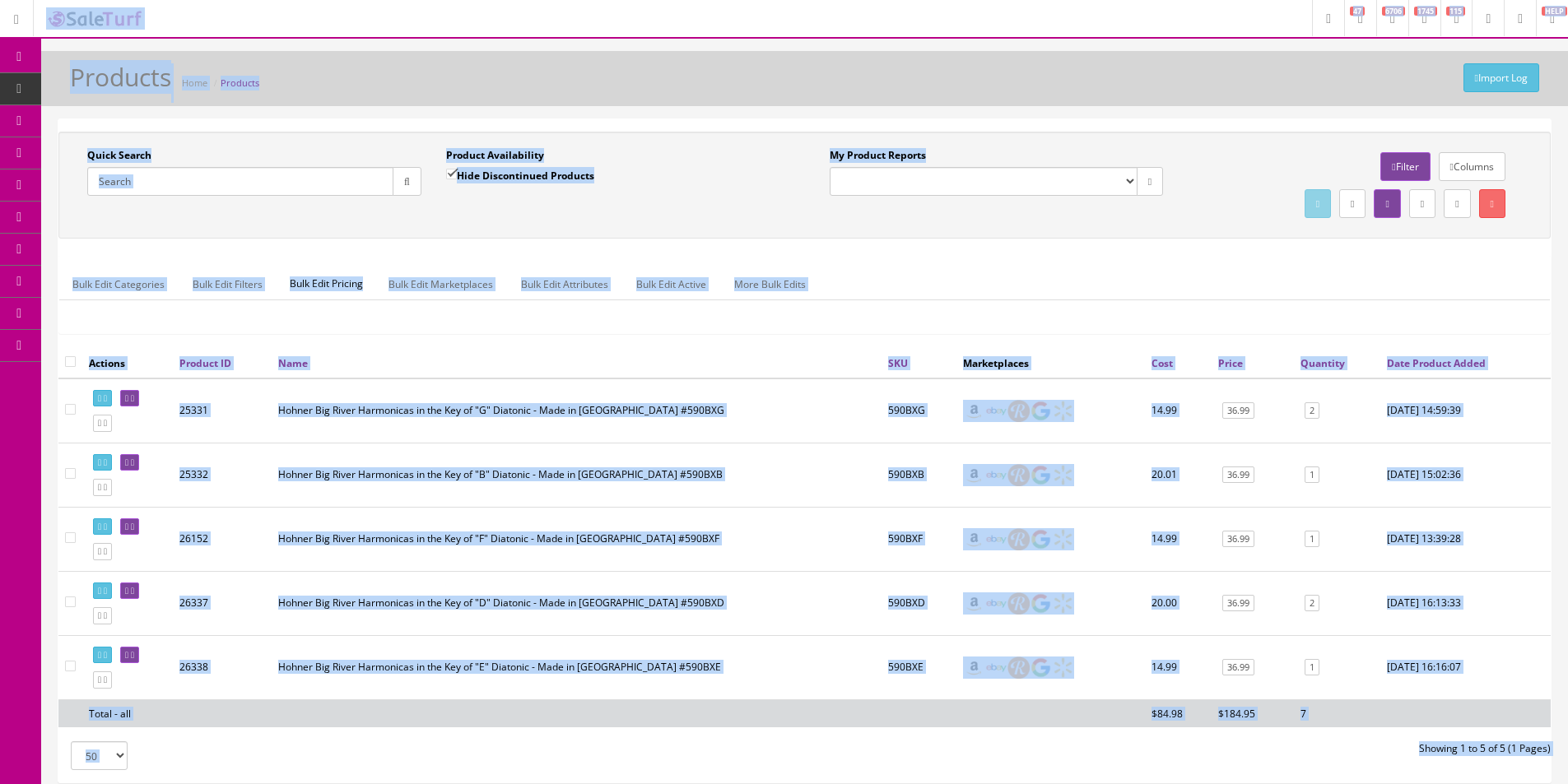
click at [1179, 100] on div "Import Log Products Home Products" at bounding box center [804, 82] width 1502 height 39
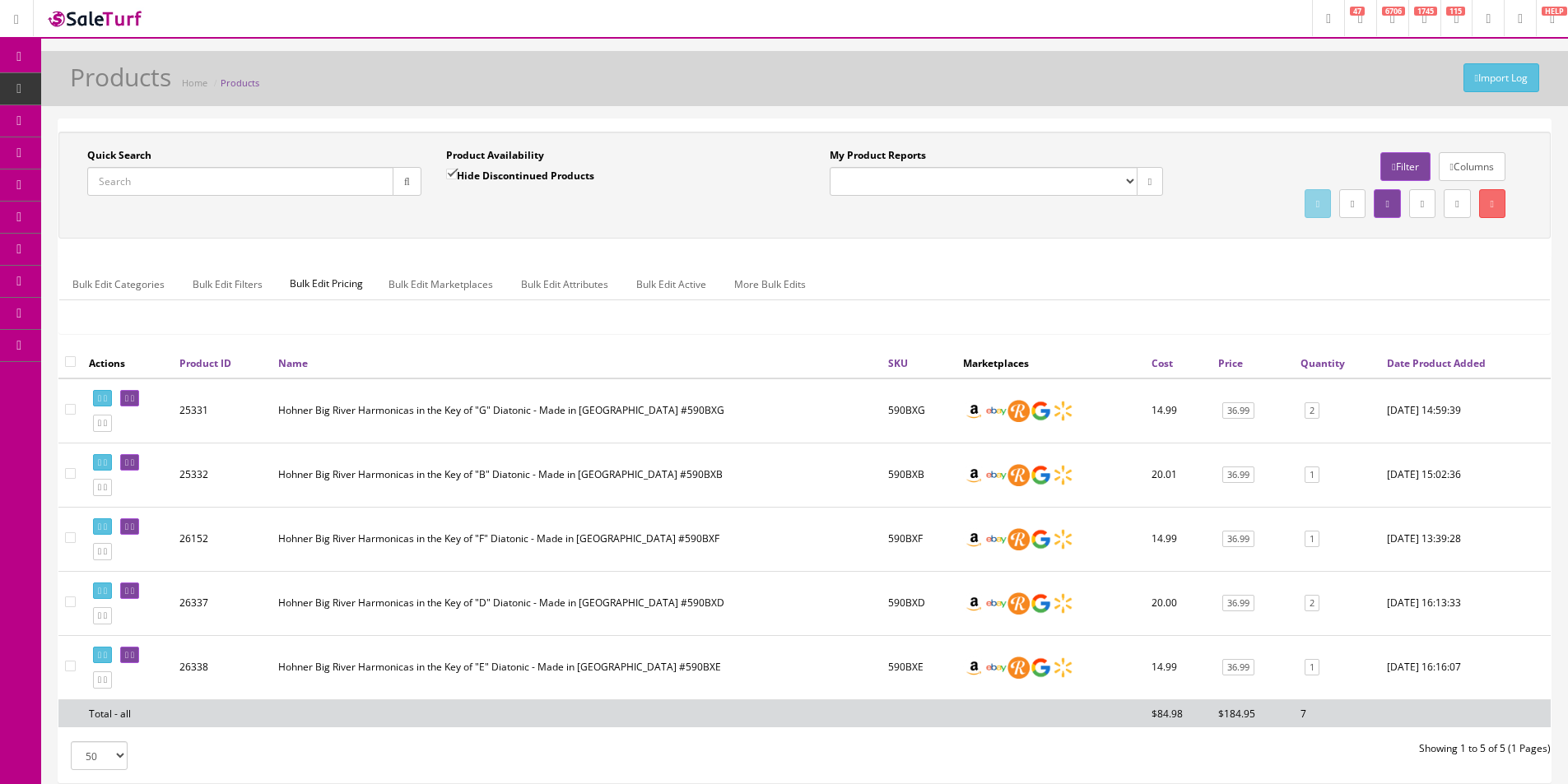
drag, startPoint x: 1179, startPoint y: 100, endPoint x: 1446, endPoint y: 174, distance: 277.1
click at [1179, 100] on div "Import Log Products Home Products" at bounding box center [804, 82] width 1502 height 39
click at [1150, 269] on ul "Bulk Edit Categories Bulk Edit Filters Bulk Edit Pricing Bulk Edit Marketplaces…" at bounding box center [804, 284] width 1491 height 32
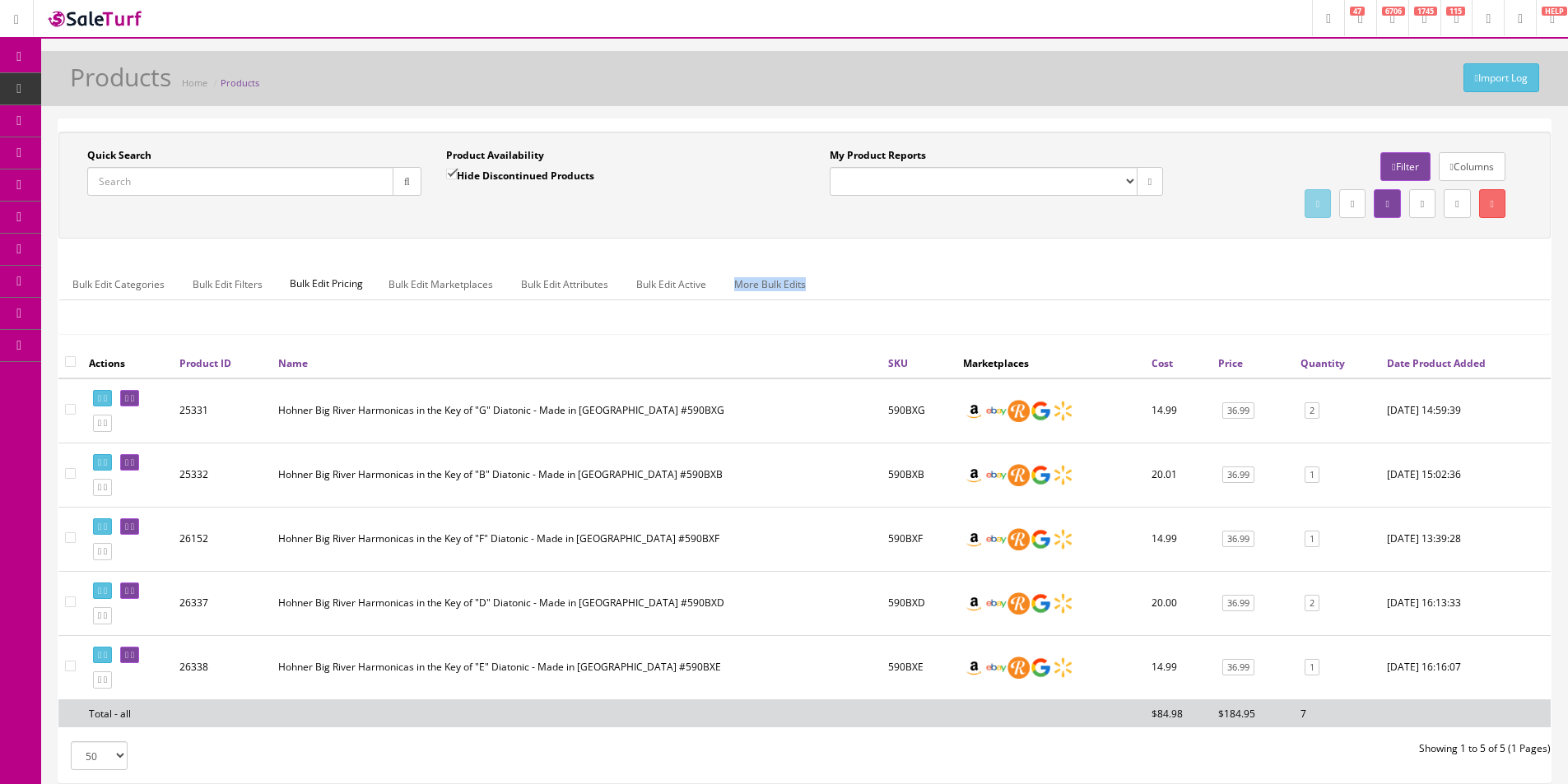
click at [1150, 269] on ul "Bulk Edit Categories Bulk Edit Filters Bulk Edit Pricing Bulk Edit Marketplaces…" at bounding box center [804, 284] width 1491 height 32
drag, startPoint x: 1150, startPoint y: 269, endPoint x: 907, endPoint y: 332, distance: 251.0
click at [1150, 269] on ul "Bulk Edit Categories Bulk Edit Filters Bulk Edit Pricing Bulk Edit Marketplaces…" at bounding box center [804, 284] width 1491 height 32
click at [1060, 214] on div "My Product Reports Amazon FMIC Audit Market Errors (InStock) Marketplace Errors…" at bounding box center [1176, 185] width 743 height 74
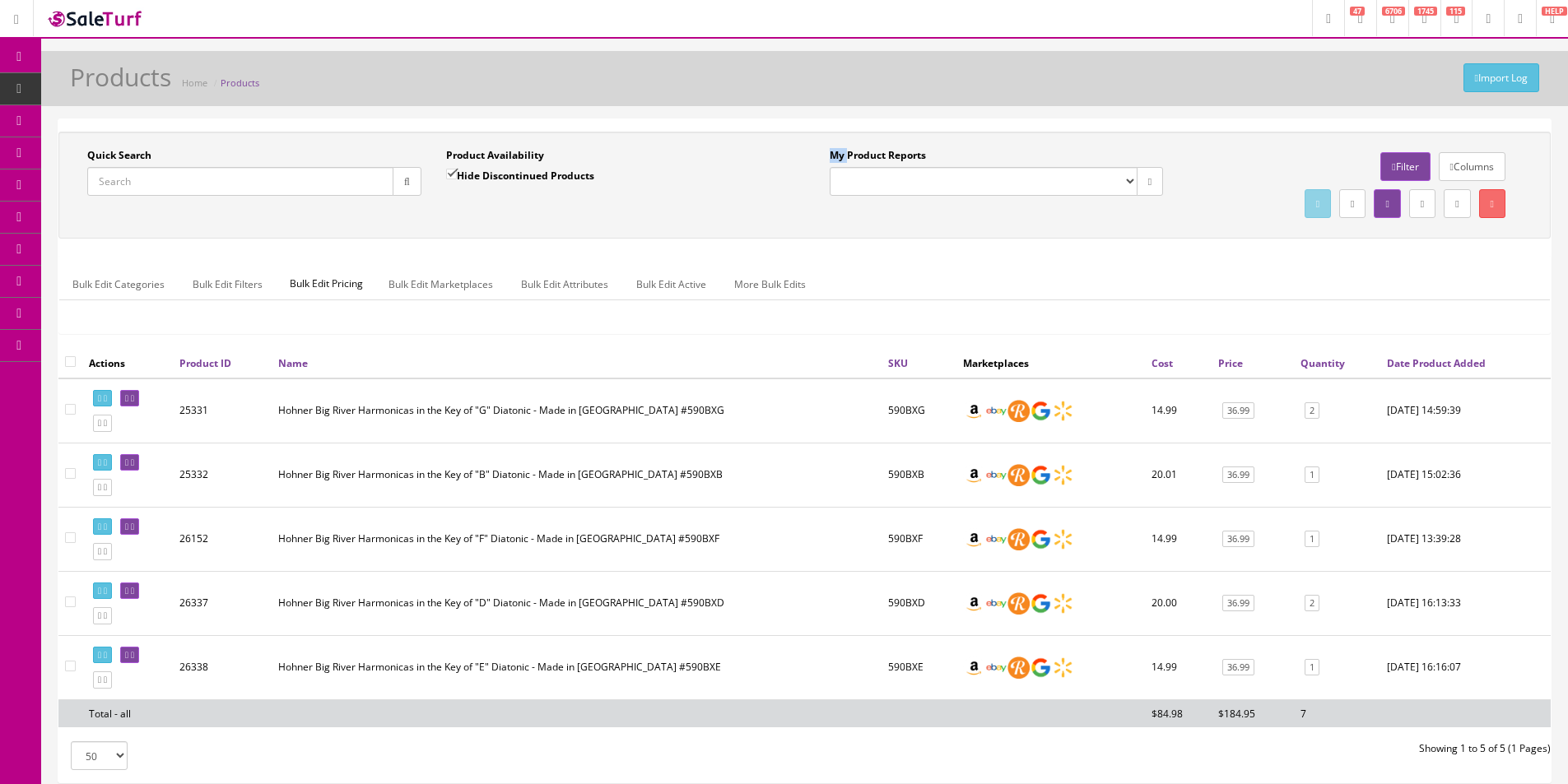
click at [1060, 214] on div "My Product Reports Amazon FMIC Audit Market Errors (InStock) Marketplace Errors…" at bounding box center [1176, 185] width 743 height 74
click at [1059, 214] on div "My Product Reports Amazon FMIC Audit Market Errors (InStock) Marketplace Errors…" at bounding box center [1176, 185] width 743 height 74
click at [899, 157] on label "My Product Reports" at bounding box center [879, 156] width 97 height 15
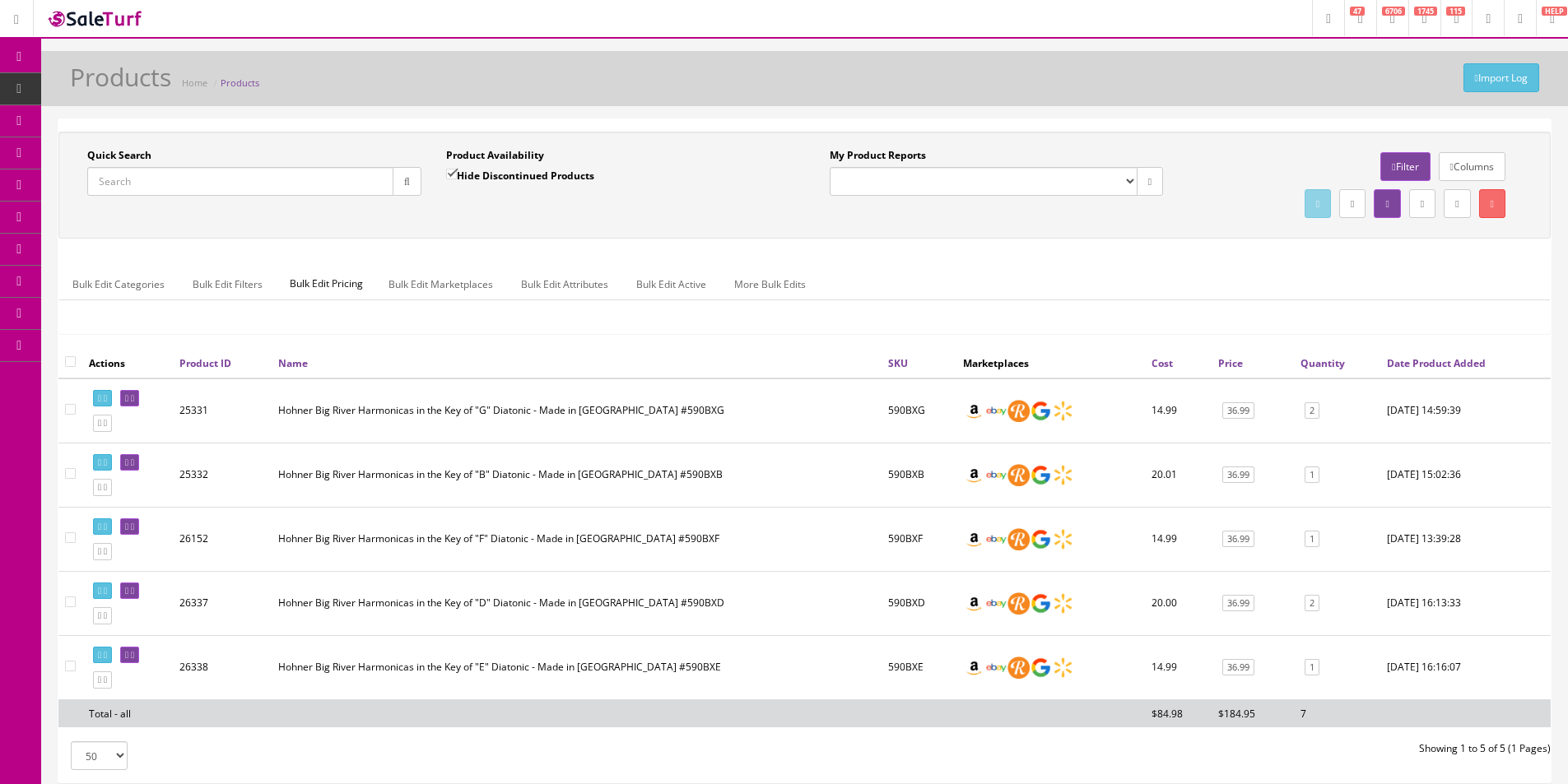
click at [899, 167] on select "Amazon FMIC Audit Market Errors (InStock) Marketplace Errors Squier/Fender Corr…" at bounding box center [984, 181] width 308 height 29
click at [899, 157] on label "My Product Reports" at bounding box center [879, 156] width 97 height 15
click at [899, 167] on select "Amazon FMIC Audit Market Errors (InStock) Marketplace Errors Squier/Fender Corr…" at bounding box center [984, 181] width 308 height 29
click at [899, 157] on label "My Product Reports" at bounding box center [879, 156] width 97 height 15
click at [899, 167] on select "Amazon FMIC Audit Market Errors (InStock) Marketplace Errors Squier/Fender Corr…" at bounding box center [984, 181] width 308 height 29
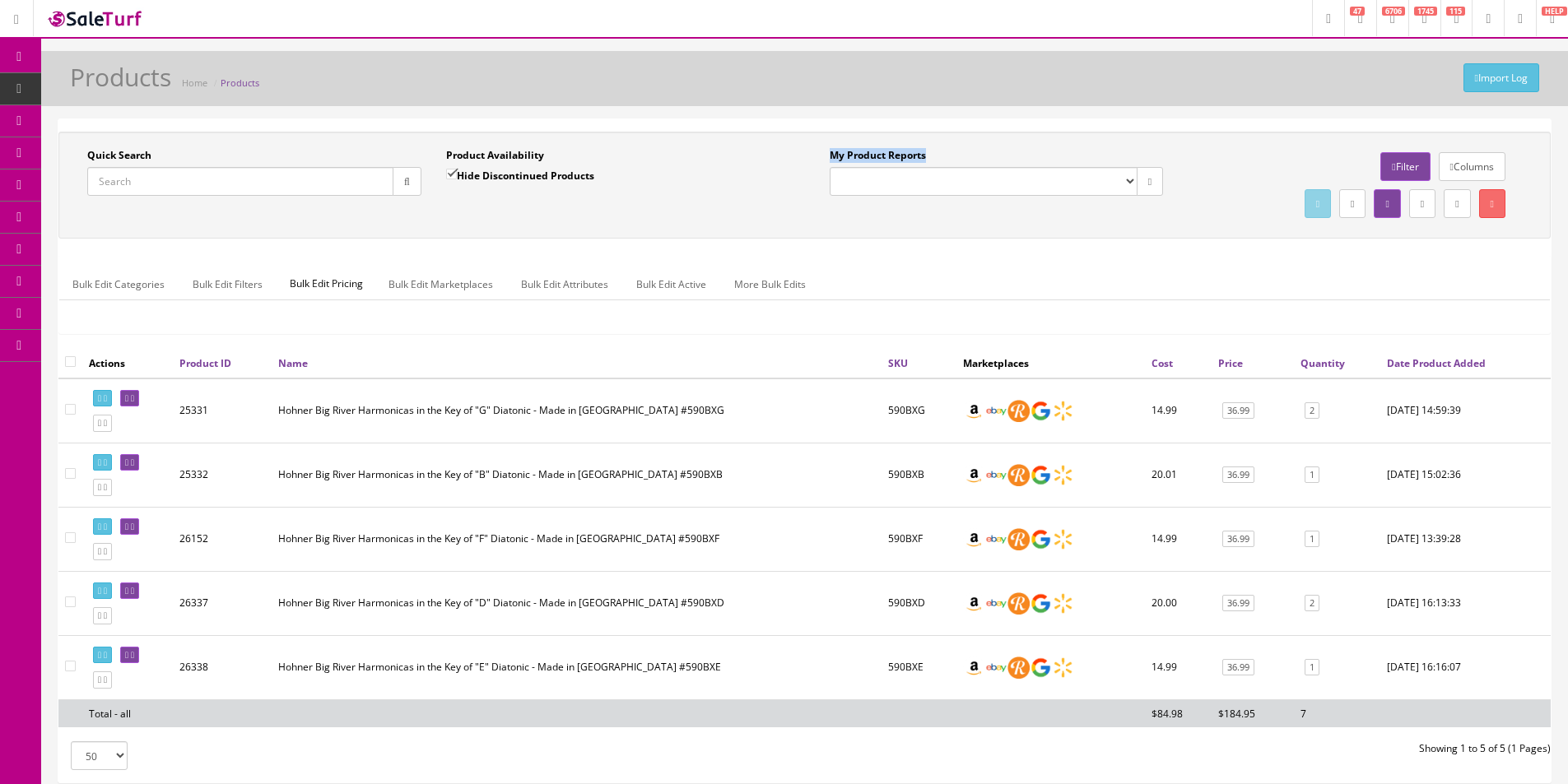
click at [850, 152] on label "My Product Reports" at bounding box center [879, 156] width 97 height 15
click at [850, 167] on select "Amazon FMIC Audit Market Errors (InStock) Marketplace Errors Squier/Fender Corr…" at bounding box center [984, 181] width 308 height 29
click at [850, 152] on label "My Product Reports" at bounding box center [879, 156] width 97 height 15
click at [850, 167] on select "Amazon FMIC Audit Market Errors (InStock) Marketplace Errors Squier/Fender Corr…" at bounding box center [984, 181] width 308 height 29
click at [850, 152] on label "My Product Reports" at bounding box center [879, 156] width 97 height 15
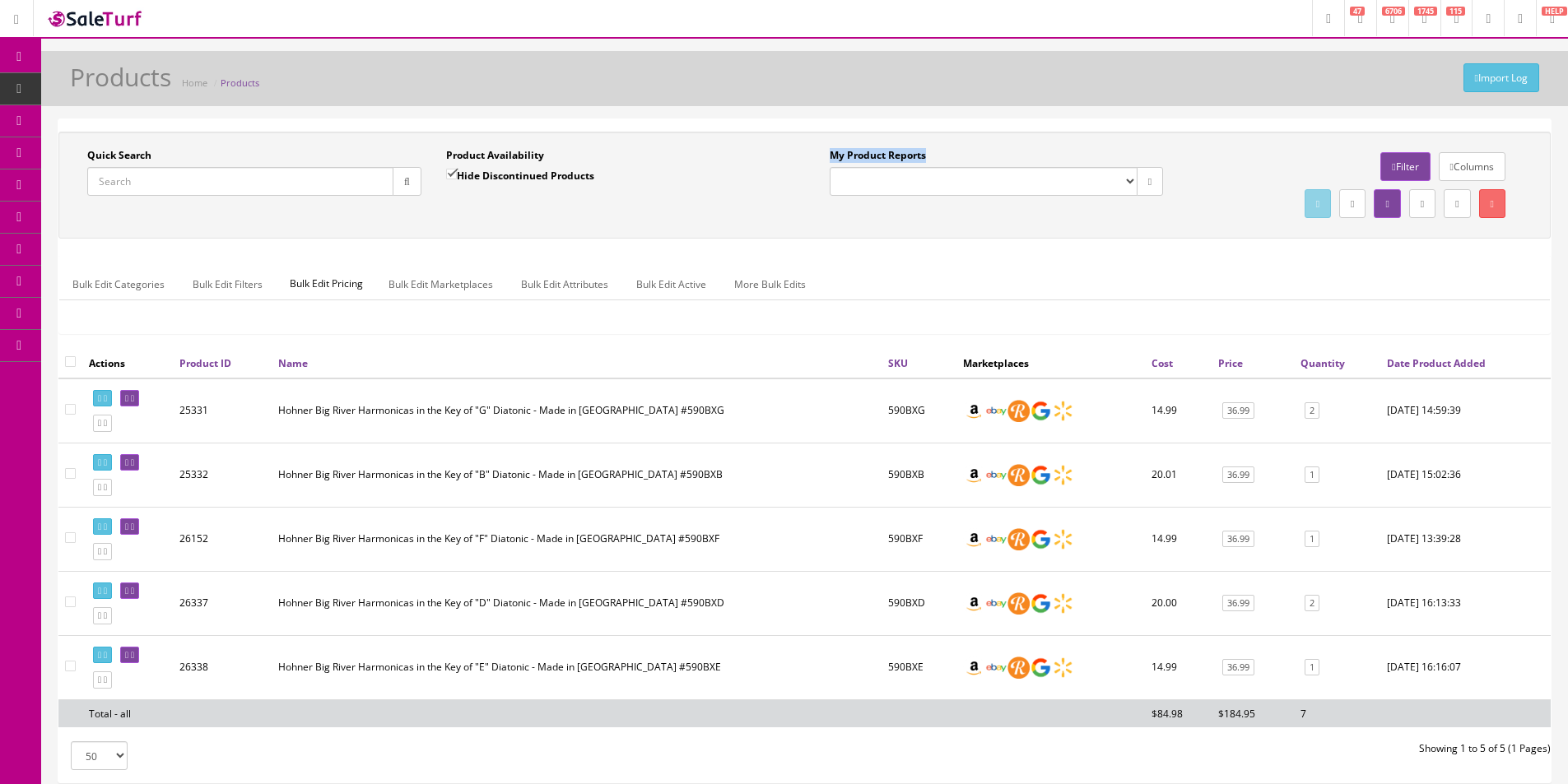
click at [850, 167] on select "Amazon FMIC Audit Market Errors (InStock) Marketplace Errors Squier/Fender Corr…" at bounding box center [984, 181] width 308 height 29
click at [850, 152] on label "My Product Reports" at bounding box center [879, 156] width 97 height 15
click at [850, 167] on select "Amazon FMIC Audit Market Errors (InStock) Marketplace Errors Squier/Fender Corr…" at bounding box center [984, 181] width 308 height 29
click at [841, 154] on label "My Product Reports" at bounding box center [879, 156] width 97 height 15
click at [841, 167] on select "Amazon FMIC Audit Market Errors (InStock) Marketplace Errors Squier/Fender Corr…" at bounding box center [984, 181] width 308 height 29
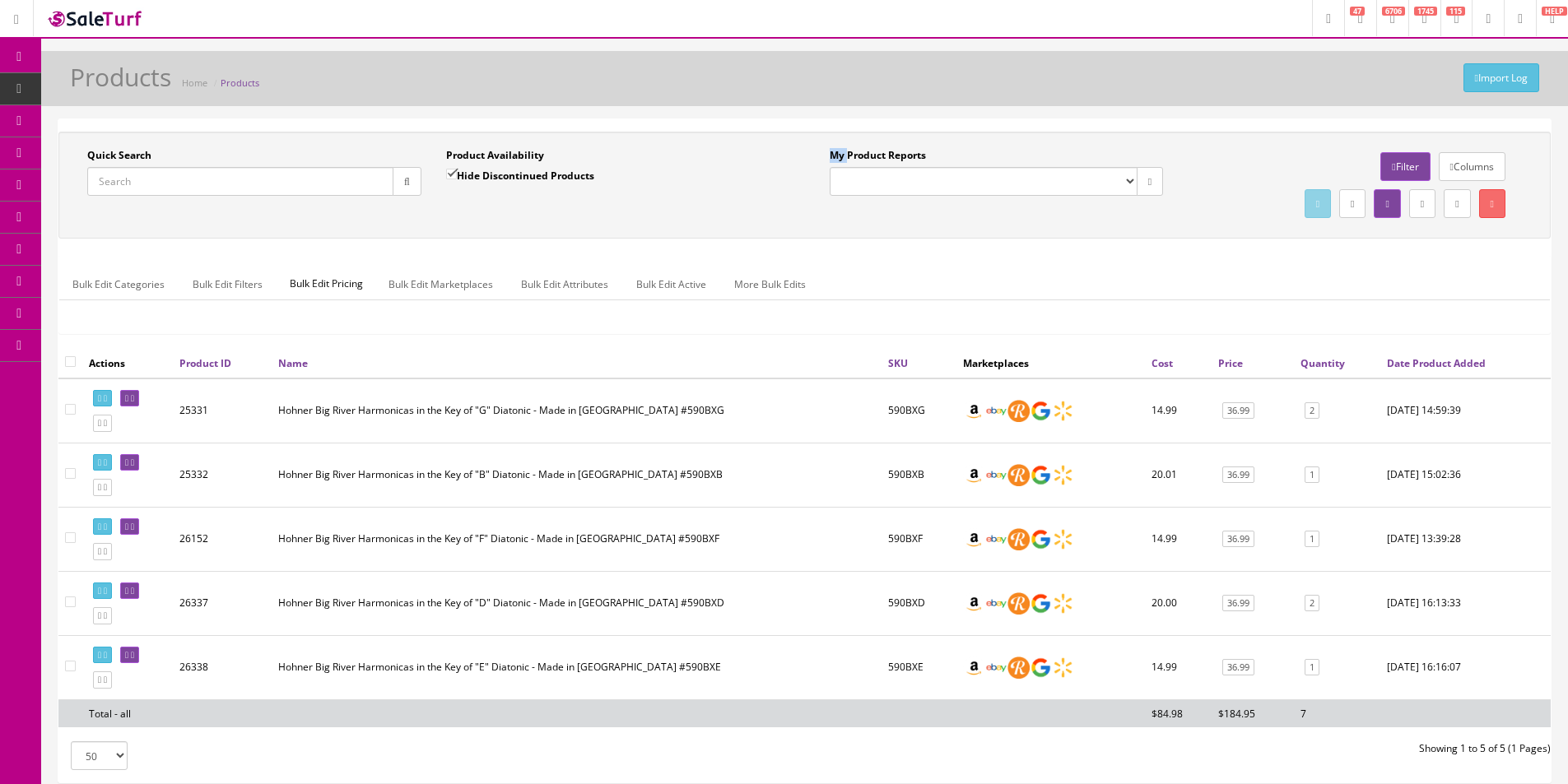
click at [841, 154] on label "My Product Reports" at bounding box center [879, 156] width 97 height 15
click at [841, 167] on select "Amazon FMIC Audit Market Errors (InStock) Marketplace Errors Squier/Fender Corr…" at bounding box center [984, 181] width 308 height 29
click at [863, 157] on label "My Product Reports" at bounding box center [879, 156] width 97 height 15
click at [863, 167] on select "Amazon FMIC Audit Market Errors (InStock) Marketplace Errors Squier/Fender Corr…" at bounding box center [984, 181] width 308 height 29
click at [863, 157] on label "My Product Reports" at bounding box center [879, 156] width 97 height 15
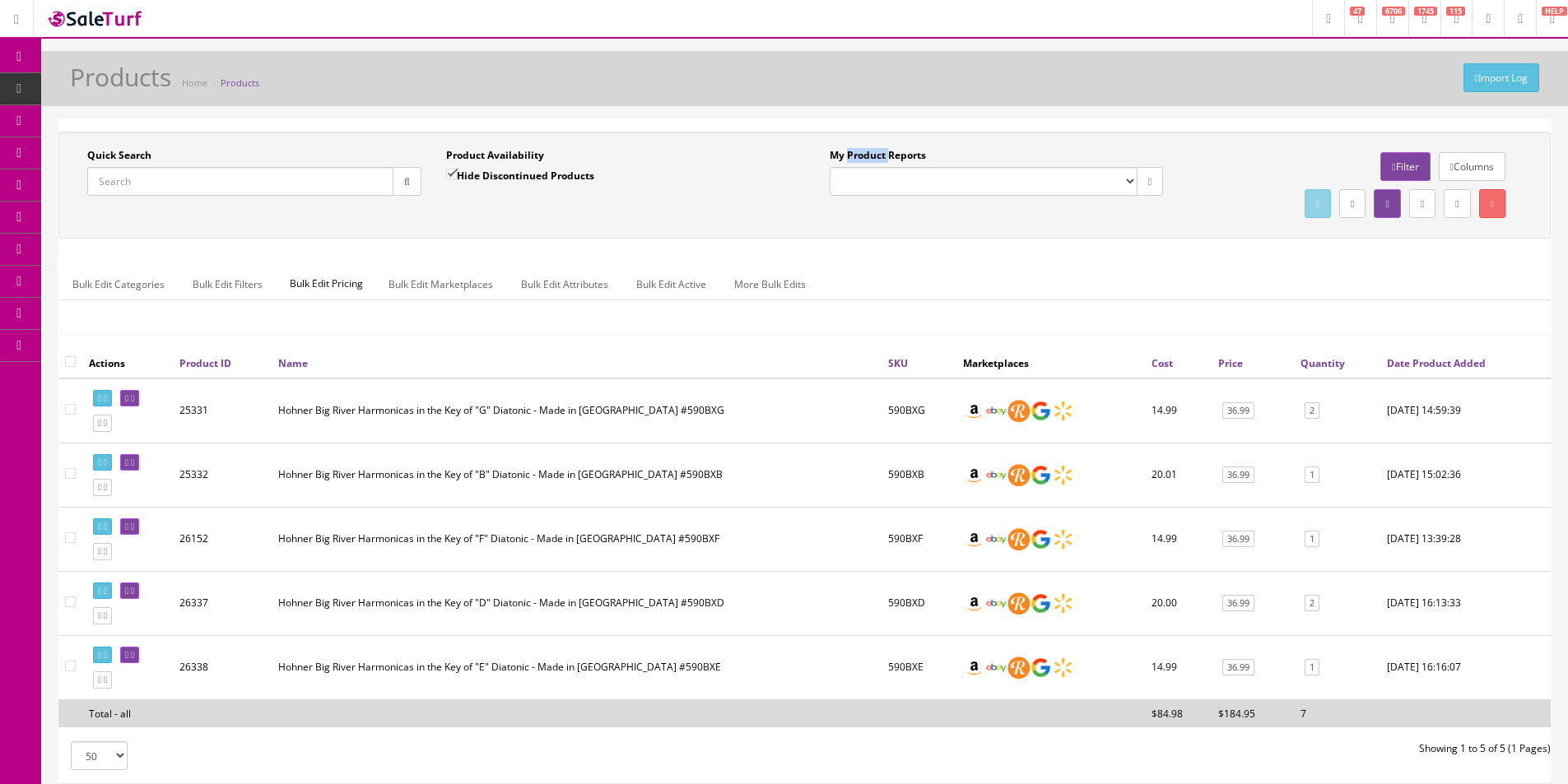
click at [863, 167] on select "Amazon FMIC Audit Market Errors (InStock) Marketplace Errors Squier/Fender Corr…" at bounding box center [984, 181] width 308 height 29
click at [863, 157] on label "My Product Reports" at bounding box center [879, 156] width 97 height 15
click at [863, 167] on select "Amazon FMIC Audit Market Errors (InStock) Marketplace Errors Squier/Fender Corr…" at bounding box center [984, 181] width 308 height 29
click at [863, 157] on label "My Product Reports" at bounding box center [879, 156] width 97 height 15
click at [863, 167] on select "Amazon FMIC Audit Market Errors (InStock) Marketplace Errors Squier/Fender Corr…" at bounding box center [984, 181] width 308 height 29
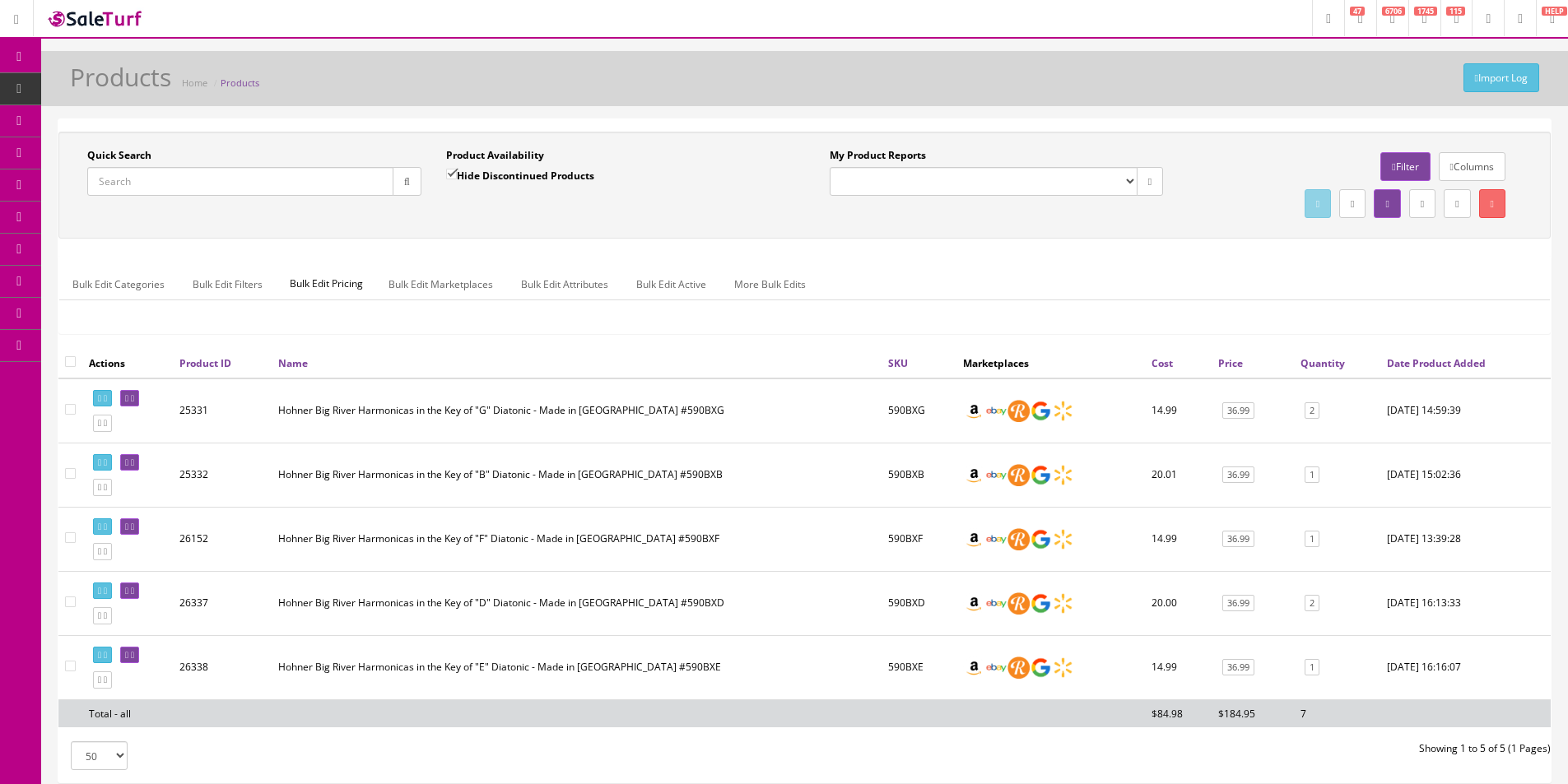
click at [861, 157] on label "My Product Reports" at bounding box center [879, 156] width 97 height 15
click at [861, 167] on select "Amazon FMIC Audit Market Errors (InStock) Marketplace Errors Squier/Fender Corr…" at bounding box center [984, 181] width 308 height 29
click at [914, 125] on div "Quick Search Date From Product Availability Hide Discontinued Products Date To …" at bounding box center [804, 451] width 1493 height 663
click at [1105, 267] on div "Bulk Edit Categories Bulk Edit Filters Bulk Edit Pricing Bulk Edit Marketplaces…" at bounding box center [804, 294] width 1491 height 77
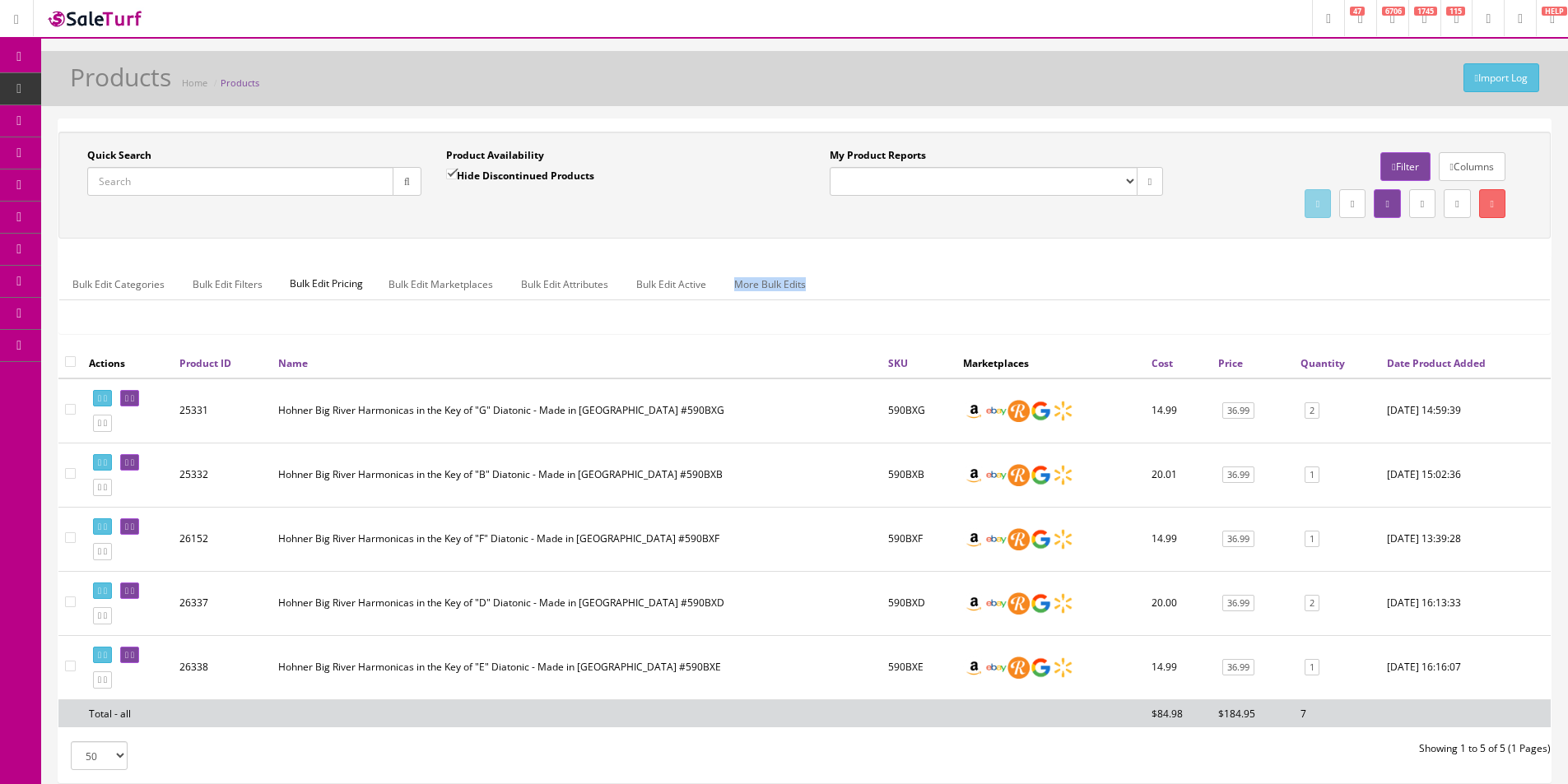
click at [1105, 267] on div "Bulk Edit Categories Bulk Edit Filters Bulk Edit Pricing Bulk Edit Marketplaces…" at bounding box center [804, 294] width 1491 height 77
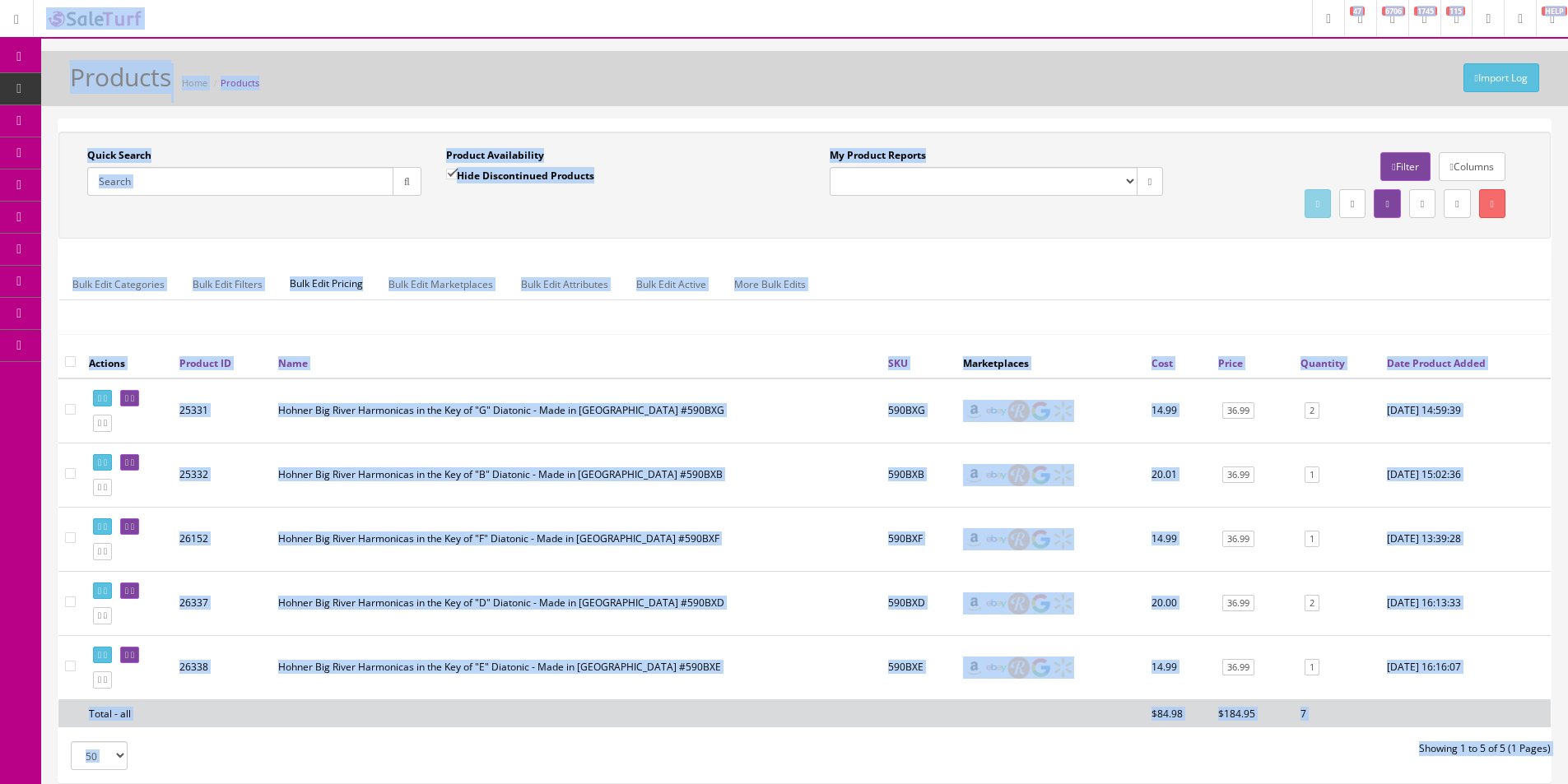
click at [1109, 262] on div "Bulk Edit Categories Bulk Edit Filters Bulk Edit Pricing Bulk Edit Marketplaces…" at bounding box center [804, 294] width 1491 height 77
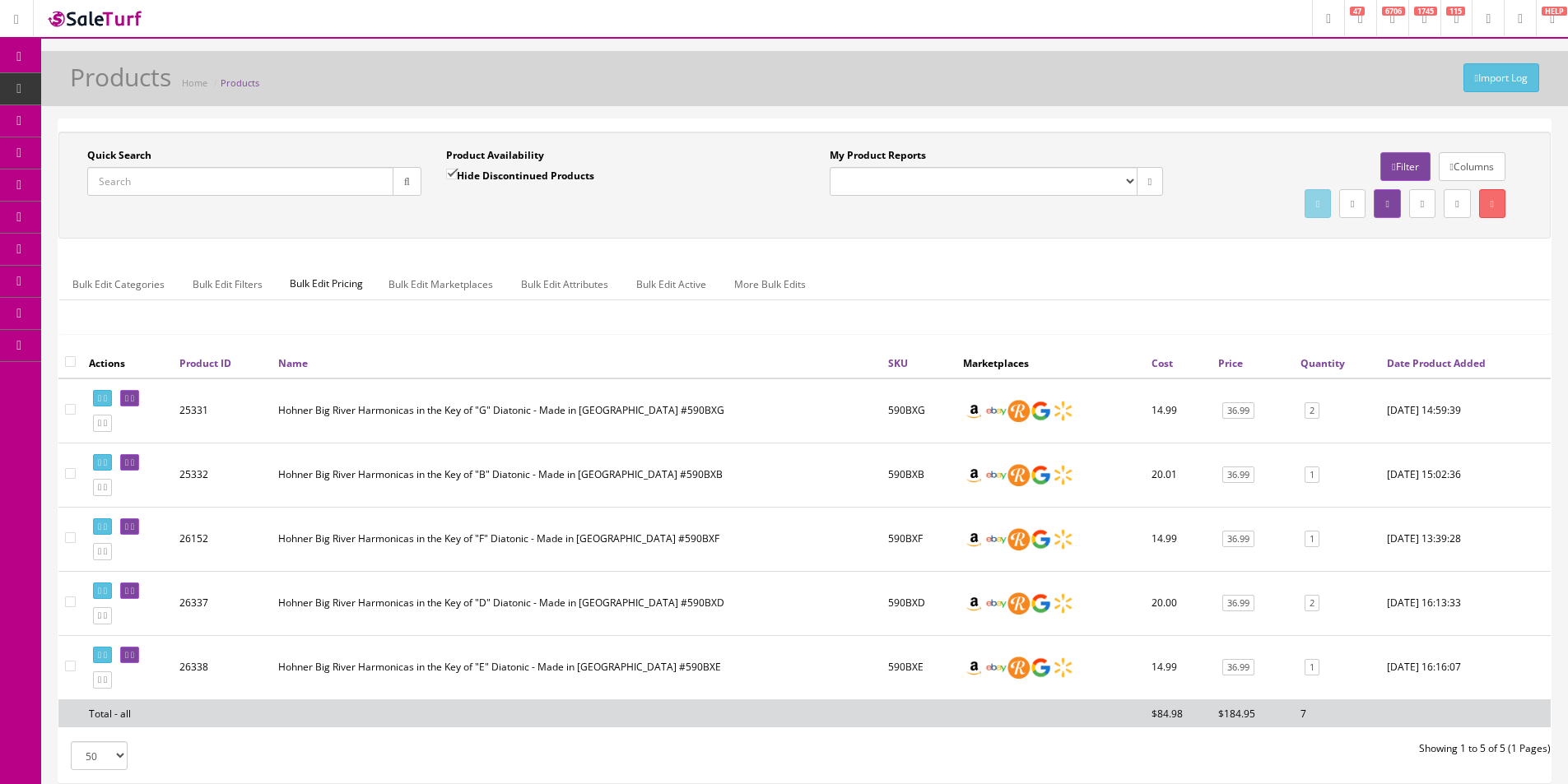
click at [1109, 262] on div "Bulk Edit Categories Bulk Edit Filters Bulk Edit Pricing Bulk Edit Marketplaces…" at bounding box center [804, 294] width 1491 height 77
click at [1108, 261] on div "Bulk Edit Categories Bulk Edit Filters Bulk Edit Pricing Bulk Edit Marketplaces…" at bounding box center [804, 294] width 1491 height 77
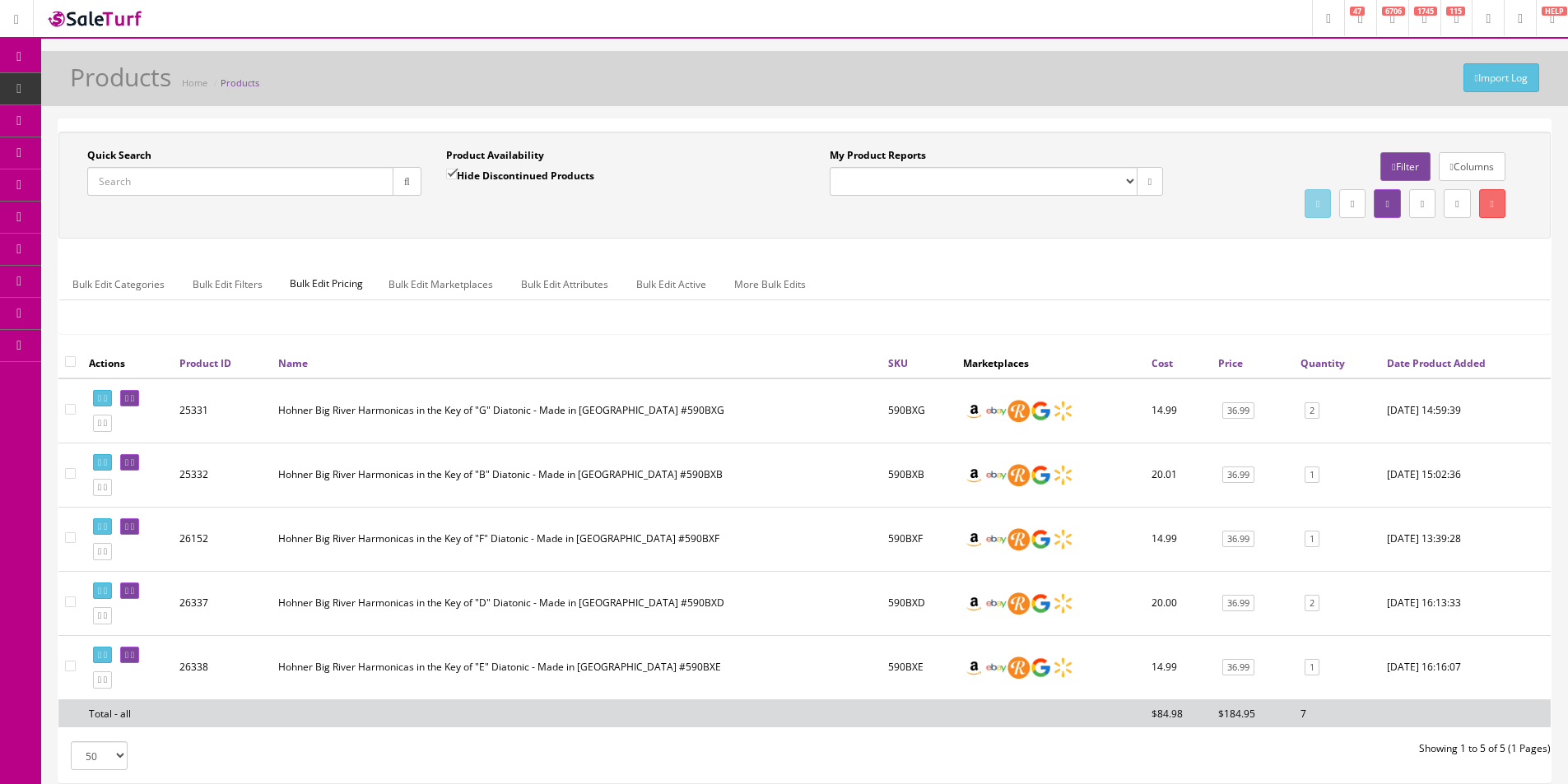
click at [1108, 261] on div "Bulk Edit Categories Bulk Edit Filters Bulk Edit Pricing Bulk Edit Marketplaces…" at bounding box center [804, 294] width 1491 height 77
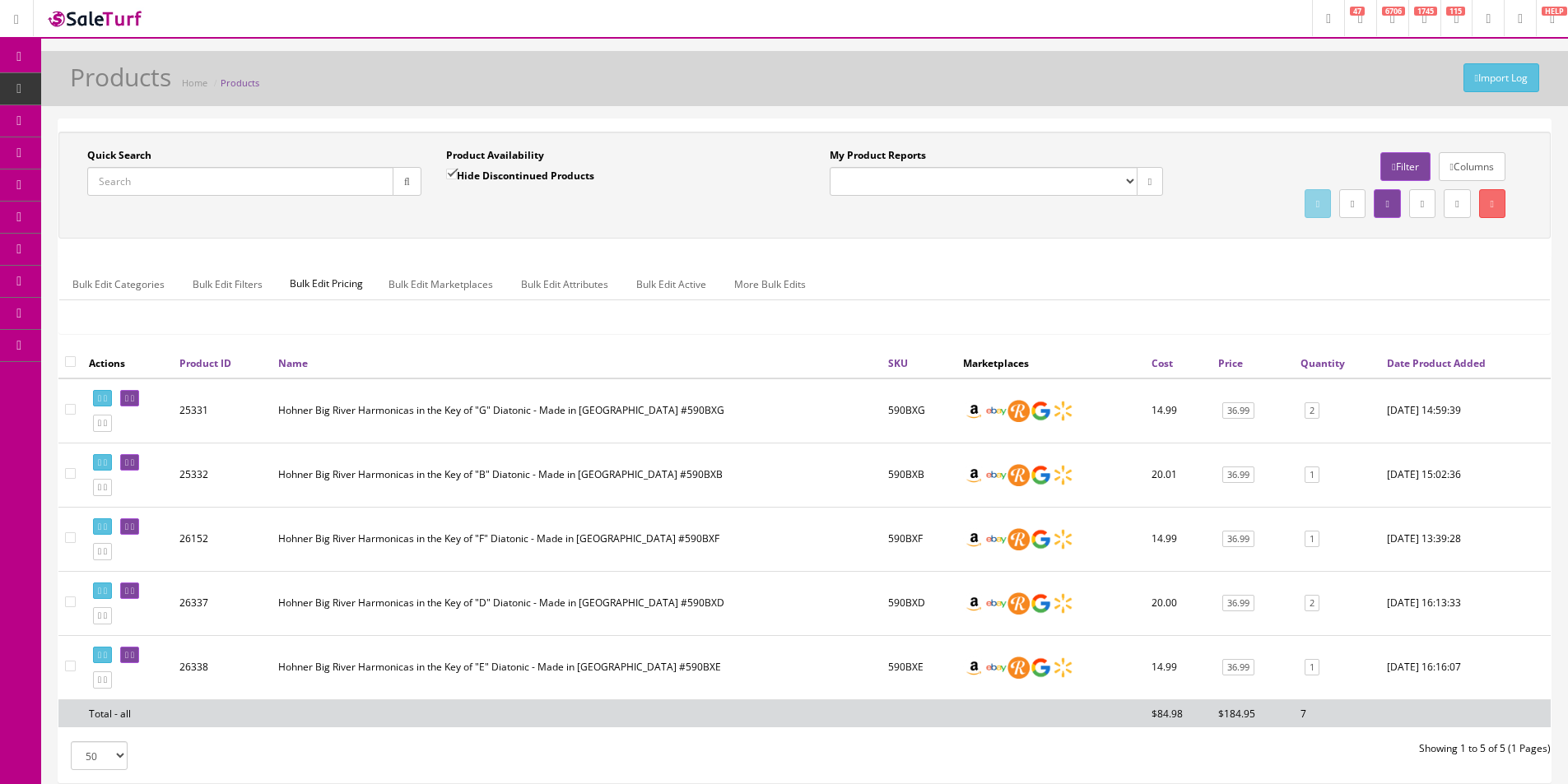
click at [1037, 255] on div "Bulk Edit Categories Bulk Edit Filters Bulk Edit Pricing Bulk Edit Marketplaces…" at bounding box center [804, 294] width 1493 height 79
click at [1036, 255] on div "Bulk Edit Categories Bulk Edit Filters Bulk Edit Pricing Bulk Edit Marketplaces…" at bounding box center [804, 294] width 1493 height 79
click at [1034, 257] on div "Bulk Edit Categories Bulk Edit Filters Bulk Edit Pricing Bulk Edit Marketplaces…" at bounding box center [804, 294] width 1491 height 77
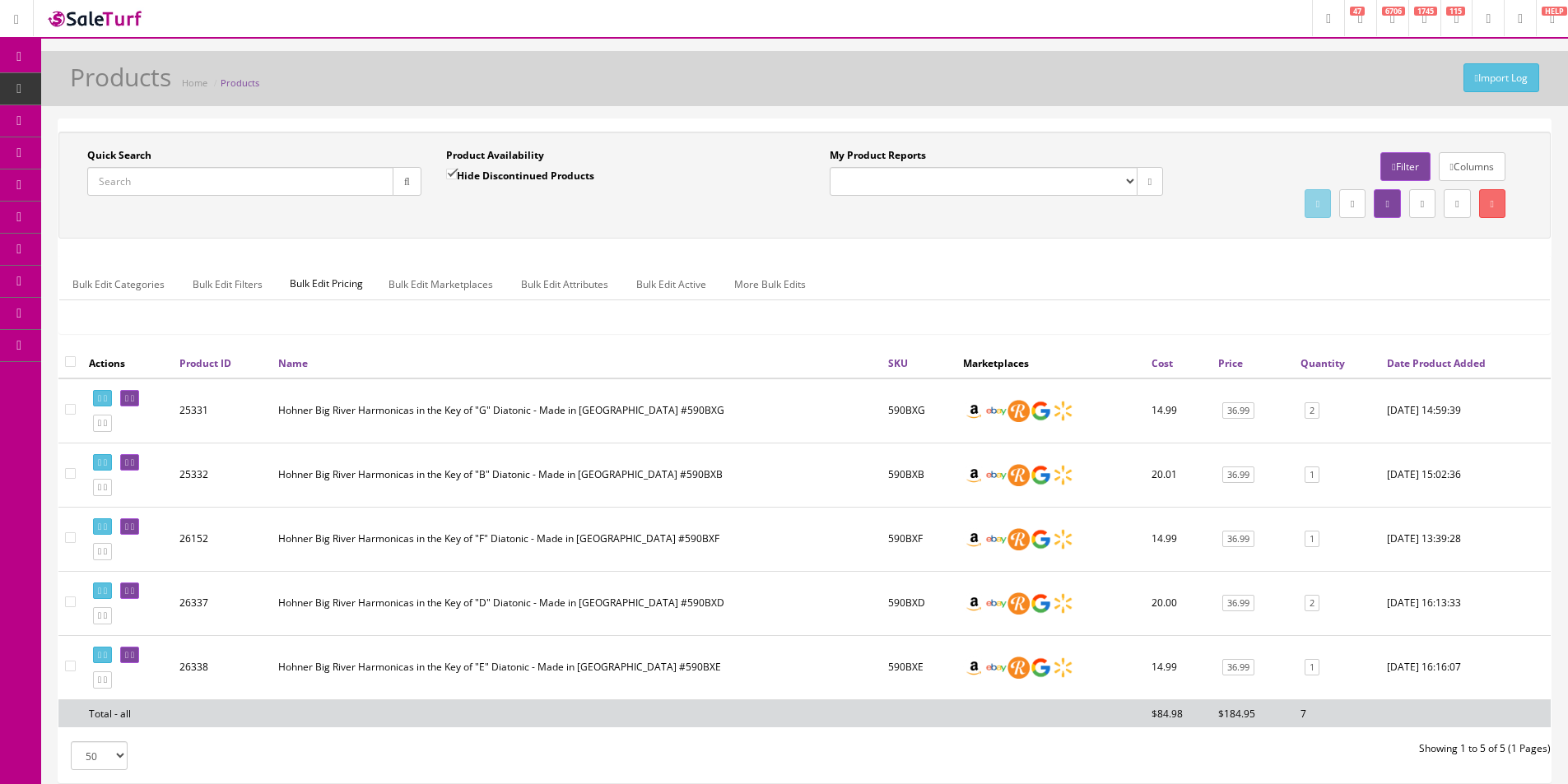
click at [1082, 273] on ul "Bulk Edit Categories Bulk Edit Filters Bulk Edit Pricing Bulk Edit Marketplaces…" at bounding box center [804, 284] width 1491 height 32
click at [1081, 273] on ul "Bulk Edit Categories Bulk Edit Filters Bulk Edit Pricing Bulk Edit Marketplaces…" at bounding box center [804, 284] width 1491 height 32
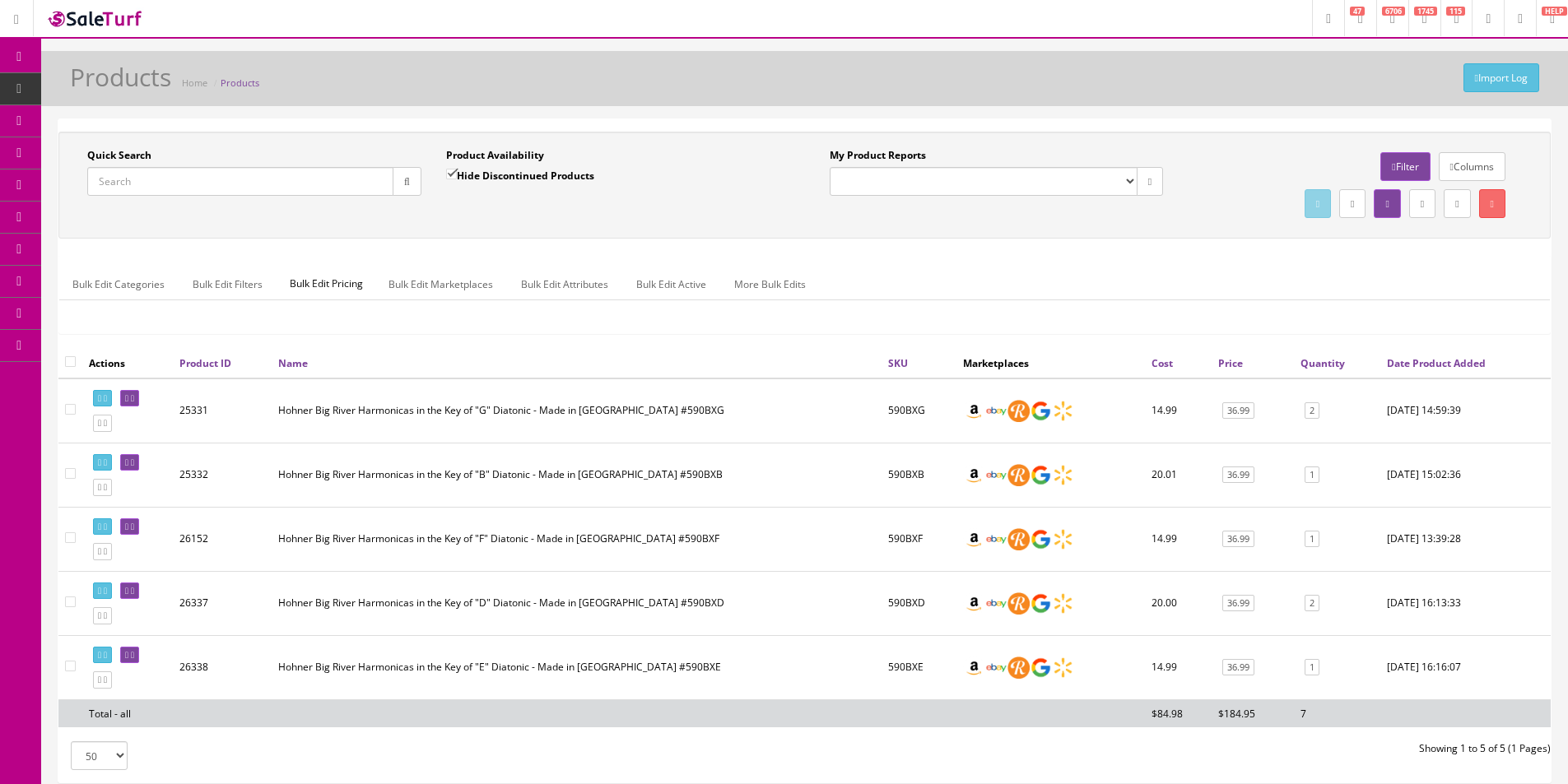
drag, startPoint x: 1081, startPoint y: 273, endPoint x: 1065, endPoint y: 274, distance: 16.0
click at [1081, 273] on ul "Bulk Edit Categories Bulk Edit Filters Bulk Edit Pricing Bulk Edit Marketplaces…" at bounding box center [804, 284] width 1491 height 32
click at [979, 269] on ul "Bulk Edit Categories Bulk Edit Filters Bulk Edit Pricing Bulk Edit Marketplaces…" at bounding box center [804, 284] width 1491 height 32
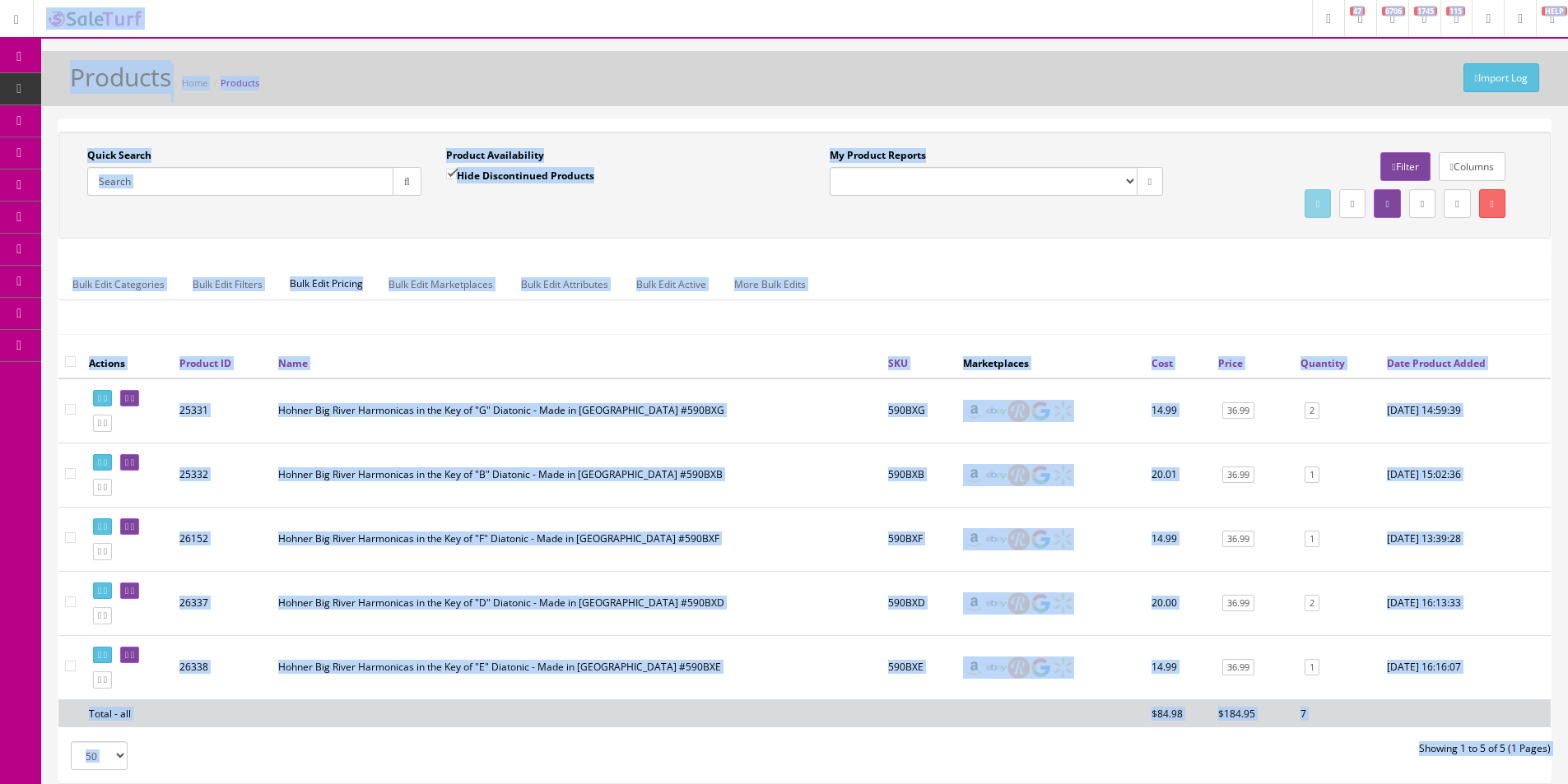
click at [994, 264] on div "Bulk Edit Categories Bulk Edit Filters Bulk Edit Pricing Bulk Edit Marketplaces…" at bounding box center [804, 294] width 1491 height 77
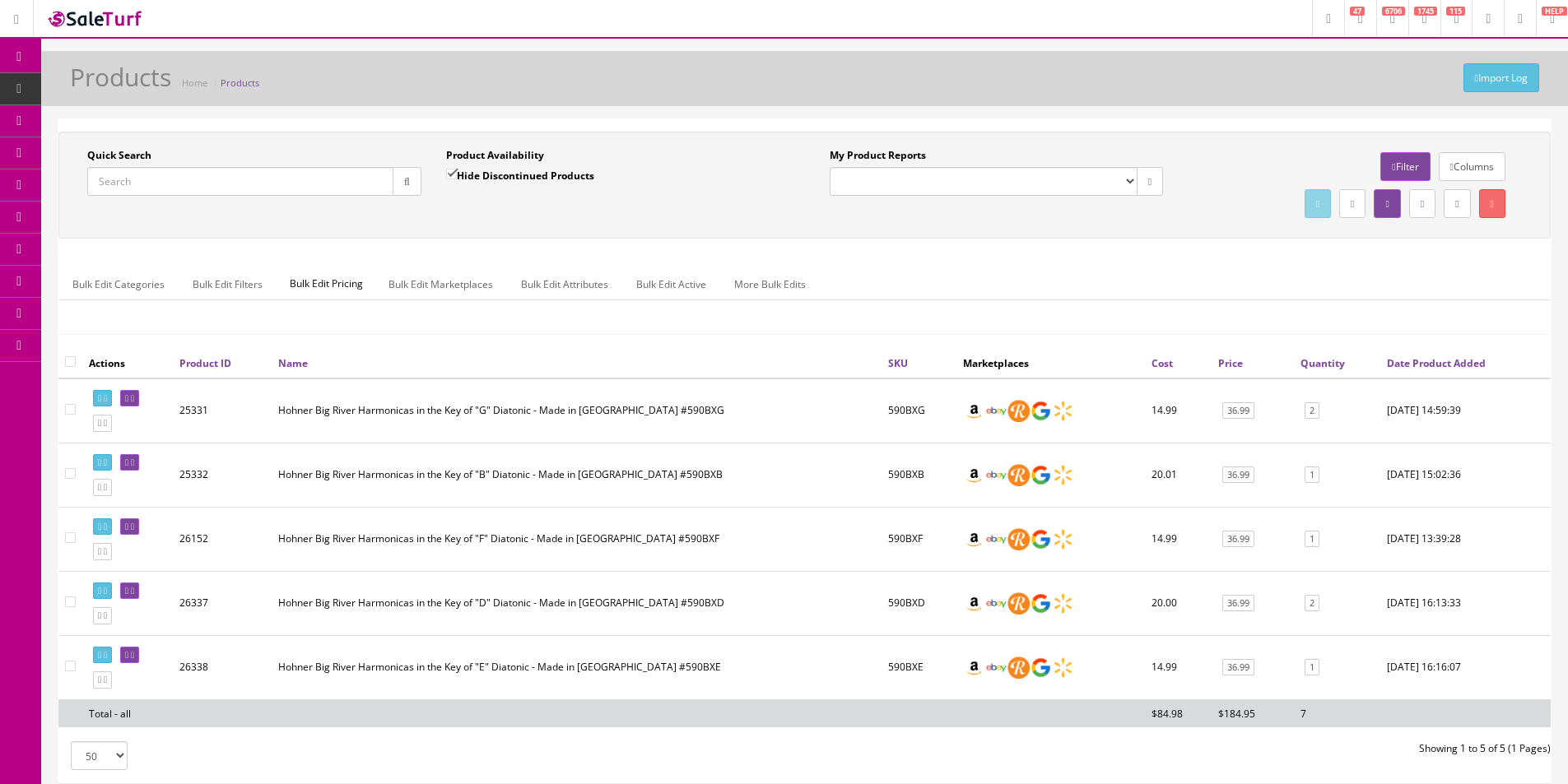
drag, startPoint x: 994, startPoint y: 264, endPoint x: 794, endPoint y: 233, distance: 202.4
click at [794, 233] on div "Quick Search Date From Product Availability Hide Discontinued Products Date To …" at bounding box center [804, 185] width 1493 height 107
click at [794, 234] on div "Quick Search Date From Product Availability Hide Discontinued Products Date To …" at bounding box center [804, 185] width 1493 height 107
click at [793, 234] on div "Quick Search Date From Product Availability Hide Discontinued Products Date To …" at bounding box center [804, 185] width 1493 height 107
click at [793, 233] on div "Quick Search Date From Product Availability Hide Discontinued Products Date To …" at bounding box center [804, 185] width 1493 height 107
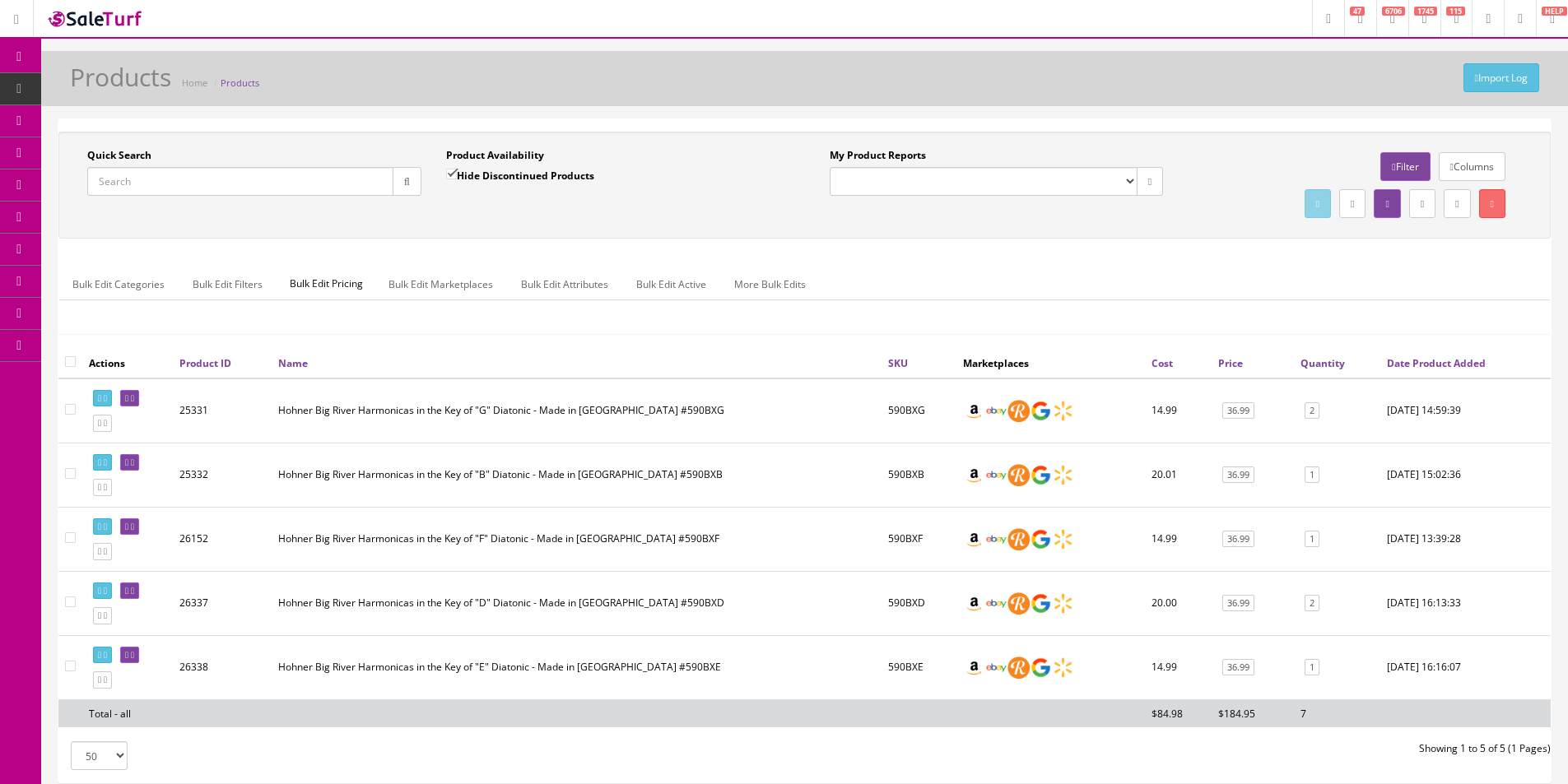
drag, startPoint x: 793, startPoint y: 233, endPoint x: 898, endPoint y: 247, distance: 105.9
click at [794, 234] on div "Quick Search Date From Product Availability Hide Discontinued Products Date To …" at bounding box center [804, 185] width 1493 height 107
click at [817, 743] on div "Showing 1 to 5 of 5 (1 Pages)" at bounding box center [1185, 749] width 759 height 15
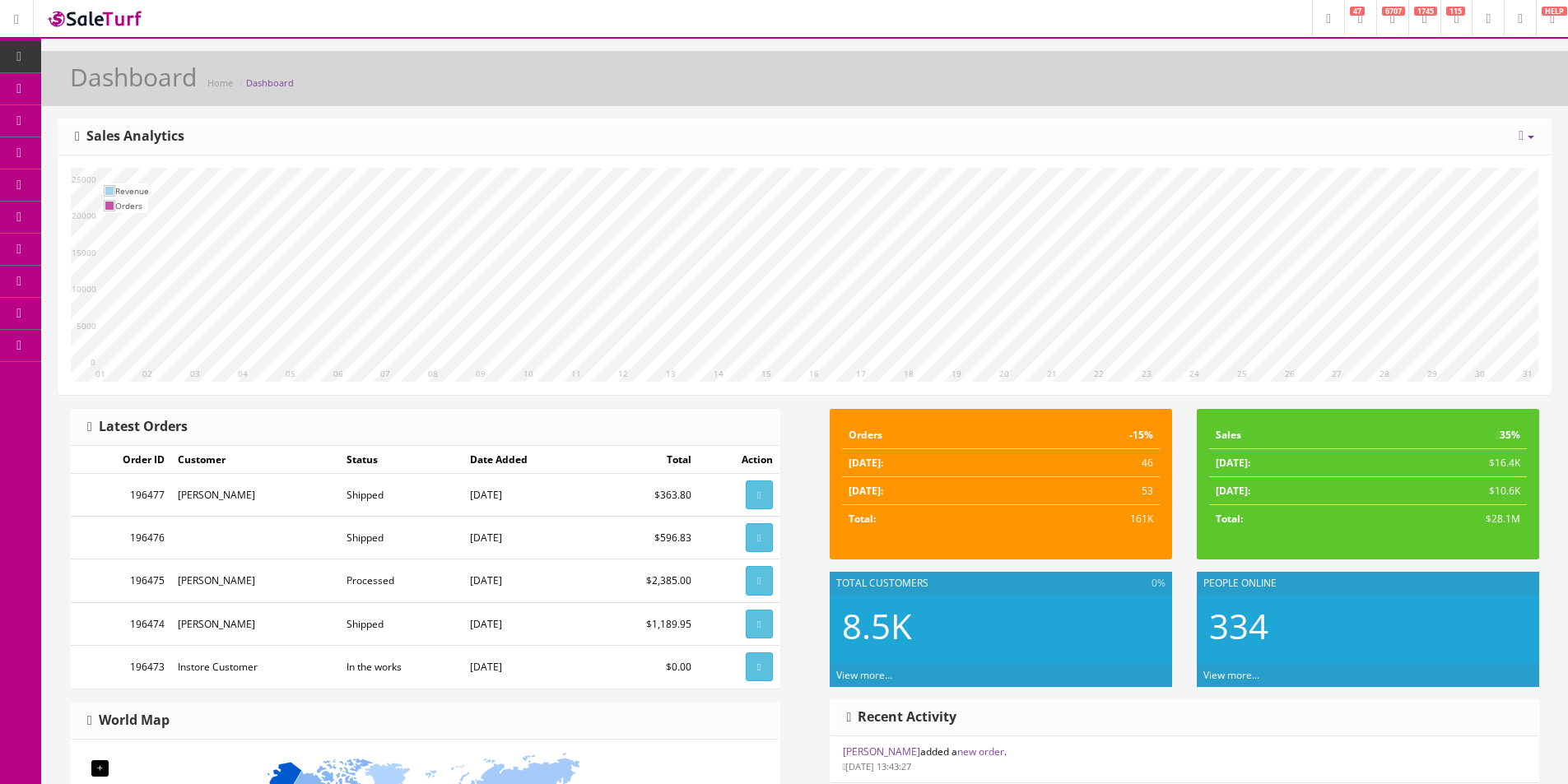
click at [37, 56] on link "Dashboard" at bounding box center [20, 57] width 41 height 32
click at [18, 59] on icon at bounding box center [19, 57] width 18 height 13
